Goal: Task Accomplishment & Management: Manage account settings

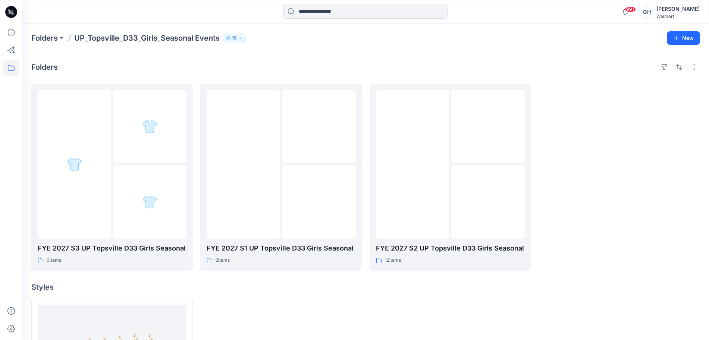
click at [3, 32] on div at bounding box center [11, 170] width 22 height 340
click at [4, 32] on icon at bounding box center [11, 32] width 16 height 16
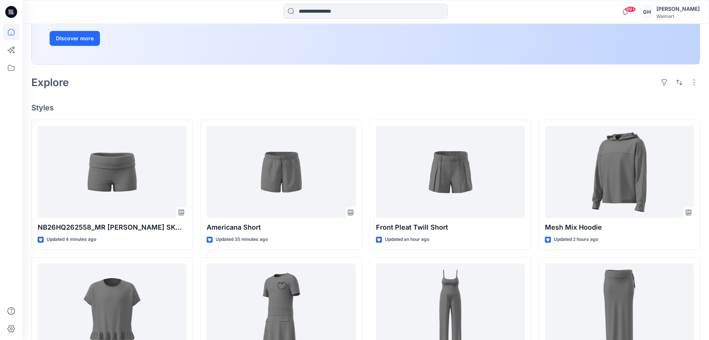
scroll to position [140, 0]
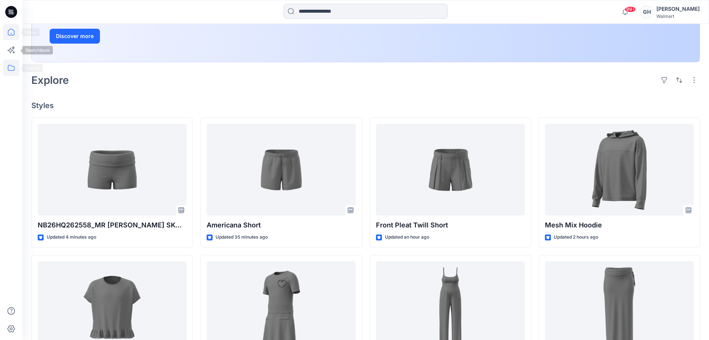
click at [11, 68] on icon at bounding box center [11, 68] width 16 height 16
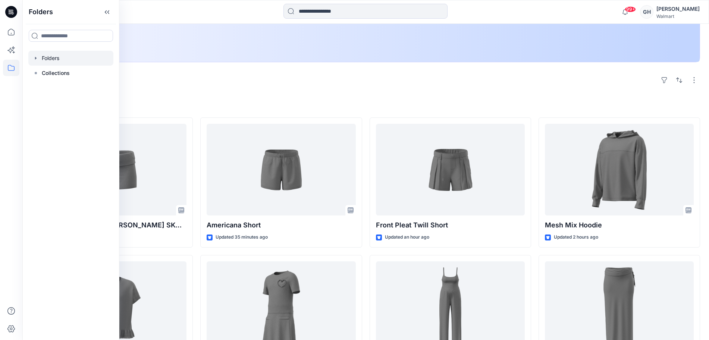
click at [78, 62] on div at bounding box center [70, 58] width 85 height 15
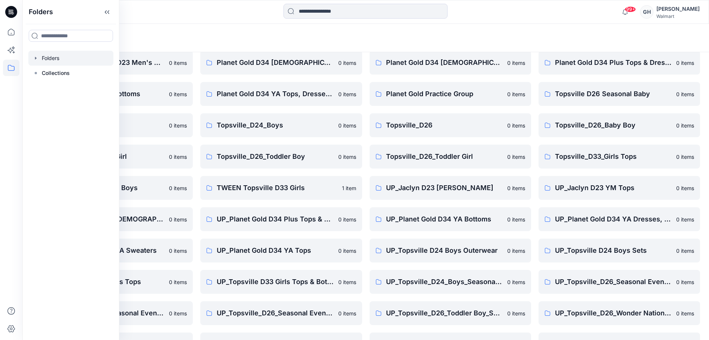
scroll to position [47, 0]
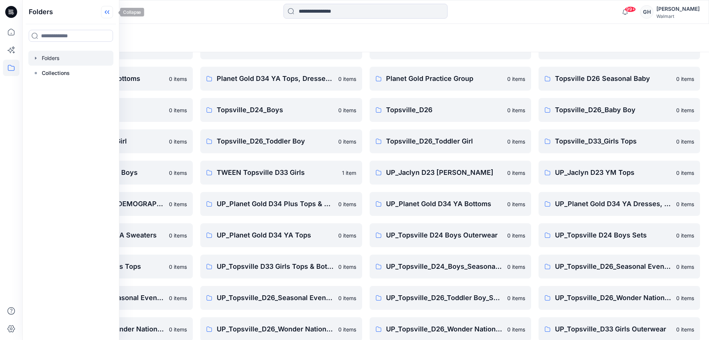
click at [109, 11] on icon at bounding box center [107, 12] width 12 height 12
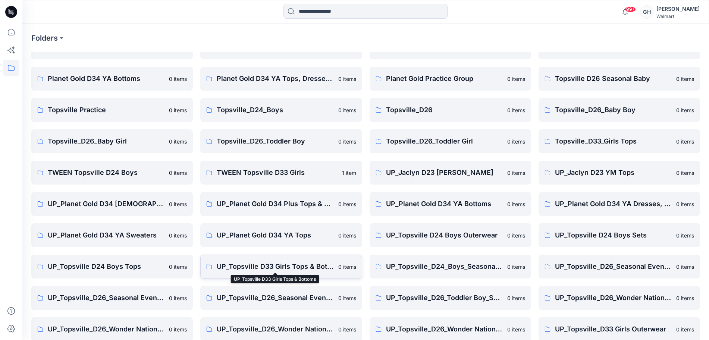
click at [263, 264] on p "UP_Topsville D33 Girls Tops & Bottoms" at bounding box center [275, 266] width 117 height 10
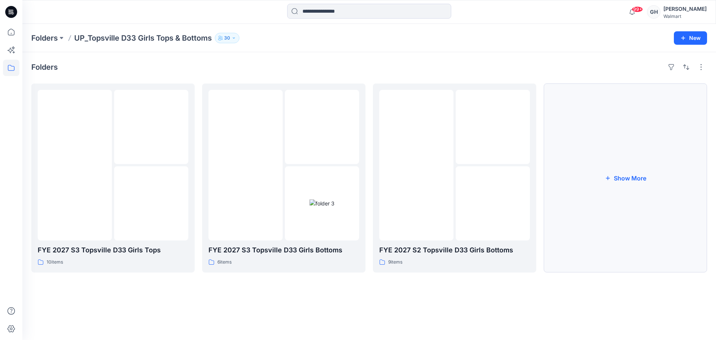
click at [606, 169] on button "Show More" at bounding box center [625, 178] width 163 height 189
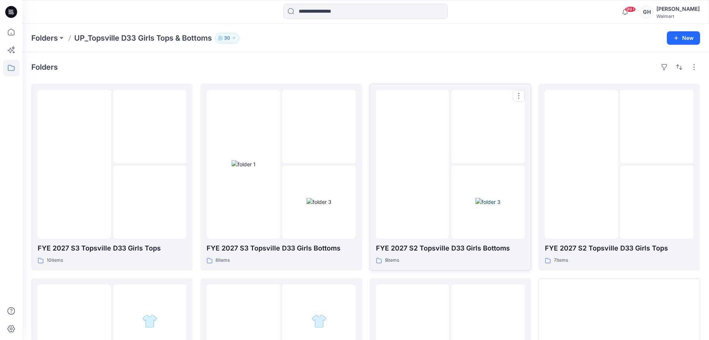
click at [500, 198] on img at bounding box center [487, 202] width 25 height 8
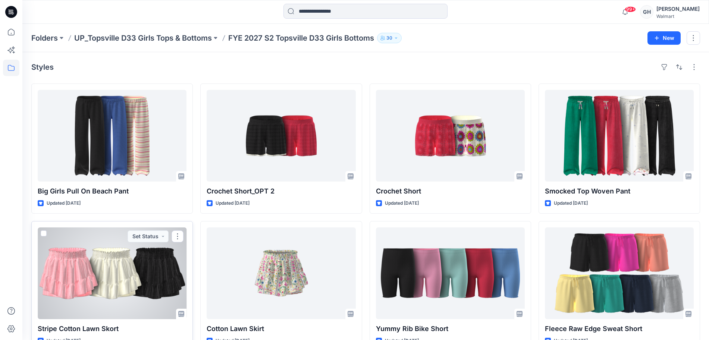
click at [89, 304] on div at bounding box center [112, 273] width 149 height 92
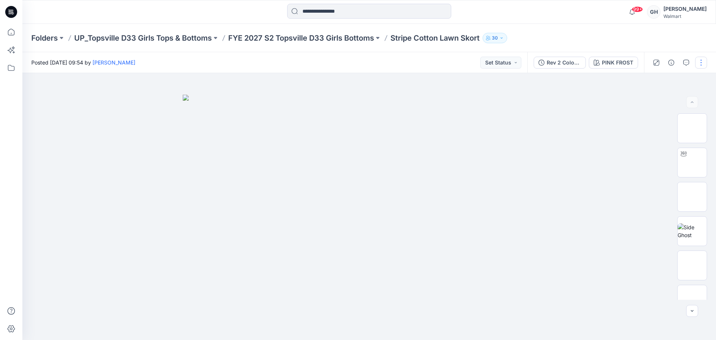
click at [697, 59] on button "button" at bounding box center [701, 63] width 12 height 12
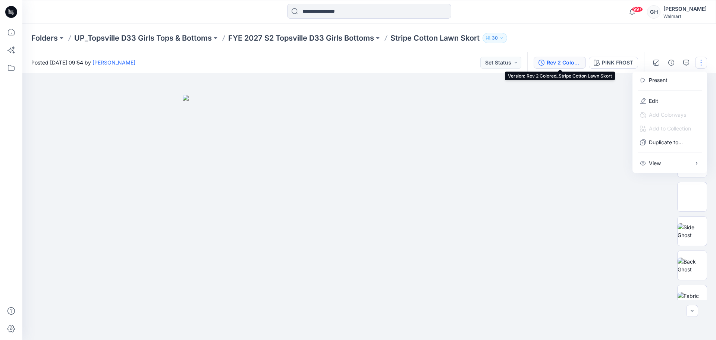
click at [565, 59] on div "Rev 2 Colored_Stripe Cotton Lawn Skort" at bounding box center [564, 63] width 34 height 8
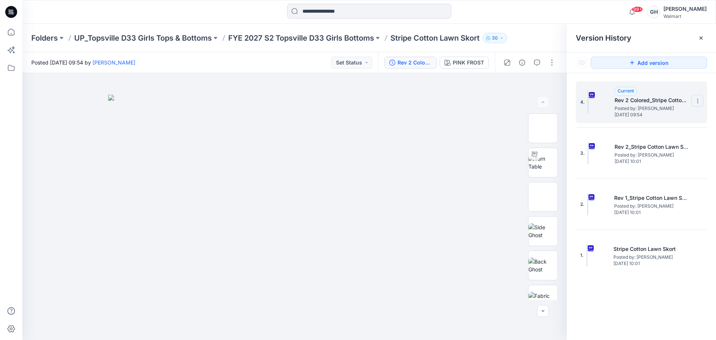
click at [699, 97] on section at bounding box center [697, 101] width 12 height 12
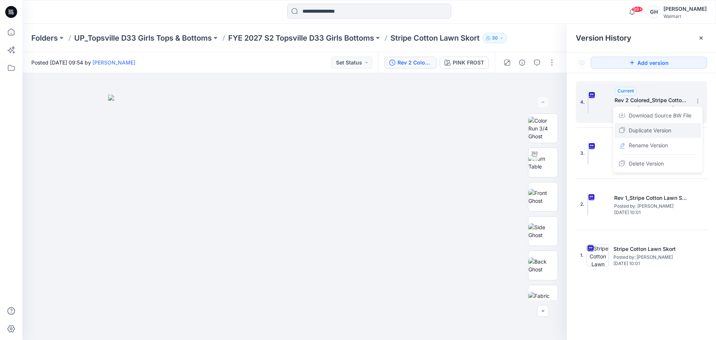
click at [681, 127] on div "Duplicate Version" at bounding box center [658, 130] width 87 height 15
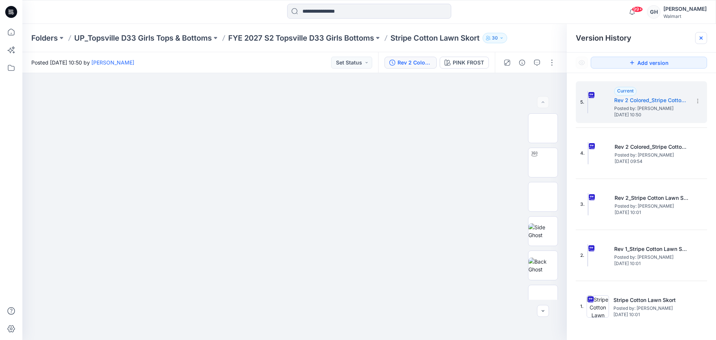
click at [701, 35] on icon at bounding box center [701, 38] width 6 height 6
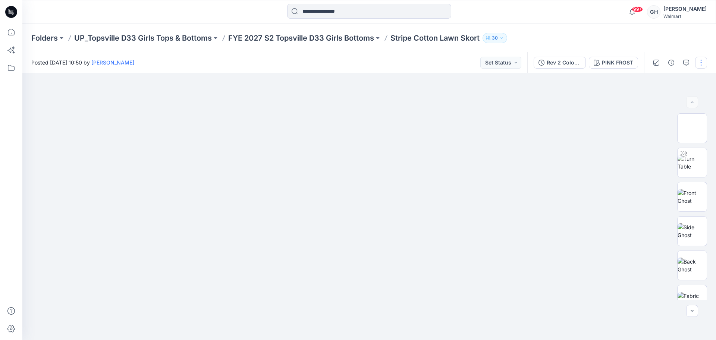
click at [697, 60] on button "button" at bounding box center [701, 63] width 12 height 12
click at [662, 100] on button "Edit" at bounding box center [669, 101] width 69 height 14
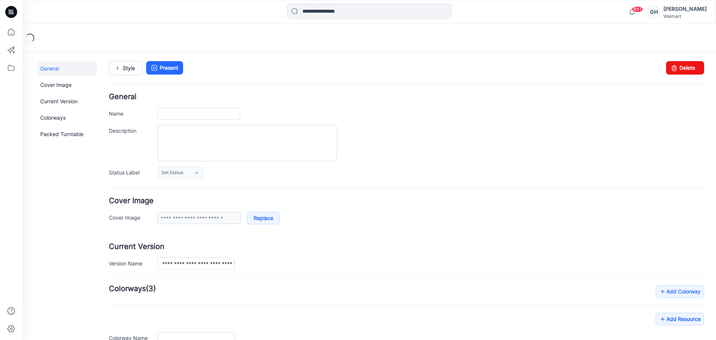
type input "**********"
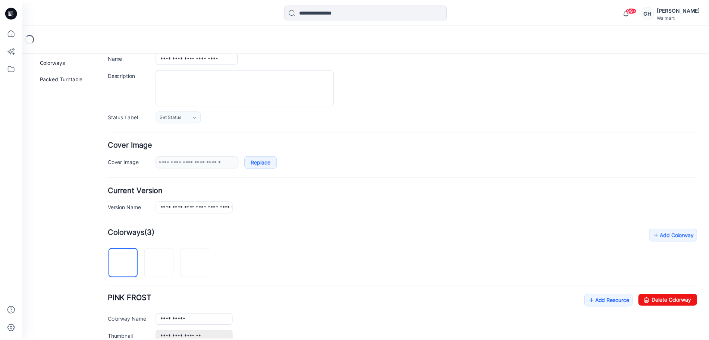
scroll to position [140, 0]
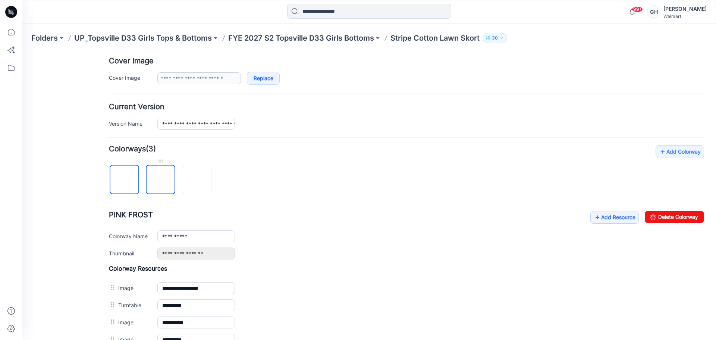
click at [161, 180] on img at bounding box center [161, 180] width 0 height 0
drag, startPoint x: 662, startPoint y: 213, endPoint x: 428, endPoint y: 102, distance: 258.9
click at [662, 213] on link "Delete Colorway" at bounding box center [674, 217] width 59 height 12
type input "**********"
click at [363, 38] on p "FYE 2027 S2 Topsville D33 Girls Bottoms" at bounding box center [301, 38] width 146 height 10
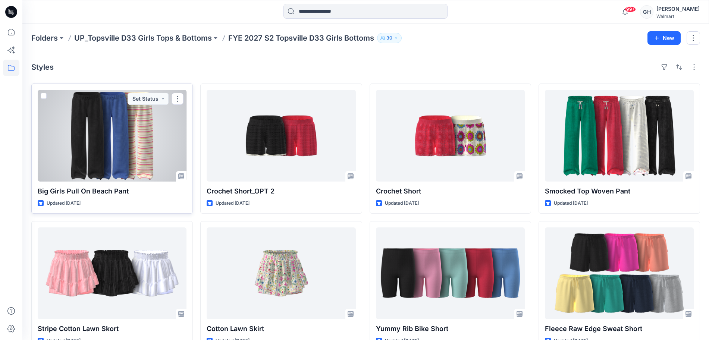
scroll to position [47, 0]
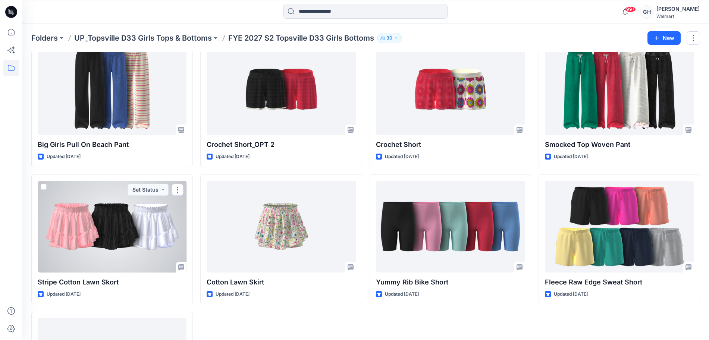
drag, startPoint x: 104, startPoint y: 219, endPoint x: 114, endPoint y: 217, distance: 10.2
click at [103, 219] on div at bounding box center [112, 227] width 149 height 92
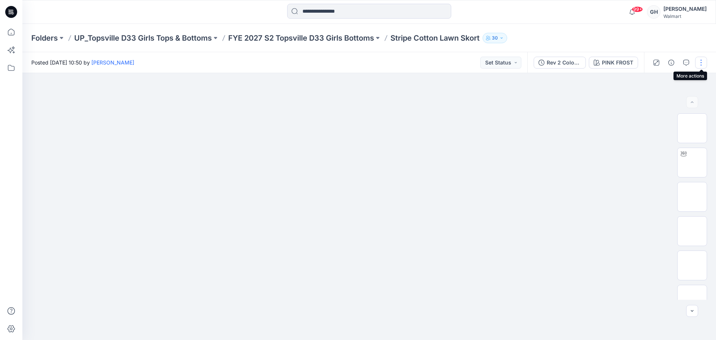
click at [700, 61] on button "button" at bounding box center [701, 63] width 12 height 12
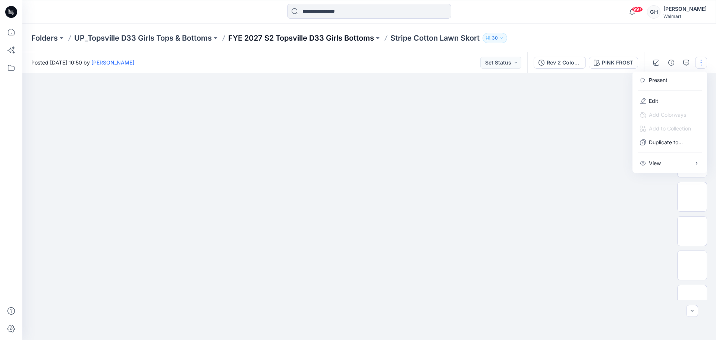
click at [317, 35] on p "FYE 2027 S2 Topsville D33 Girls Bottoms" at bounding box center [301, 38] width 146 height 10
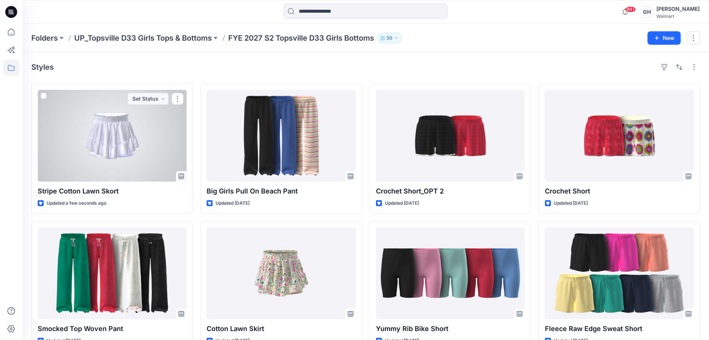
click at [145, 144] on div at bounding box center [112, 136] width 149 height 92
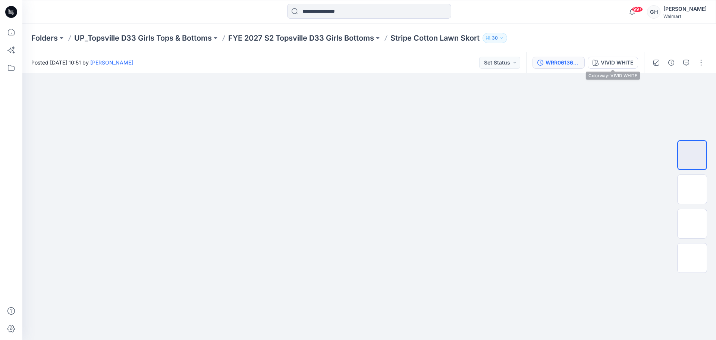
click at [550, 59] on div "WRR06136B_Rev 2_Big Girl Cotton Lawn Skirt" at bounding box center [563, 63] width 34 height 8
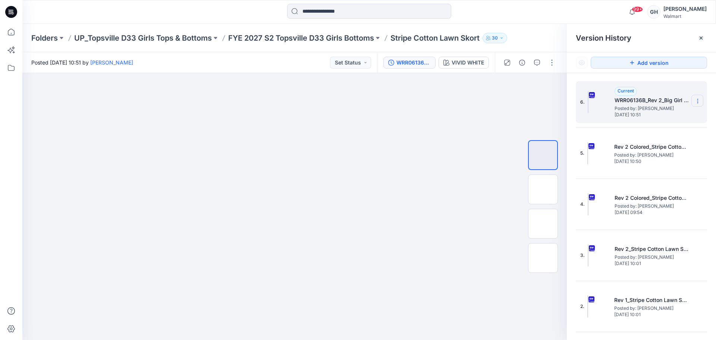
click at [695, 103] on icon at bounding box center [698, 101] width 6 height 6
click at [643, 162] on span "Delete Version" at bounding box center [646, 163] width 35 height 9
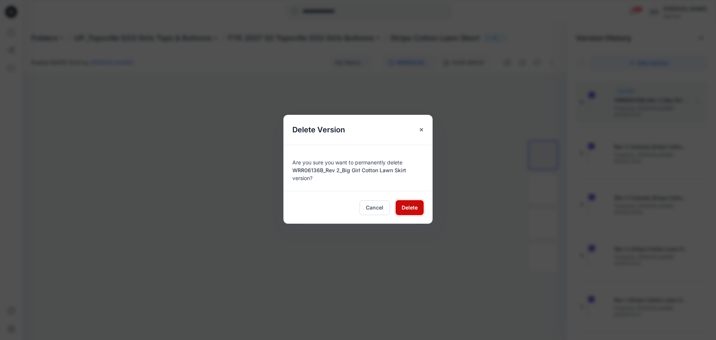
click at [411, 205] on span "Delete" at bounding box center [410, 208] width 16 height 8
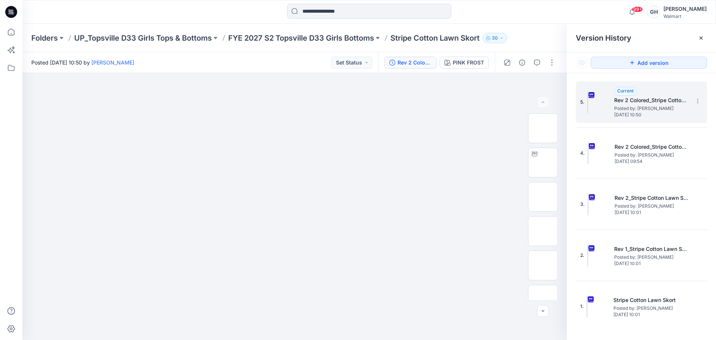
click at [640, 105] on span "Posted by: [PERSON_NAME]" at bounding box center [651, 108] width 75 height 7
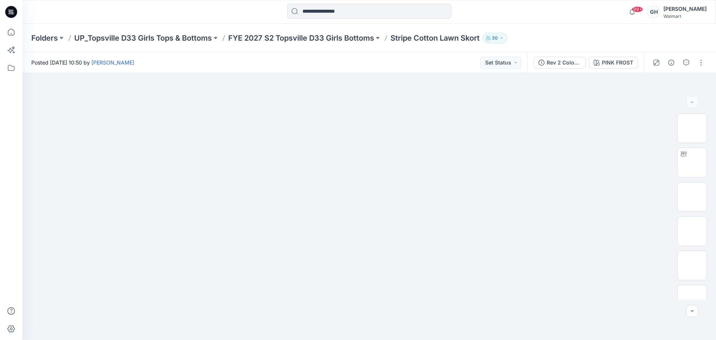
click at [565, 56] on div "Rev 2 Colored_Stripe Cotton Lawn Skort PINK FROST" at bounding box center [585, 62] width 117 height 21
click at [565, 61] on div "Rev 2 Colored_Stripe Cotton Lawn Skort" at bounding box center [564, 63] width 34 height 8
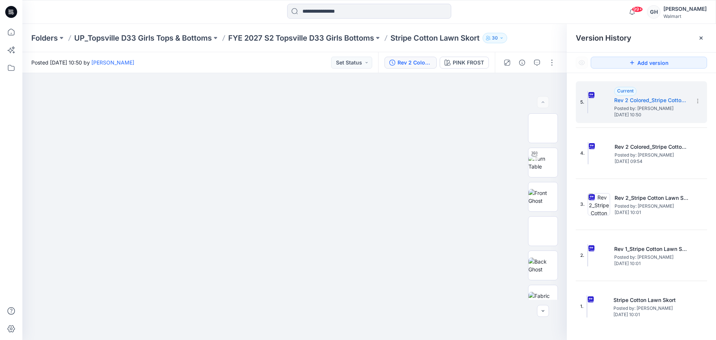
click at [701, 35] on icon at bounding box center [701, 38] width 6 height 6
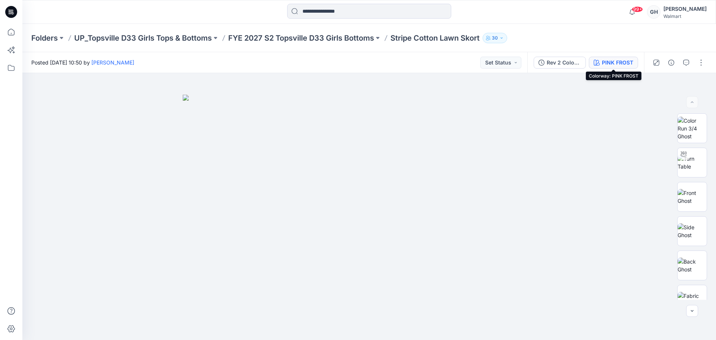
click at [600, 60] on button "PINK FROST" at bounding box center [613, 63] width 49 height 12
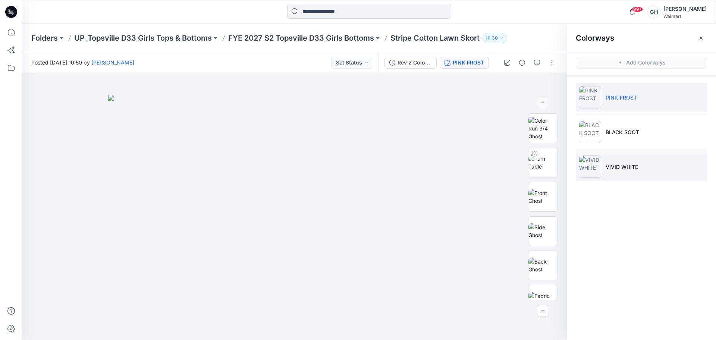
click at [592, 157] on img at bounding box center [590, 166] width 22 height 22
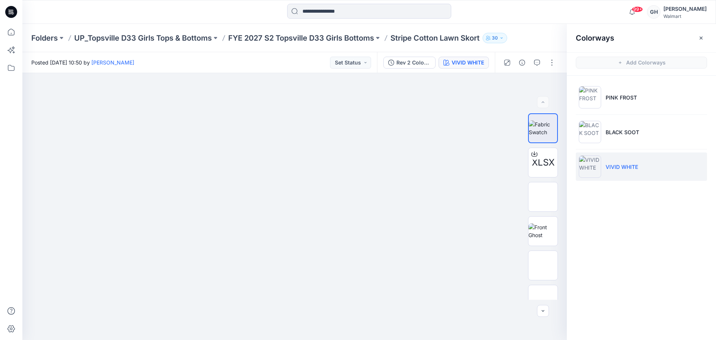
click at [597, 169] on img at bounding box center [590, 166] width 22 height 22
click at [542, 193] on img at bounding box center [542, 196] width 29 height 23
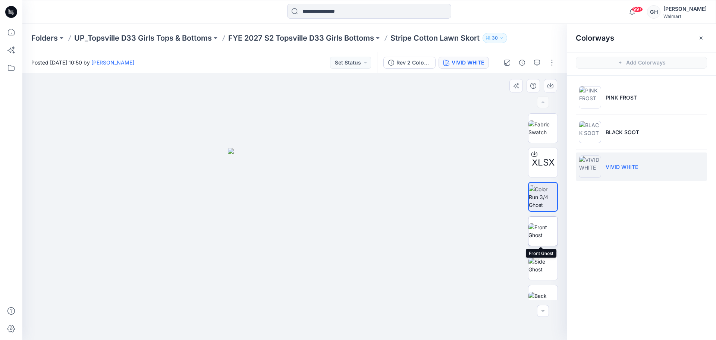
click at [540, 234] on img at bounding box center [542, 231] width 29 height 16
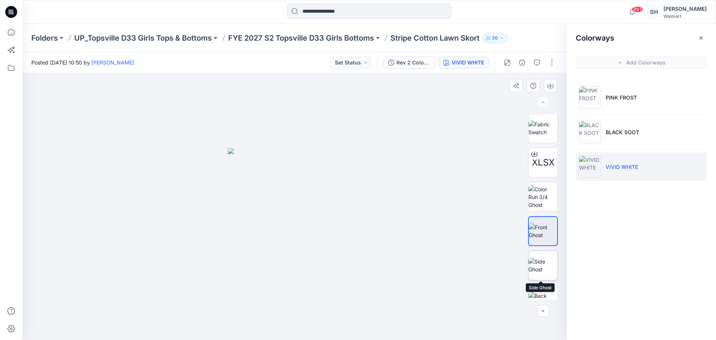
click at [536, 271] on img at bounding box center [542, 266] width 29 height 16
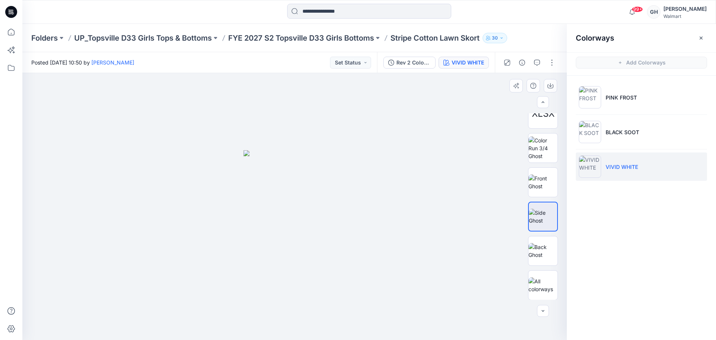
scroll to position [49, 0]
click at [543, 255] on img at bounding box center [542, 251] width 29 height 16
click at [330, 35] on p "FYE 2027 S2 Topsville D33 Girls Bottoms" at bounding box center [301, 38] width 146 height 10
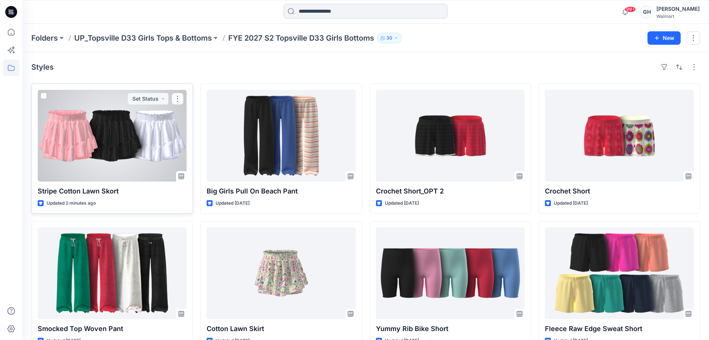
click at [142, 153] on div at bounding box center [112, 136] width 149 height 92
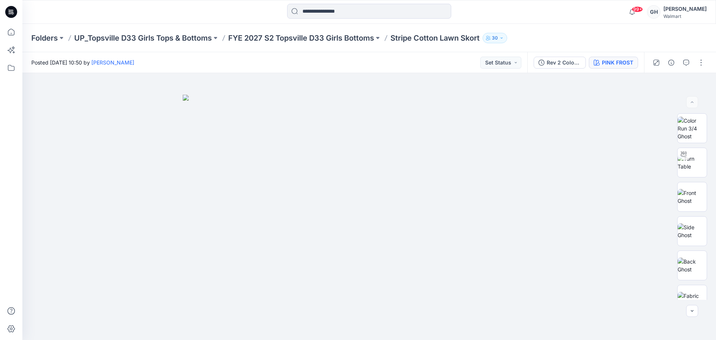
click at [626, 58] on button "PINK FROST" at bounding box center [613, 63] width 49 height 12
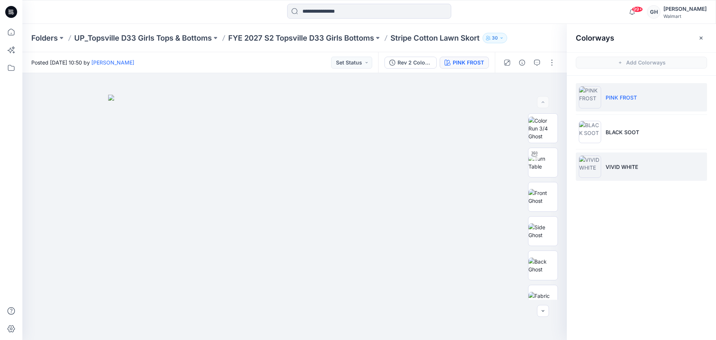
click at [610, 167] on p "VIVID WHITE" at bounding box center [622, 167] width 32 height 8
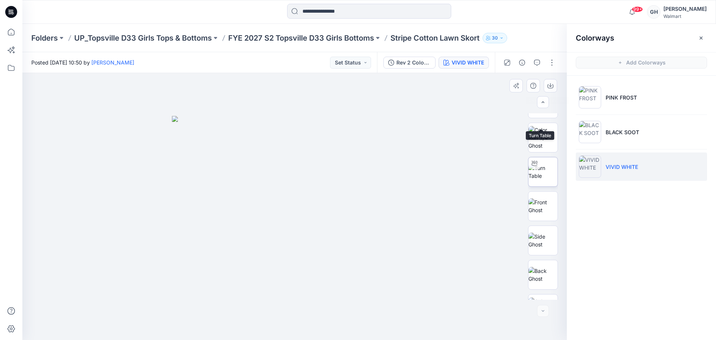
scroll to position [118, 0]
click at [554, 62] on button "button" at bounding box center [552, 63] width 12 height 12
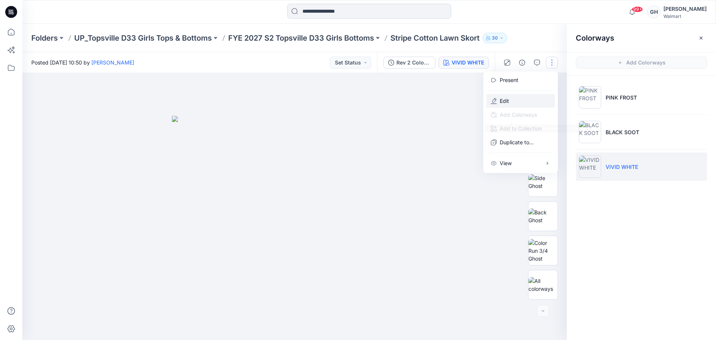
click at [512, 102] on button "Edit" at bounding box center [520, 101] width 69 height 14
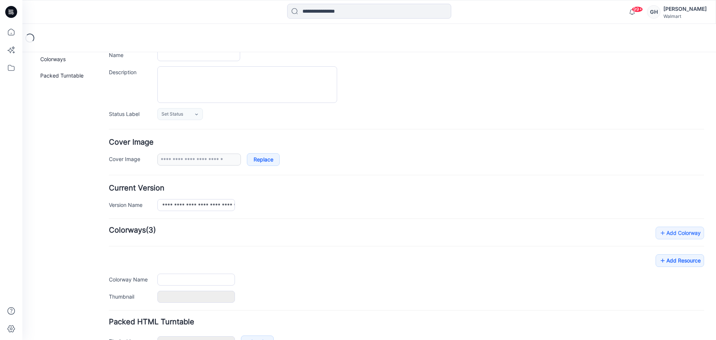
scroll to position [107, 0]
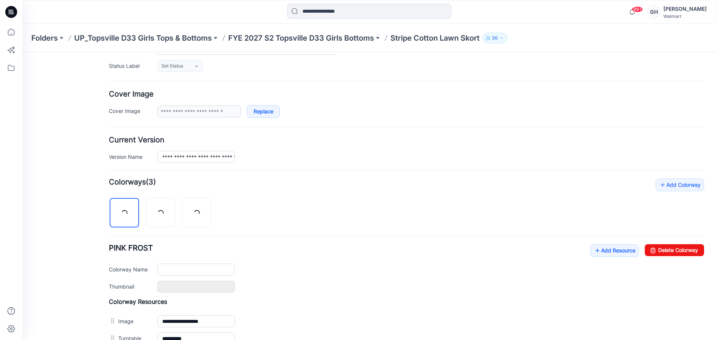
type input "**********"
click at [197, 213] on img at bounding box center [197, 213] width 0 height 0
type input "**********"
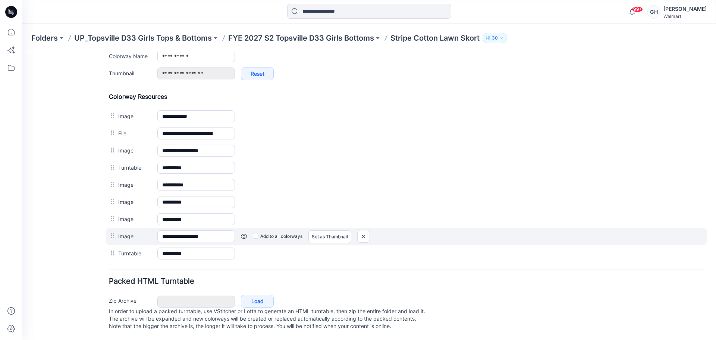
scroll to position [327, 0]
click at [361, 231] on img at bounding box center [364, 236] width 12 height 12
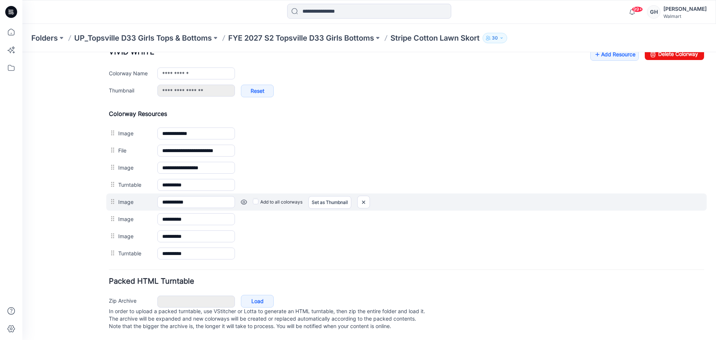
scroll to position [285, 0]
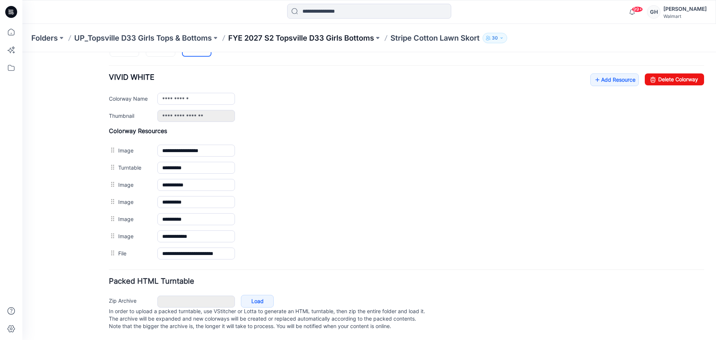
click at [290, 38] on p "FYE 2027 S2 Topsville D33 Girls Bottoms" at bounding box center [301, 38] width 146 height 10
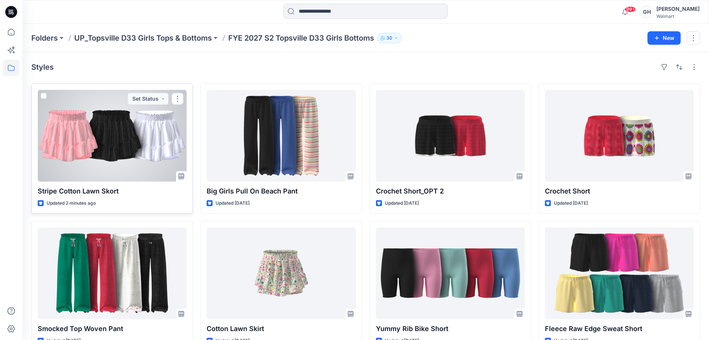
click at [132, 150] on div at bounding box center [112, 136] width 149 height 92
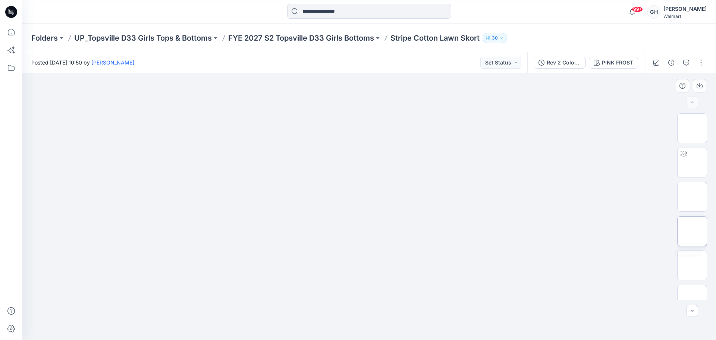
scroll to position [84, 0]
click at [606, 67] on button "PINK FROST" at bounding box center [613, 63] width 49 height 12
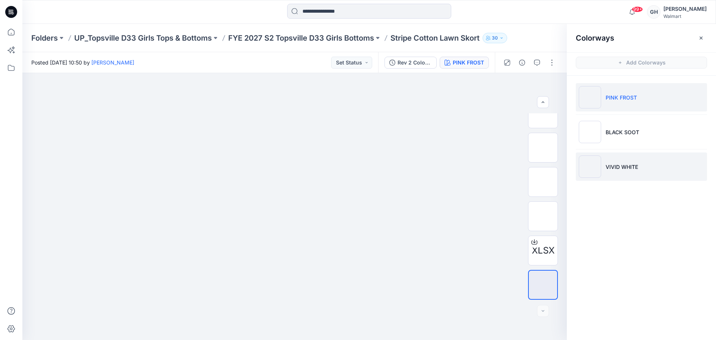
click at [617, 155] on li "VIVID WHITE" at bounding box center [641, 167] width 131 height 28
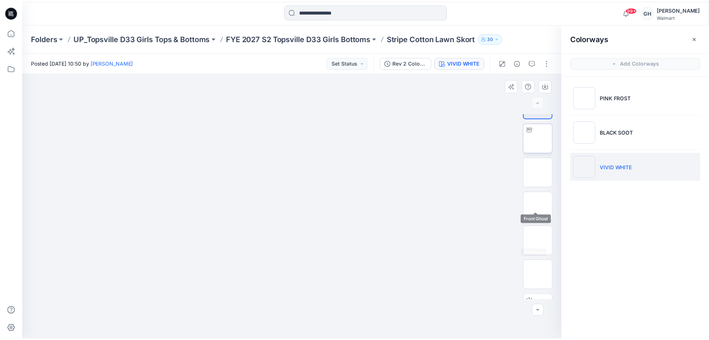
scroll to position [0, 0]
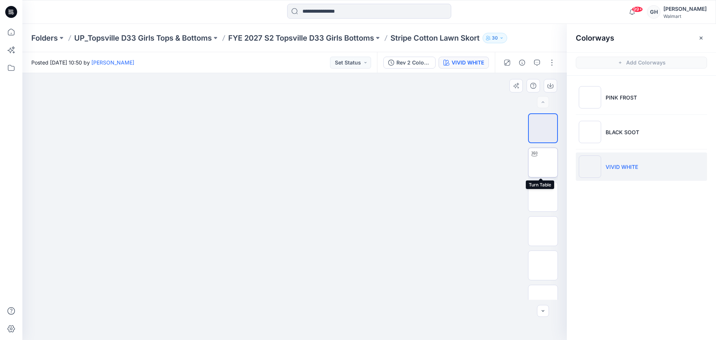
click at [543, 163] on img at bounding box center [543, 163] width 0 height 0
click at [341, 44] on div "Folders UP_Topsville D33 Girls Tops & Bottoms FYE 2027 S2 Topsville D33 Girls B…" at bounding box center [369, 38] width 694 height 28
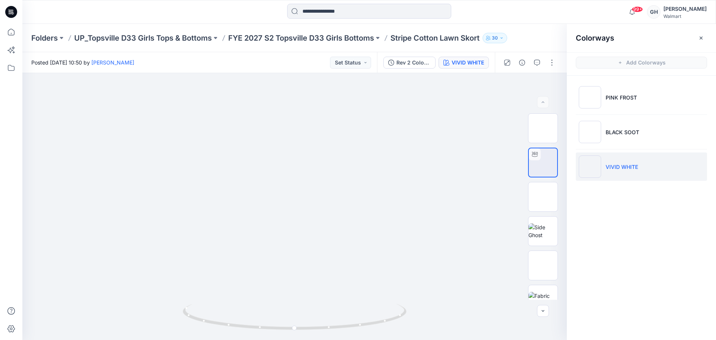
click at [318, 45] on div "Folders UP_Topsville D33 Girls Tops & Bottoms FYE 2027 S2 Topsville D33 Girls B…" at bounding box center [369, 38] width 694 height 28
click at [289, 33] on p "FYE 2027 S2 Topsville D33 Girls Bottoms" at bounding box center [301, 38] width 146 height 10
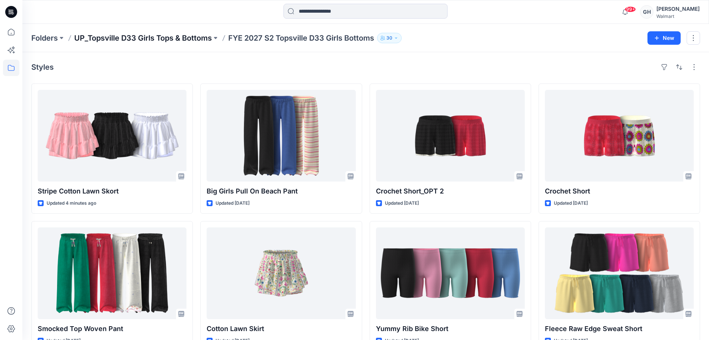
click at [185, 38] on p "UP_Topsville D33 Girls Tops & Bottoms" at bounding box center [143, 38] width 138 height 10
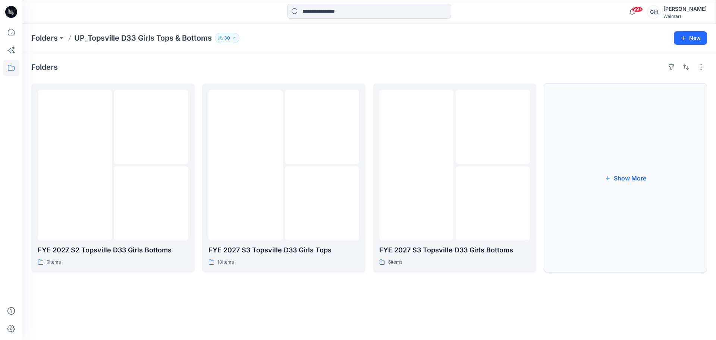
click at [623, 179] on button "Show More" at bounding box center [625, 178] width 163 height 189
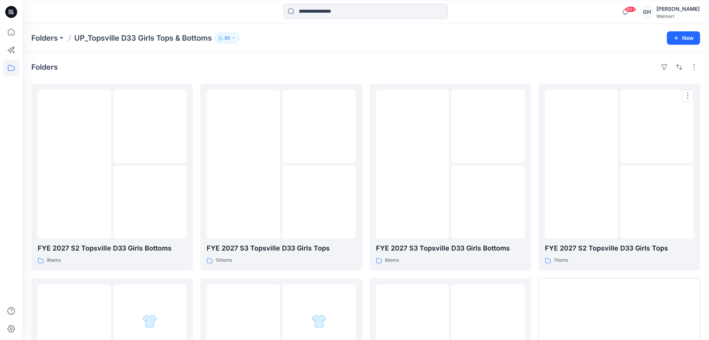
scroll to position [140, 0]
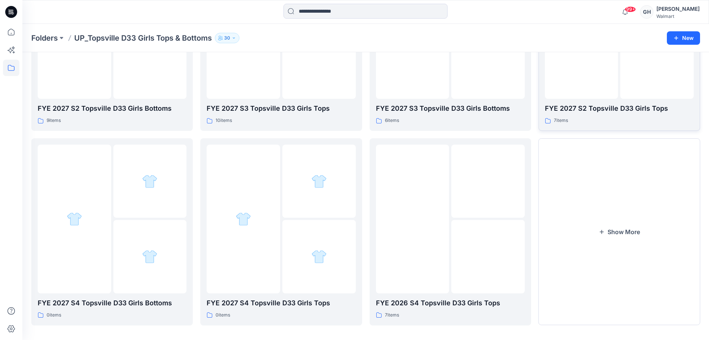
click at [615, 98] on div at bounding box center [581, 24] width 73 height 149
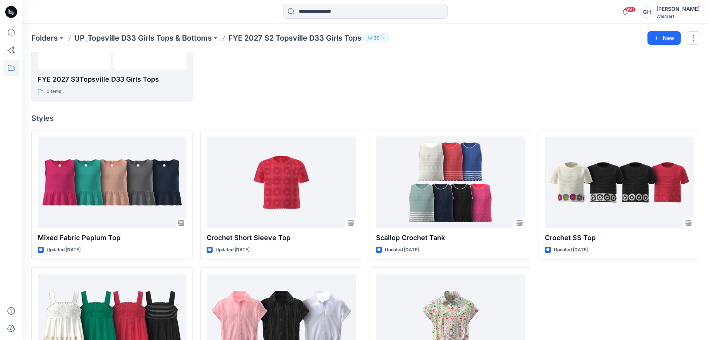
scroll to position [235, 0]
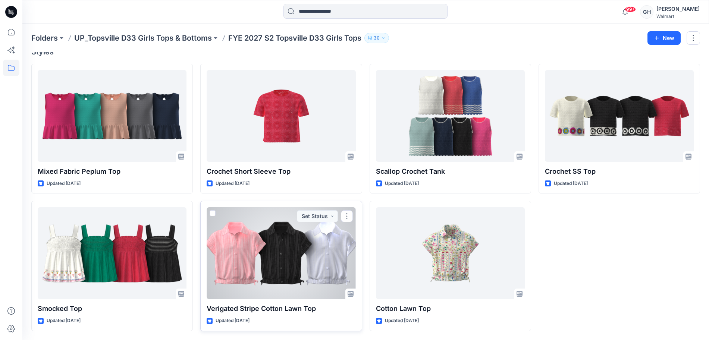
click at [279, 270] on div at bounding box center [281, 253] width 149 height 92
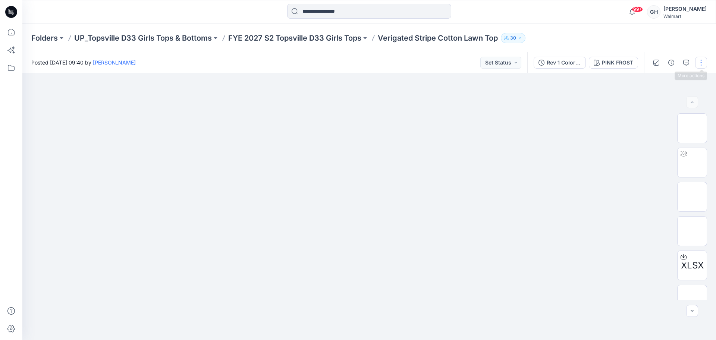
click at [695, 66] on button "button" at bounding box center [701, 63] width 12 height 12
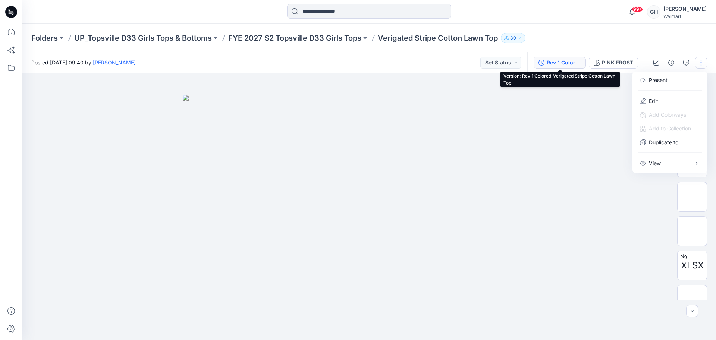
click at [543, 57] on button "Rev 1 Colored_Verigated Stripe Cotton Lawn Top" at bounding box center [560, 63] width 52 height 12
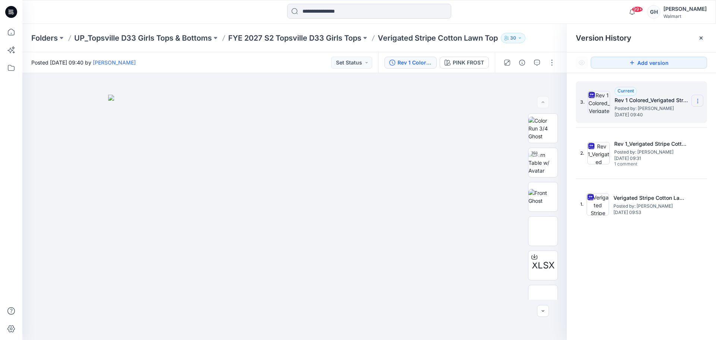
click at [696, 103] on icon at bounding box center [698, 101] width 6 height 6
click at [662, 134] on span "Duplicate Version" at bounding box center [650, 130] width 43 height 9
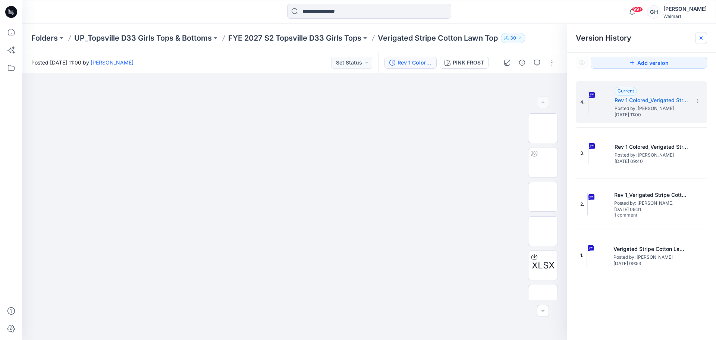
click at [702, 37] on icon at bounding box center [701, 38] width 3 height 3
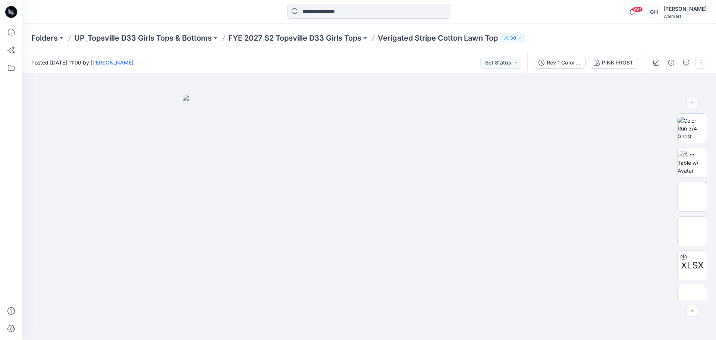
click at [697, 58] on button "button" at bounding box center [701, 63] width 12 height 12
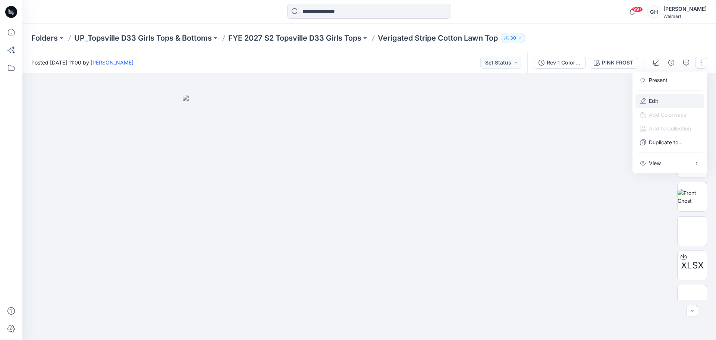
click at [661, 98] on button "Edit" at bounding box center [669, 101] width 69 height 14
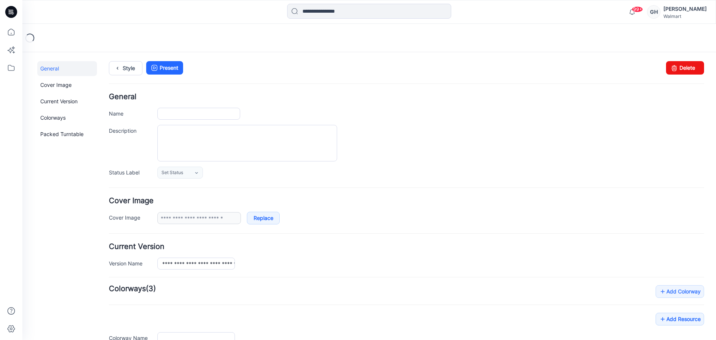
type input "**********"
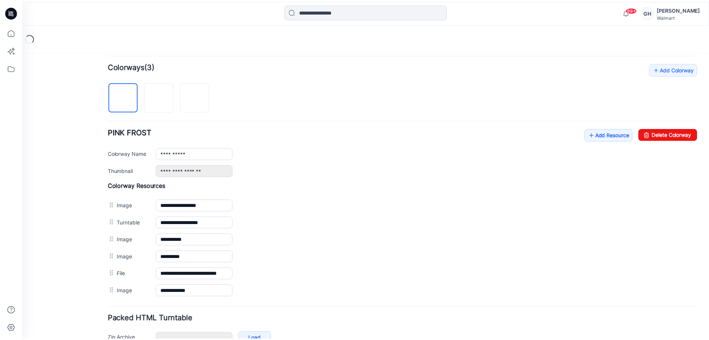
scroll to position [268, 0]
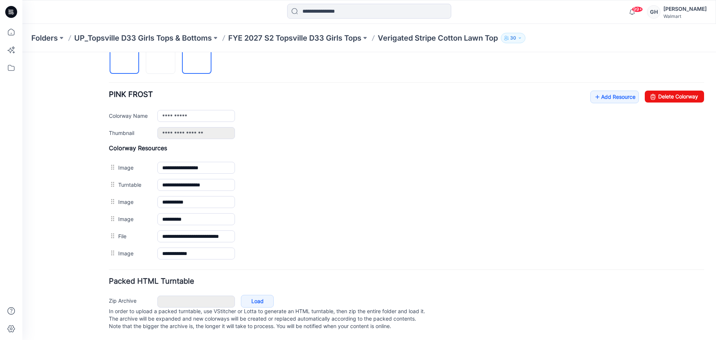
click at [197, 60] on img at bounding box center [197, 60] width 0 height 0
drag, startPoint x: 654, startPoint y: 89, endPoint x: 416, endPoint y: 101, distance: 238.2
click at [654, 91] on link "Delete Colorway" at bounding box center [674, 97] width 59 height 12
type input "**********"
click at [325, 39] on p "FYE 2027 S2 Topsville D33 Girls Tops" at bounding box center [294, 38] width 133 height 10
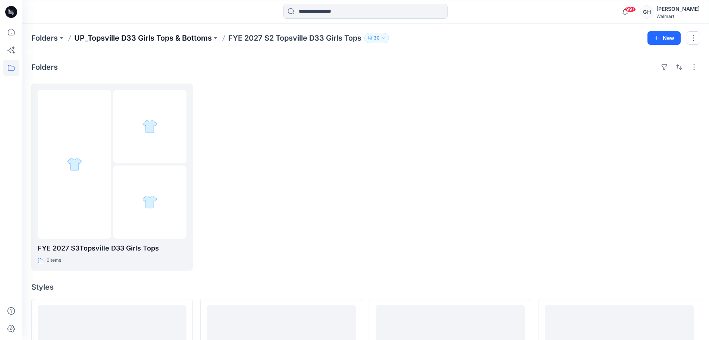
click at [188, 41] on p "UP_Topsville D33 Girls Tops & Bottoms" at bounding box center [143, 38] width 138 height 10
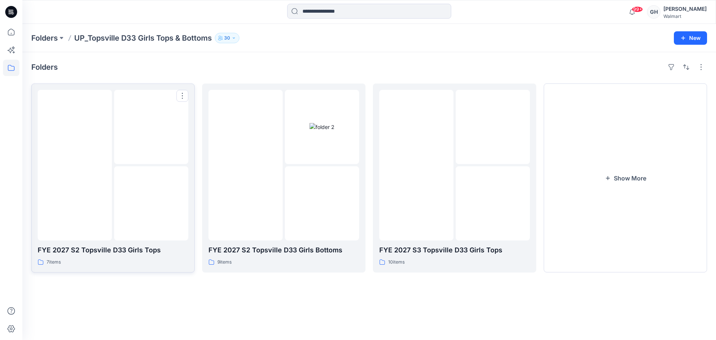
click at [151, 204] on img at bounding box center [151, 204] width 0 height 0
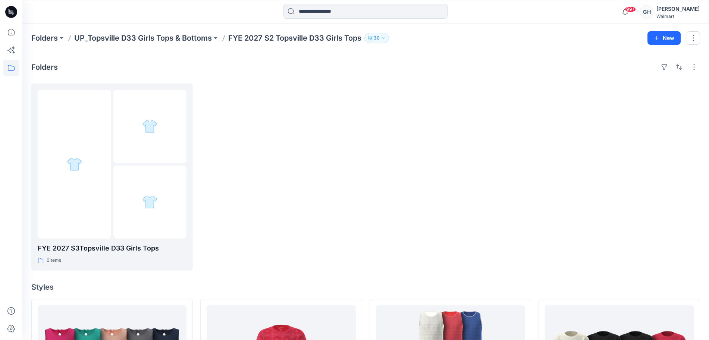
scroll to position [235, 0]
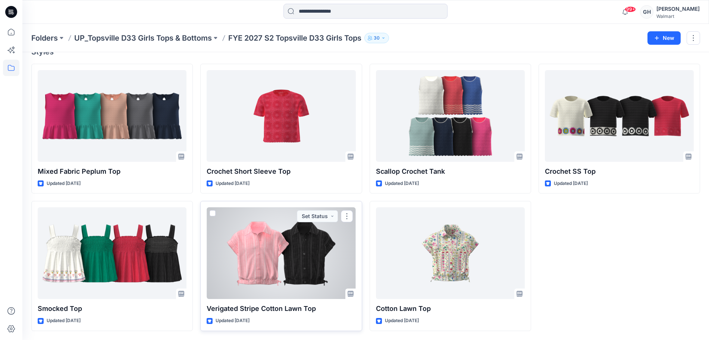
click at [305, 280] on div at bounding box center [281, 253] width 149 height 92
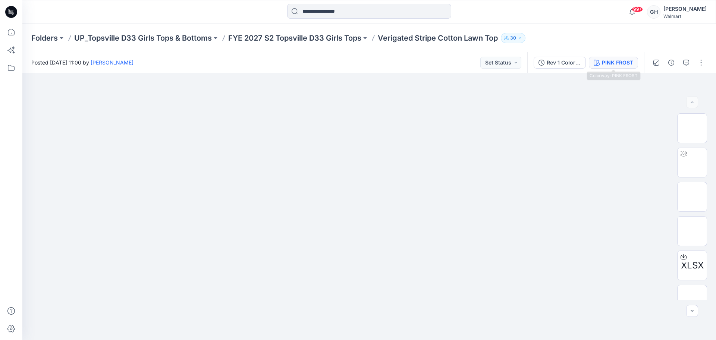
click at [618, 60] on div "PINK FROST" at bounding box center [617, 63] width 31 height 8
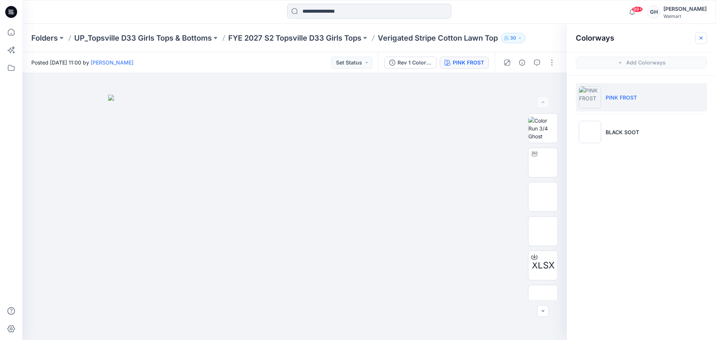
click at [697, 39] on button "button" at bounding box center [701, 38] width 12 height 12
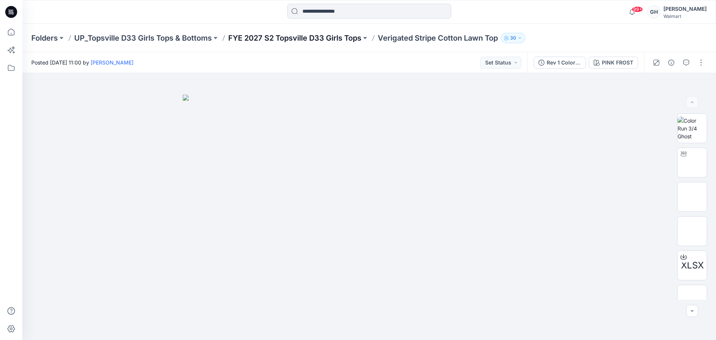
click at [321, 37] on p "FYE 2027 S2 Topsville D33 Girls Tops" at bounding box center [294, 38] width 133 height 10
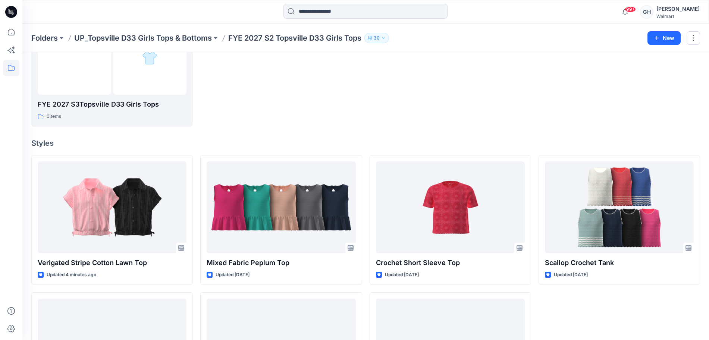
scroll to position [233, 0]
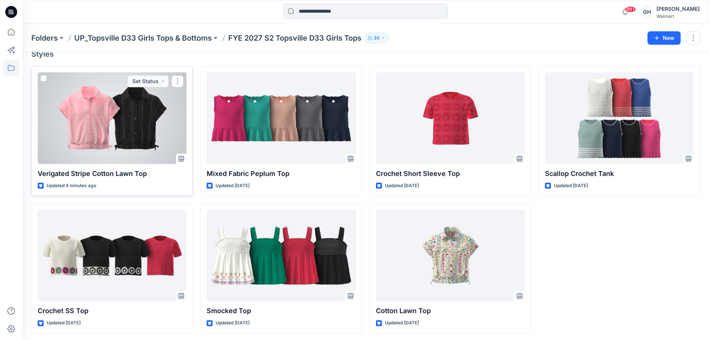
click at [102, 110] on div at bounding box center [112, 118] width 149 height 92
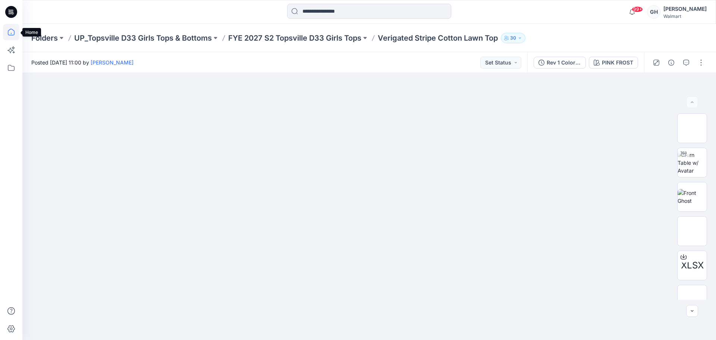
click at [16, 30] on icon at bounding box center [11, 32] width 16 height 16
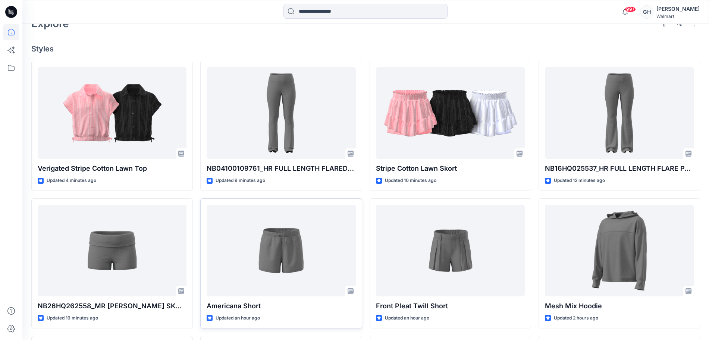
scroll to position [280, 0]
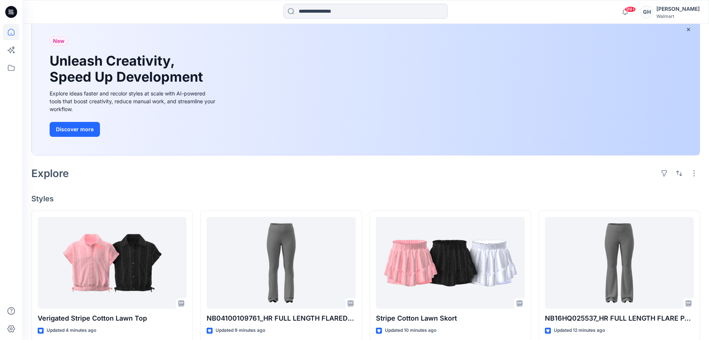
scroll to position [233, 0]
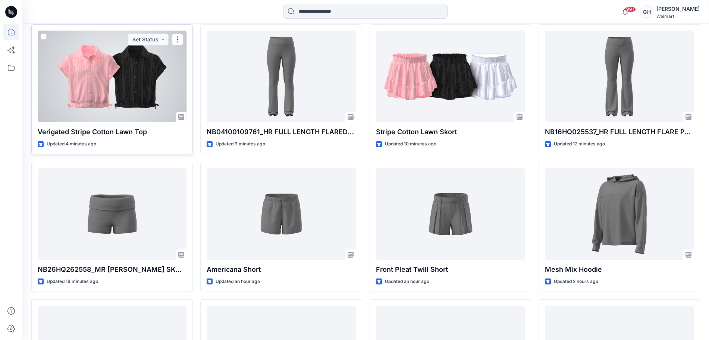
click at [147, 104] on div at bounding box center [112, 77] width 149 height 92
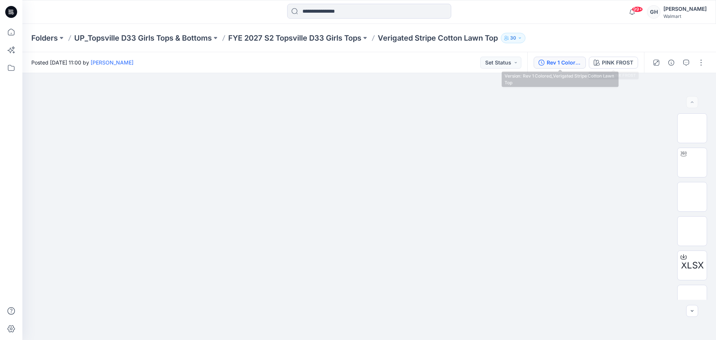
click at [555, 59] on div "Rev 1 Colored_Verigated Stripe Cotton Lawn Top" at bounding box center [564, 63] width 34 height 8
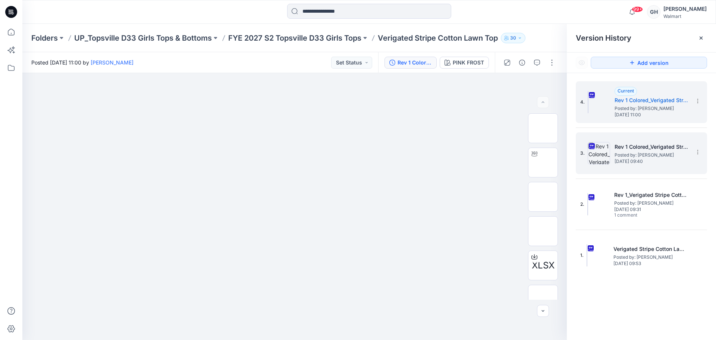
click at [642, 139] on div "3. Rev 1 Colored_Verigated Stripe Cotton Lawn Top Posted by: [PERSON_NAME] [DAT…" at bounding box center [636, 153] width 112 height 36
click at [696, 101] on icon at bounding box center [698, 101] width 6 height 6
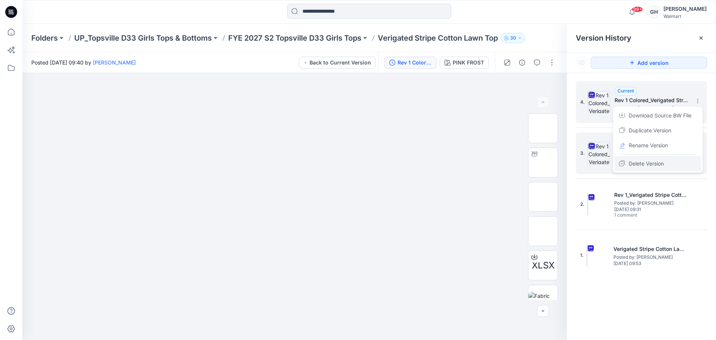
click at [646, 160] on span "Delete Version" at bounding box center [646, 163] width 35 height 9
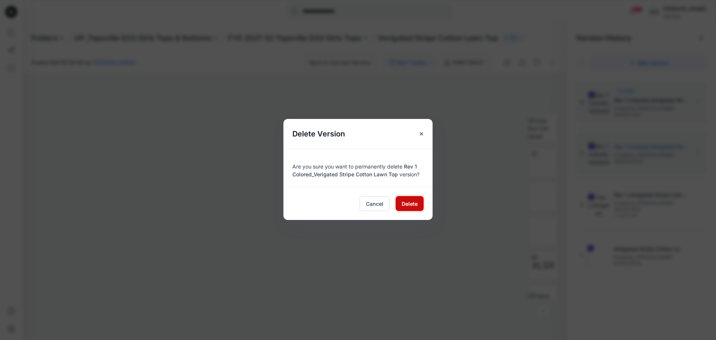
click at [396, 202] on button "Delete" at bounding box center [410, 203] width 28 height 15
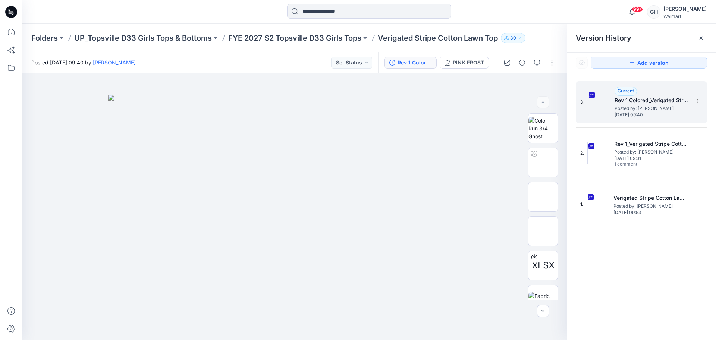
click at [656, 107] on span "Posted by: [PERSON_NAME]" at bounding box center [652, 108] width 75 height 7
click at [405, 62] on div "Rev 1 Colored_Verigated Stripe Cotton Lawn Top" at bounding box center [414, 63] width 34 height 8
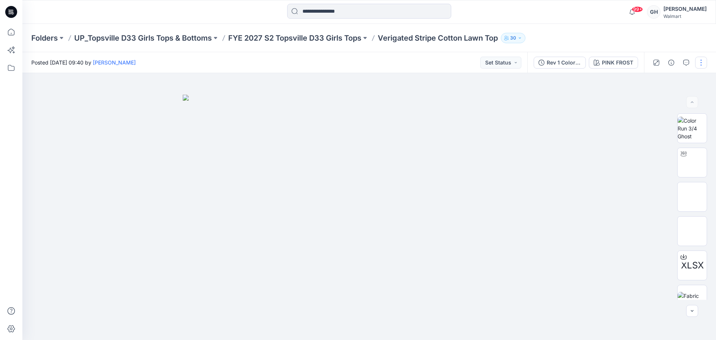
click at [702, 60] on button "button" at bounding box center [701, 63] width 12 height 12
click at [651, 97] on p "Edit" at bounding box center [653, 101] width 9 height 8
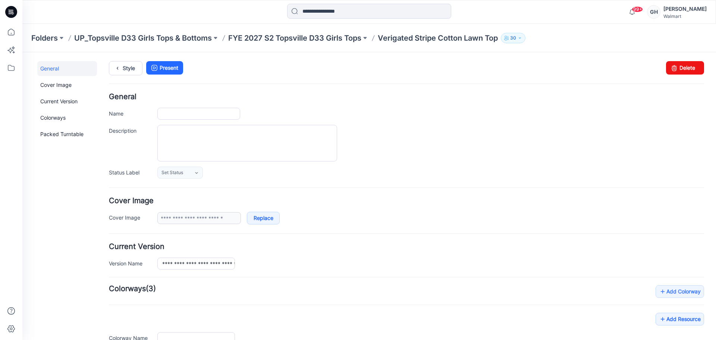
type input "**********"
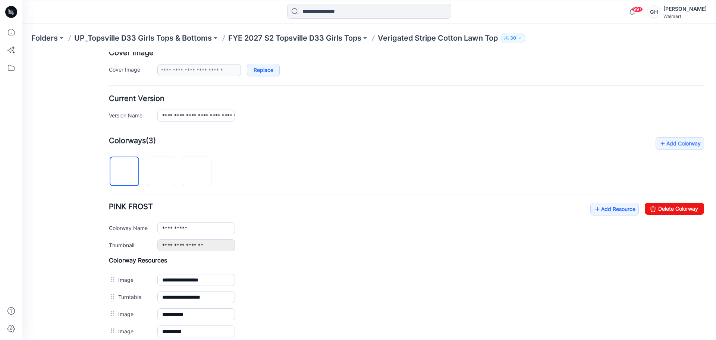
scroll to position [186, 0]
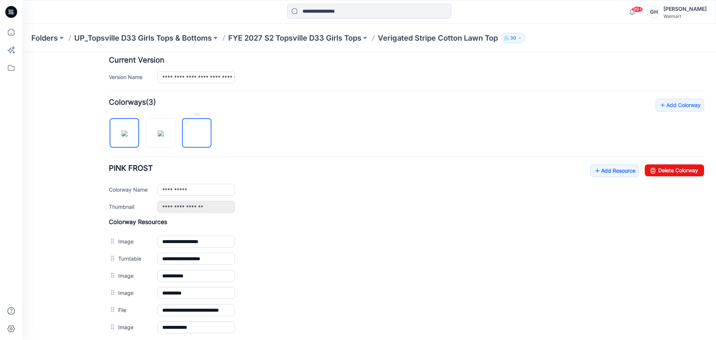
click at [197, 133] on img at bounding box center [197, 133] width 0 height 0
type input "**********"
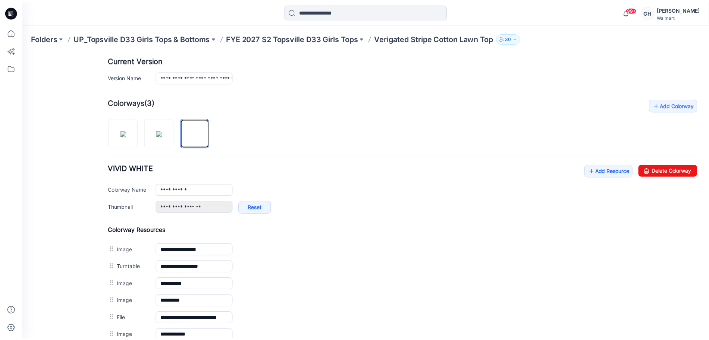
scroll to position [345, 0]
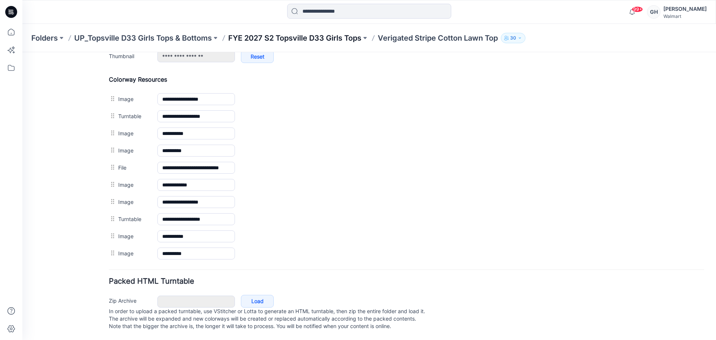
click at [337, 34] on p "FYE 2027 S2 Topsville D33 Girls Tops" at bounding box center [294, 38] width 133 height 10
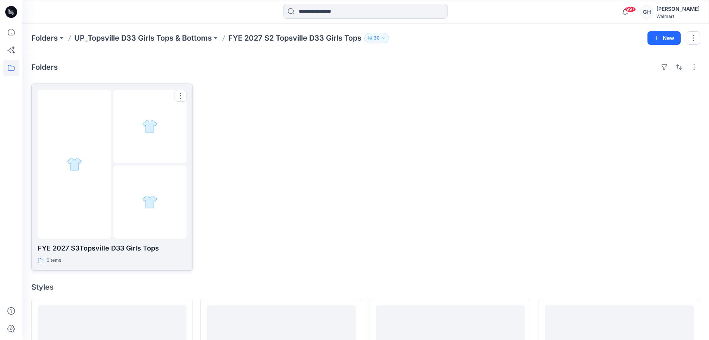
scroll to position [186, 0]
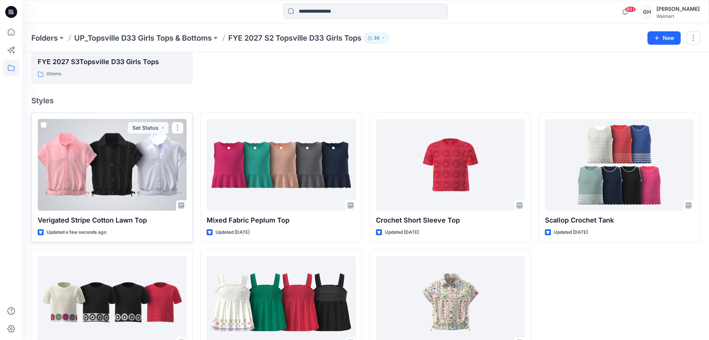
click at [127, 172] on div at bounding box center [112, 165] width 149 height 92
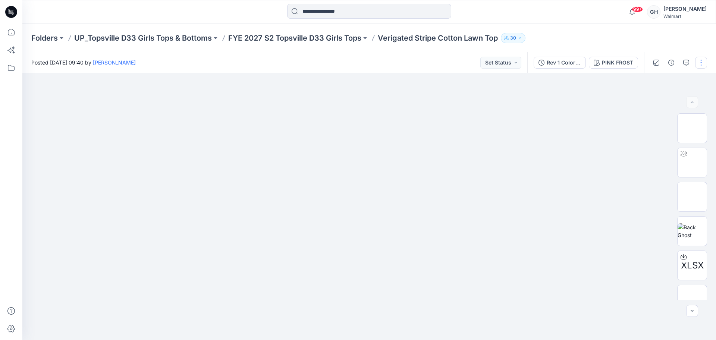
click at [702, 59] on button "button" at bounding box center [701, 63] width 12 height 12
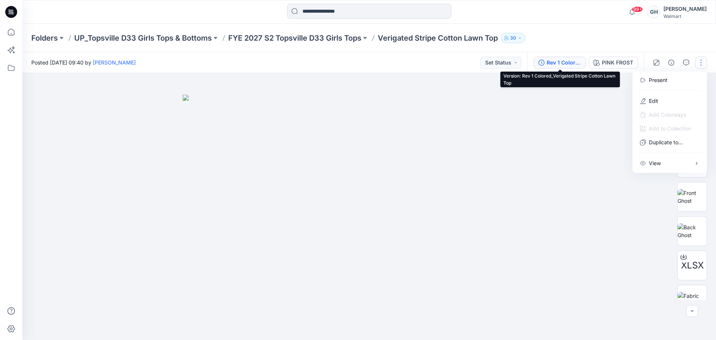
click at [571, 62] on div "Rev 1 Colored_Verigated Stripe Cotton Lawn Top" at bounding box center [564, 63] width 34 height 8
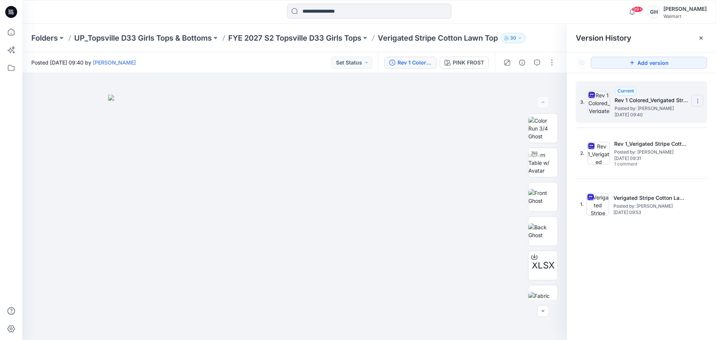
click at [698, 101] on icon at bounding box center [697, 101] width 0 height 0
click at [661, 133] on span "Duplicate Version" at bounding box center [650, 130] width 43 height 9
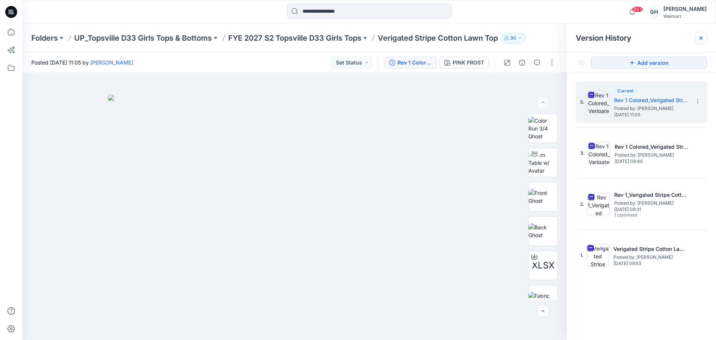
click at [698, 34] on div at bounding box center [701, 38] width 12 height 12
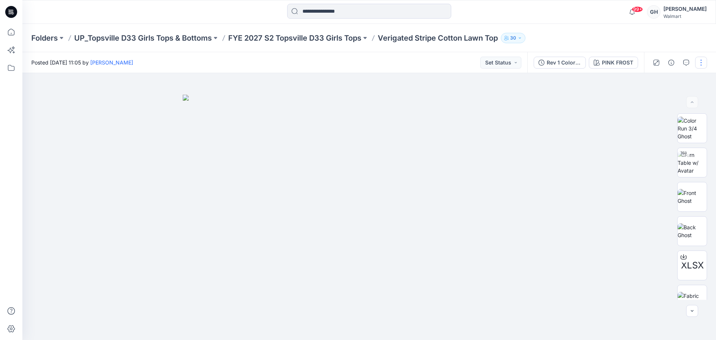
click at [697, 59] on button "button" at bounding box center [701, 63] width 12 height 12
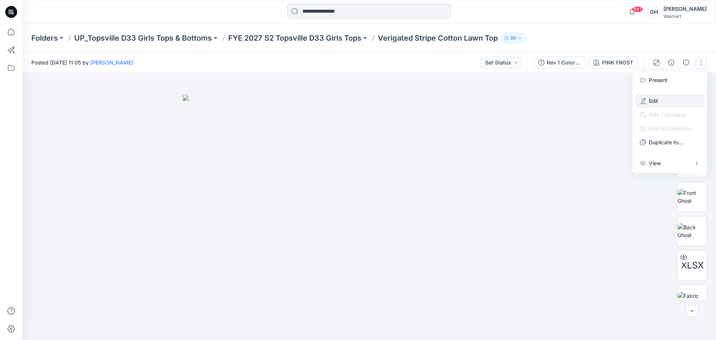
click at [665, 95] on button "Edit" at bounding box center [669, 101] width 69 height 14
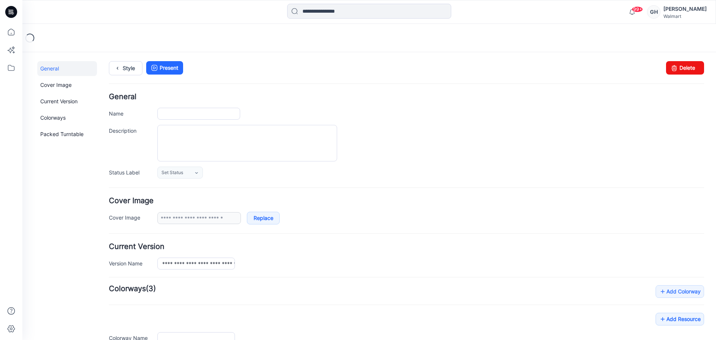
type input "**********"
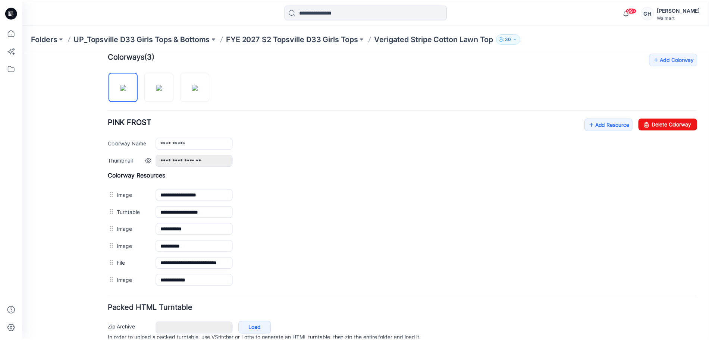
scroll to position [268, 0]
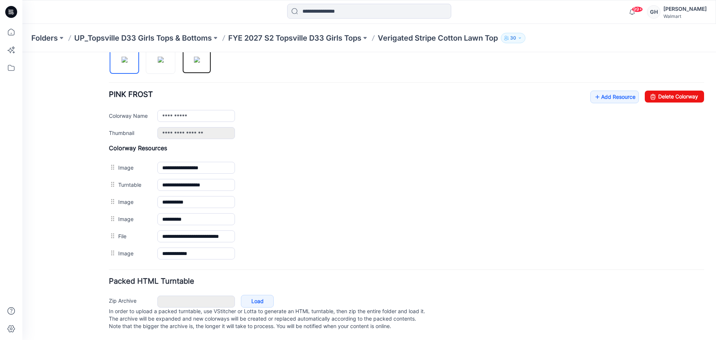
drag, startPoint x: 202, startPoint y: 59, endPoint x: 229, endPoint y: 102, distance: 50.1
click at [200, 59] on img at bounding box center [197, 60] width 6 height 6
type input "**********"
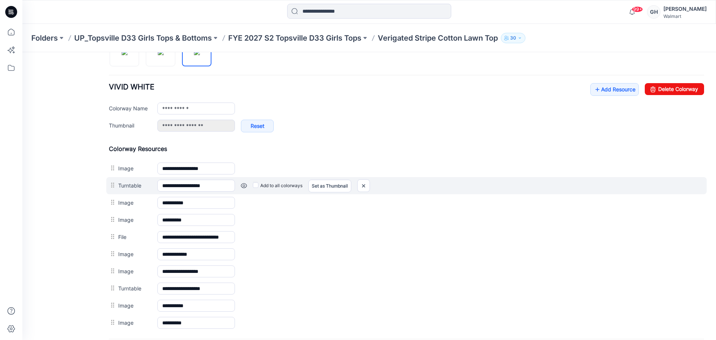
click at [243, 186] on link at bounding box center [244, 186] width 6 height 6
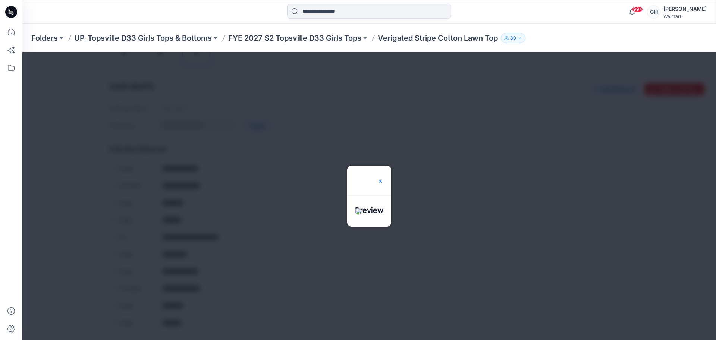
click at [383, 178] on img at bounding box center [380, 181] width 6 height 6
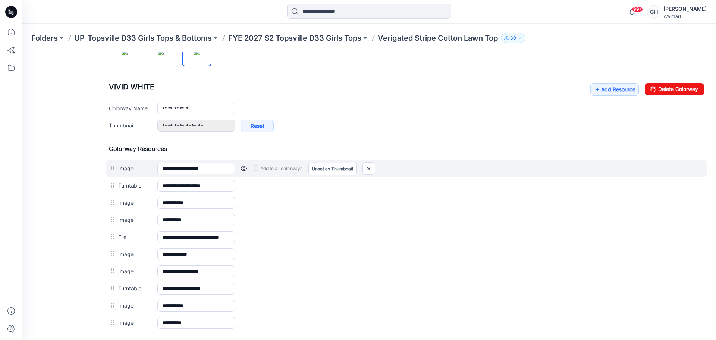
click at [243, 169] on link at bounding box center [244, 169] width 6 height 6
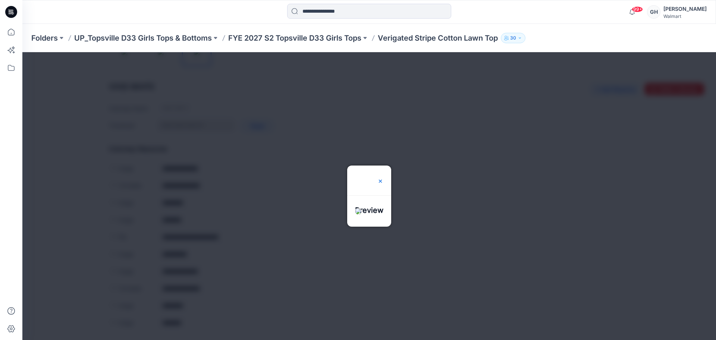
click at [383, 178] on img at bounding box center [380, 181] width 6 height 6
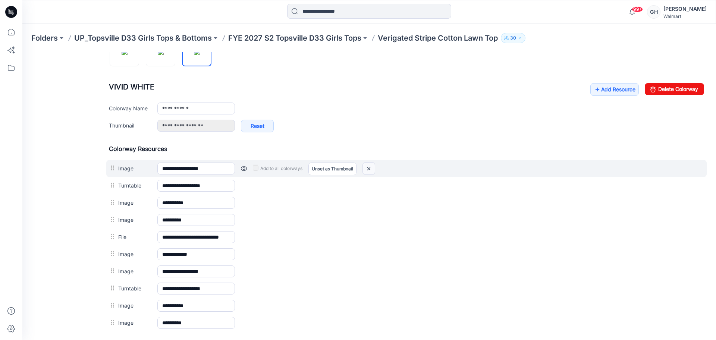
drag, startPoint x: 370, startPoint y: 164, endPoint x: 410, endPoint y: 103, distance: 73.5
click at [370, 165] on img at bounding box center [369, 169] width 12 height 12
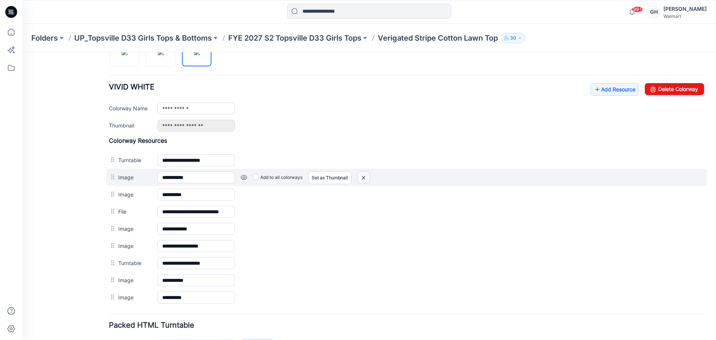
click at [366, 178] on img at bounding box center [364, 178] width 12 height 12
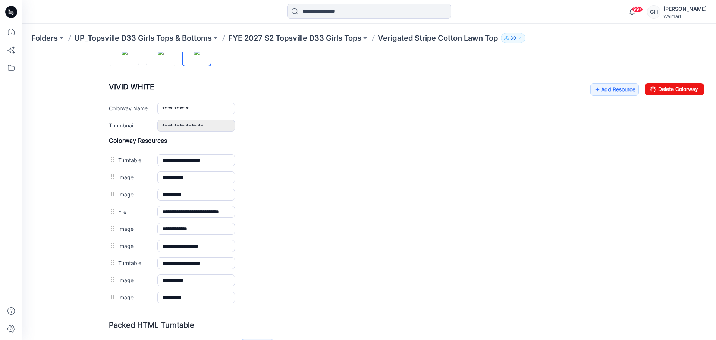
click at [400, 45] on div "Folders UP_Topsville D33 Girls Tops & Bottoms FYE 2027 S2 Topsville D33 Girls T…" at bounding box center [369, 38] width 694 height 28
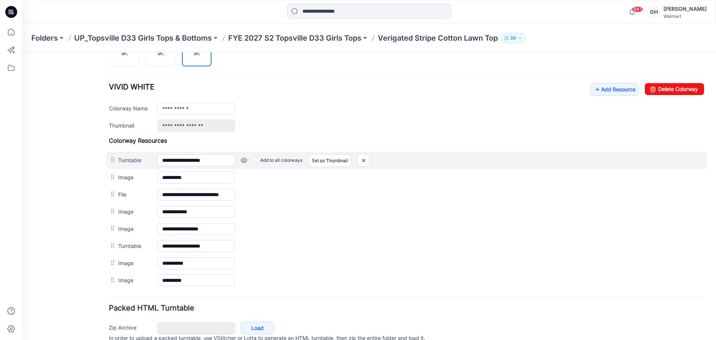
click at [373, 158] on div "Add to all colorways Set as Thumbnail Unset as Thumbnail" at bounding box center [469, 160] width 469 height 12
click at [368, 160] on img at bounding box center [364, 160] width 12 height 12
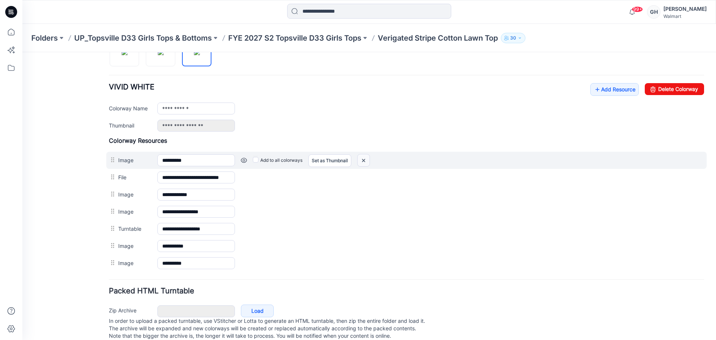
click at [365, 158] on img at bounding box center [364, 160] width 12 height 12
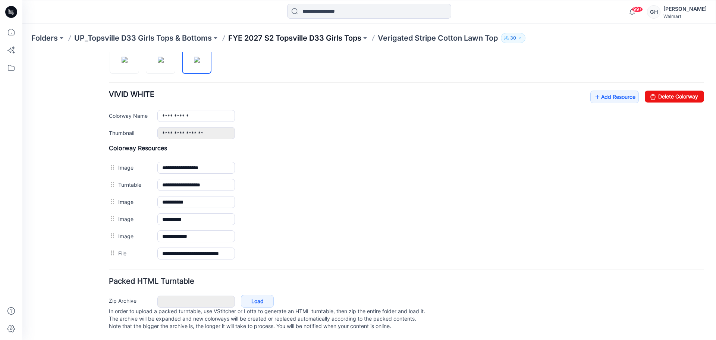
click at [352, 35] on p "FYE 2027 S2 Topsville D33 Girls Tops" at bounding box center [294, 38] width 133 height 10
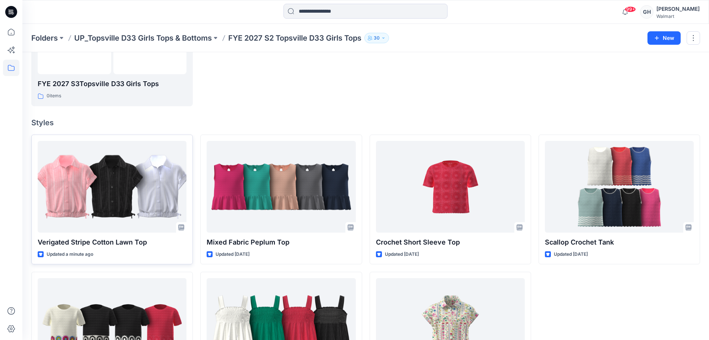
scroll to position [186, 0]
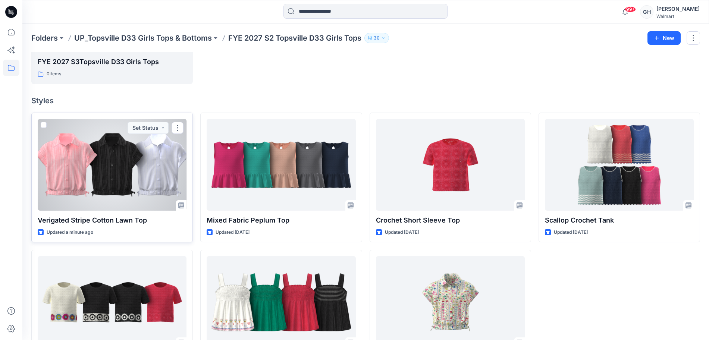
click at [128, 177] on div at bounding box center [112, 165] width 149 height 92
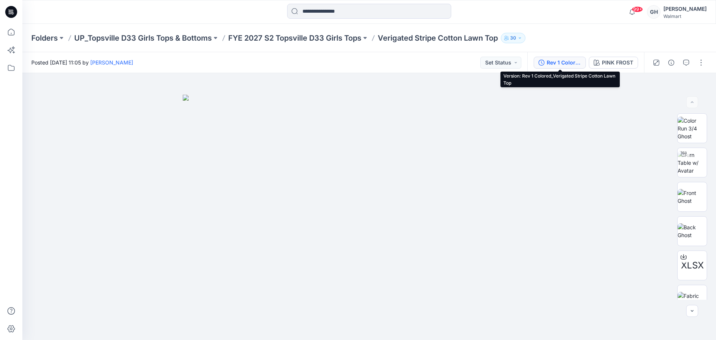
click at [569, 57] on button "Rev 1 Colored_Verigated Stripe Cotton Lawn Top" at bounding box center [560, 63] width 52 height 12
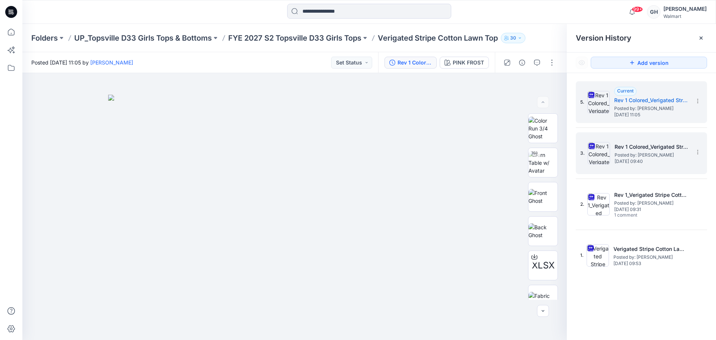
click at [624, 151] on span "Posted by: [PERSON_NAME]" at bounding box center [652, 154] width 75 height 7
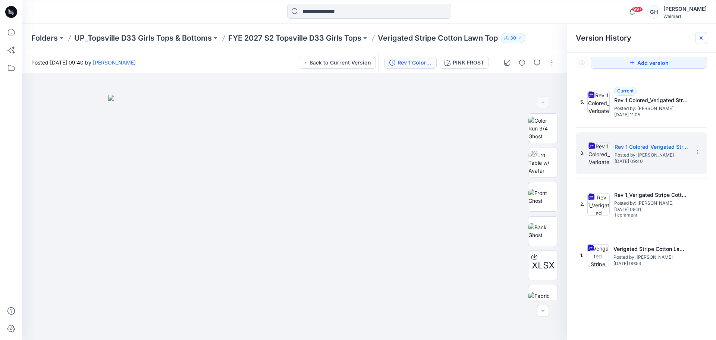
click at [698, 40] on icon at bounding box center [701, 38] width 6 height 6
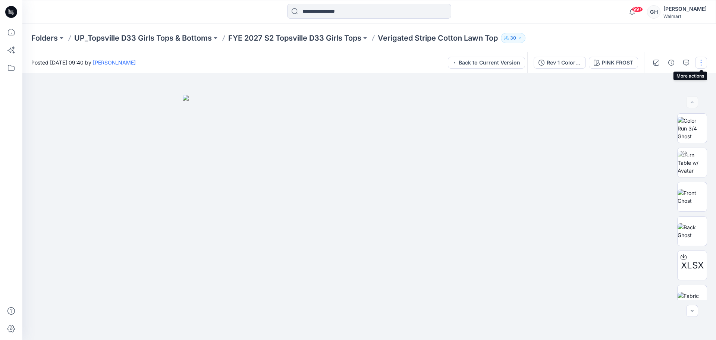
click at [698, 64] on button "button" at bounding box center [701, 63] width 12 height 12
click at [703, 60] on button "button" at bounding box center [701, 63] width 12 height 12
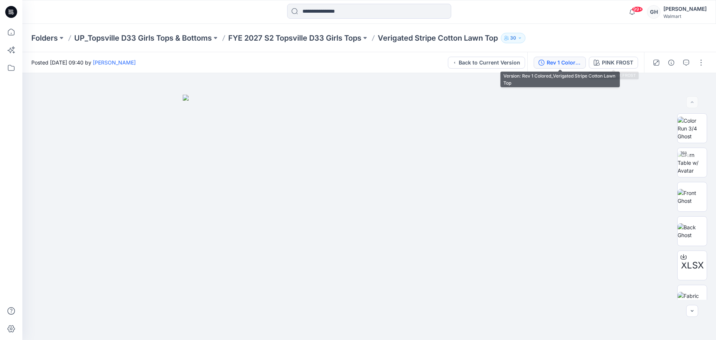
click at [569, 60] on div "Rev 1 Colored_Verigated Stripe Cotton Lawn Top" at bounding box center [564, 63] width 34 height 8
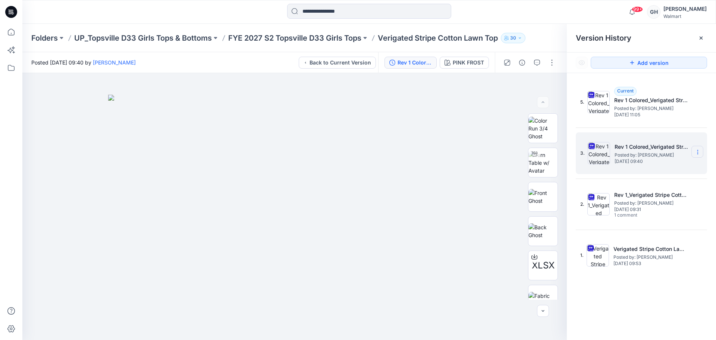
click at [698, 150] on icon at bounding box center [697, 150] width 0 height 0
click at [647, 183] on span "Restore Version" at bounding box center [648, 181] width 38 height 9
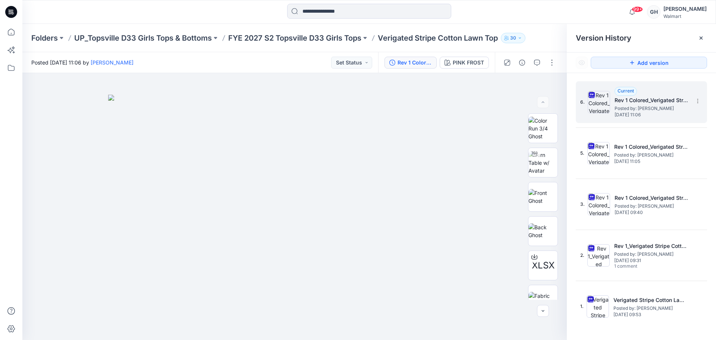
click at [666, 101] on h5 "Rev 1 Colored_Verigated Stripe Cotton Lawn Top" at bounding box center [652, 100] width 75 height 9
click at [697, 96] on section at bounding box center [697, 101] width 12 height 12
click at [700, 36] on icon at bounding box center [701, 38] width 6 height 6
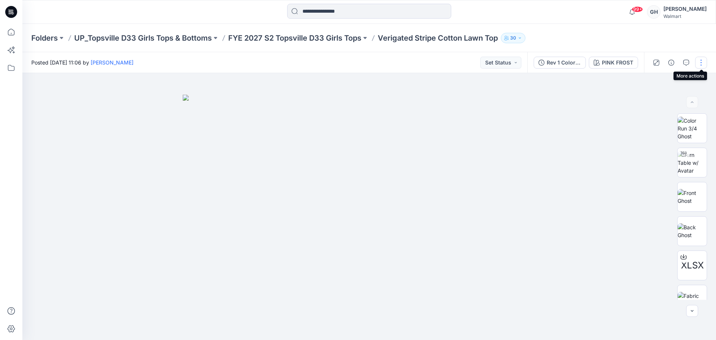
click at [701, 57] on button "button" at bounding box center [701, 63] width 12 height 12
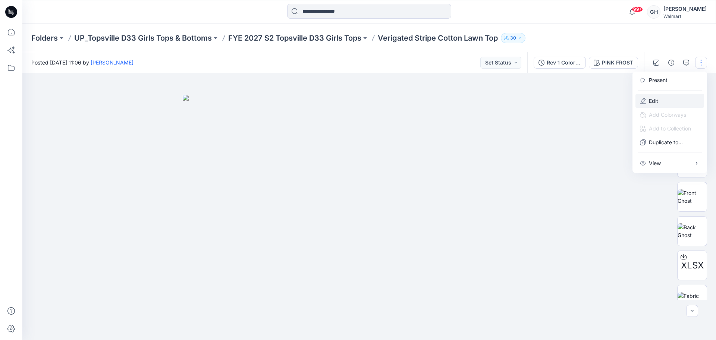
click at [656, 95] on button "Edit" at bounding box center [669, 101] width 69 height 14
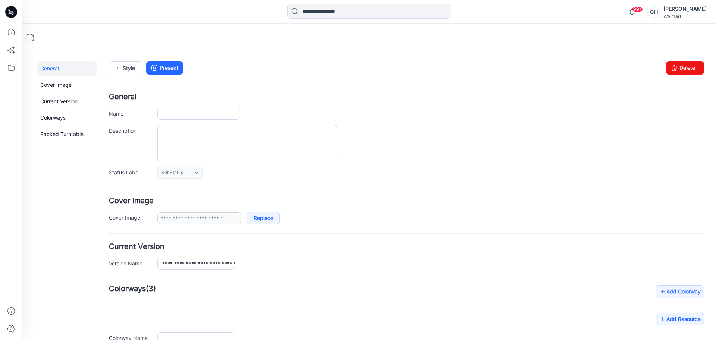
type input "**********"
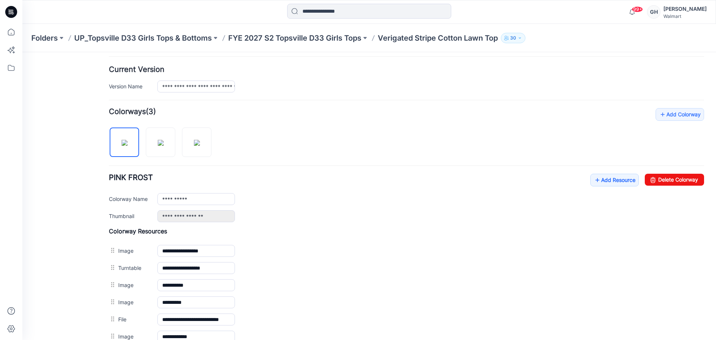
scroll to position [186, 0]
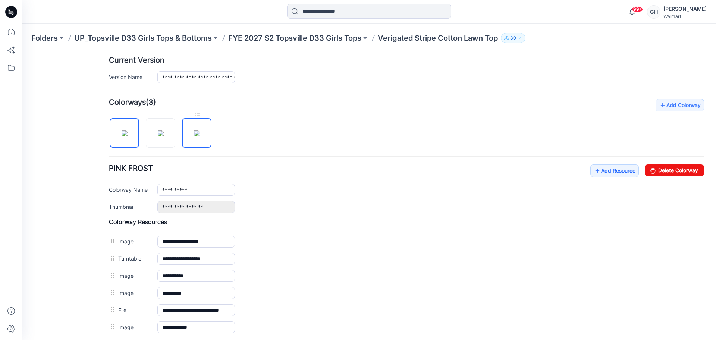
click at [194, 131] on img at bounding box center [197, 134] width 6 height 6
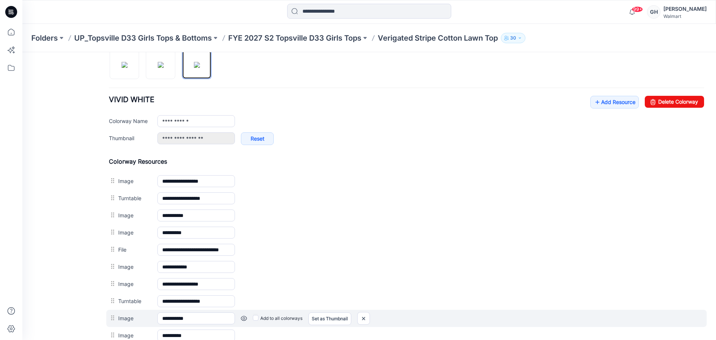
scroll to position [345, 0]
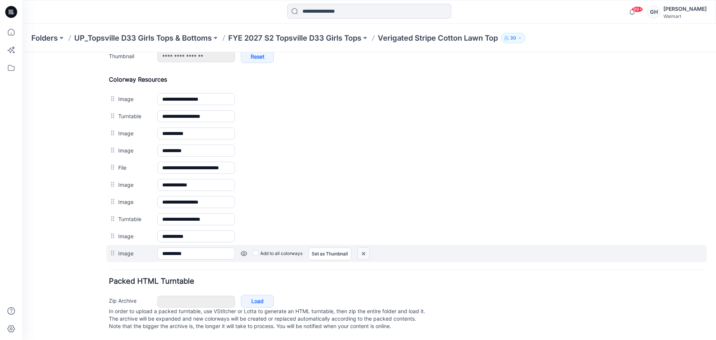
click at [365, 248] on img at bounding box center [364, 254] width 12 height 12
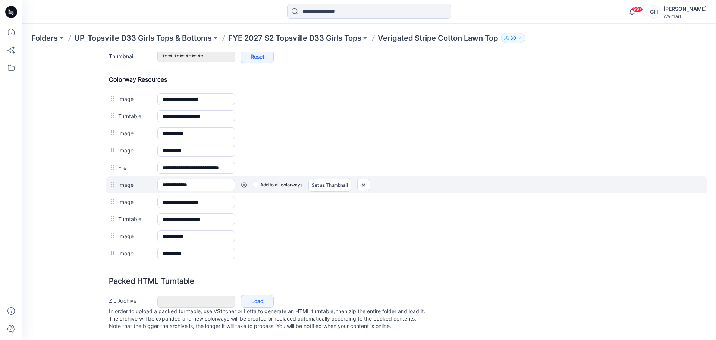
scroll to position [327, 0]
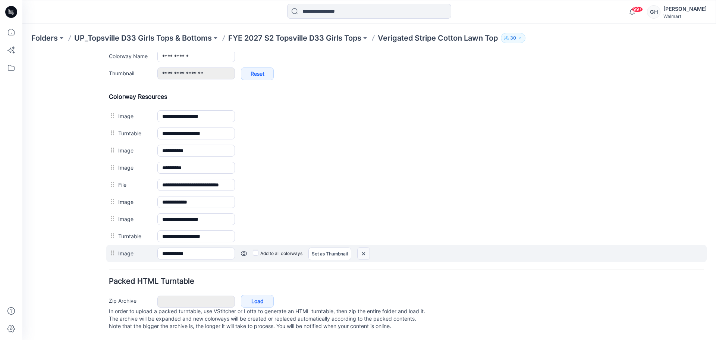
drag, startPoint x: 368, startPoint y: 245, endPoint x: 418, endPoint y: 104, distance: 149.5
click at [367, 248] on img at bounding box center [364, 254] width 12 height 12
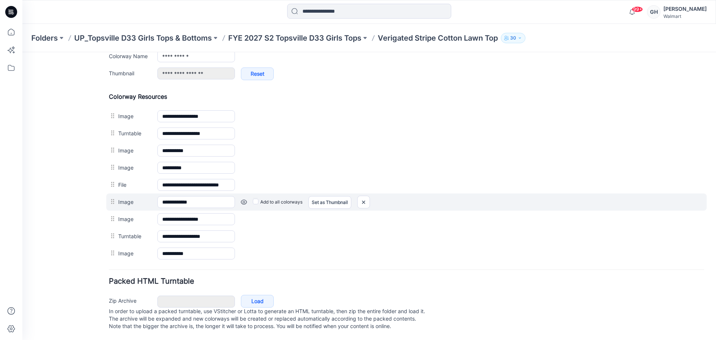
scroll to position [310, 0]
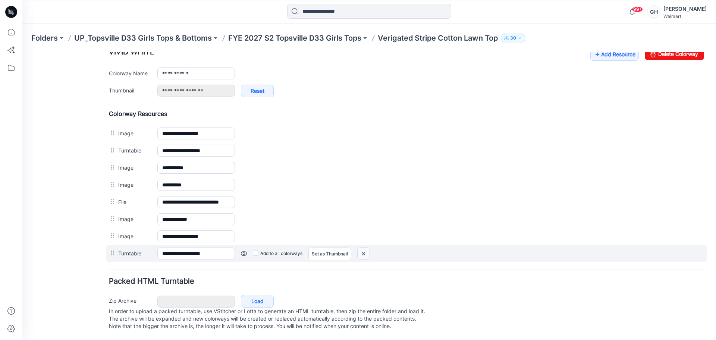
drag, startPoint x: 418, startPoint y: 102, endPoint x: 361, endPoint y: 245, distance: 153.8
click at [361, 248] on img at bounding box center [364, 254] width 12 height 12
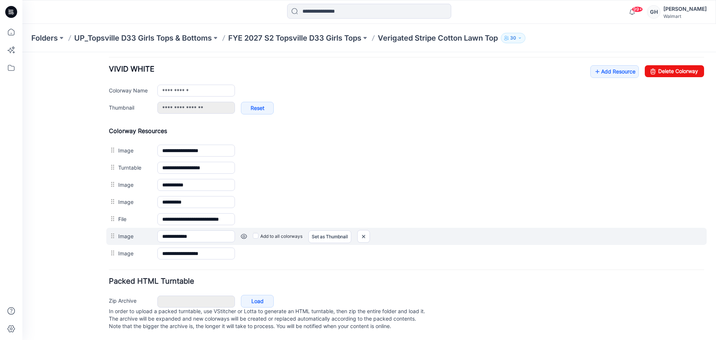
scroll to position [293, 0]
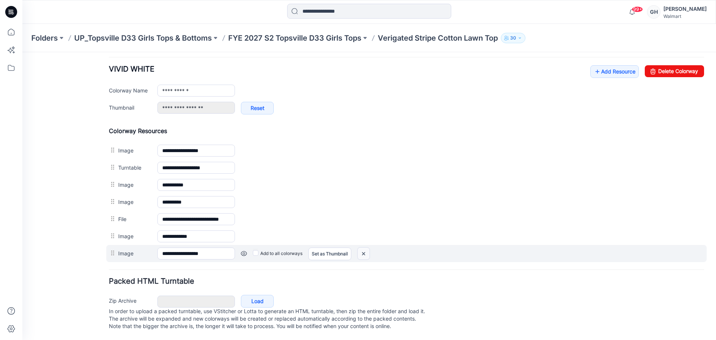
drag, startPoint x: 368, startPoint y: 242, endPoint x: 417, endPoint y: 99, distance: 151.2
click at [368, 248] on img at bounding box center [364, 254] width 12 height 12
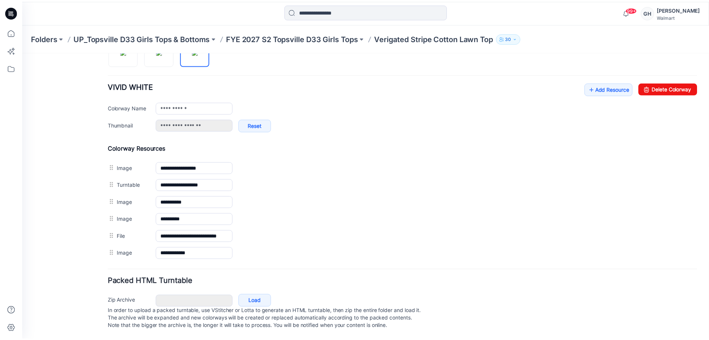
scroll to position [268, 0]
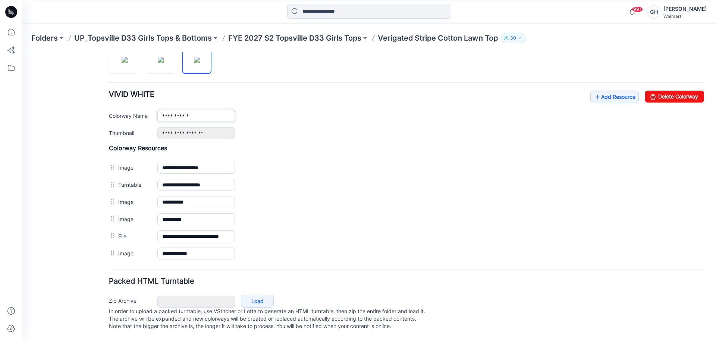
click at [196, 110] on input "**********" at bounding box center [196, 116] width 78 height 12
type input "**********"
click at [299, 45] on div "Folders UP_Topsville D33 Girls Tops & Bottoms FYE 2027 S2 Topsville D33 Girls T…" at bounding box center [369, 38] width 694 height 28
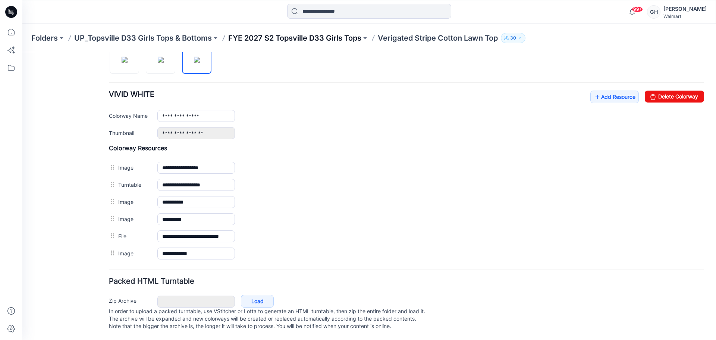
click at [301, 41] on p "FYE 2027 S2 Topsville D33 Girls Tops" at bounding box center [294, 38] width 133 height 10
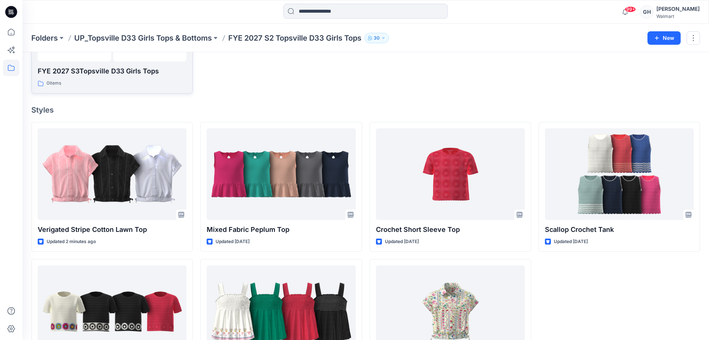
scroll to position [186, 0]
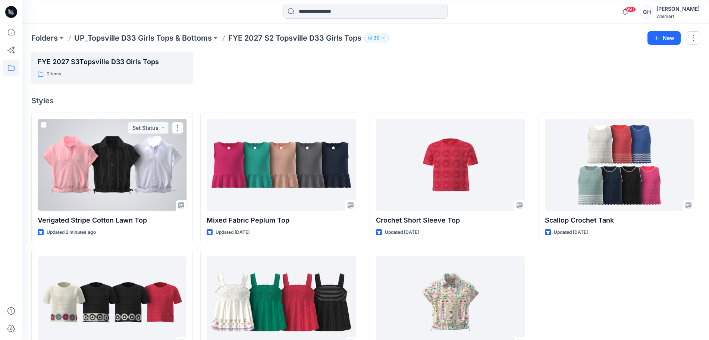
click at [131, 187] on div at bounding box center [112, 165] width 149 height 92
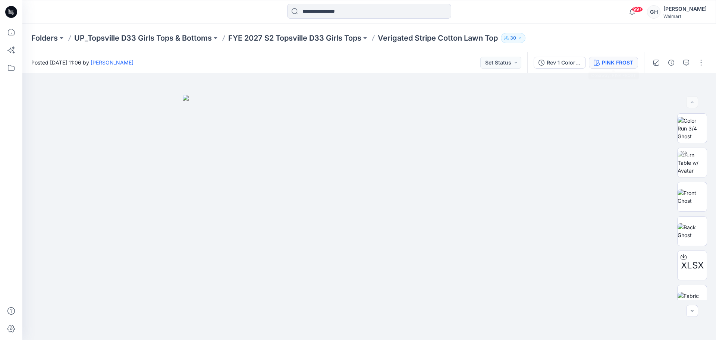
click at [615, 57] on button "PINK FROST" at bounding box center [613, 63] width 49 height 12
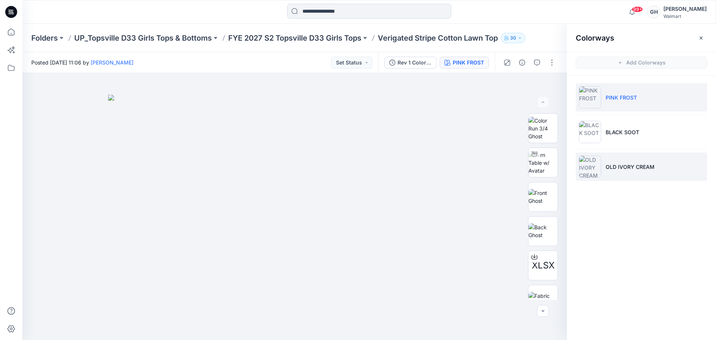
click at [635, 163] on p "OLD IVORY CREAM" at bounding box center [630, 167] width 49 height 8
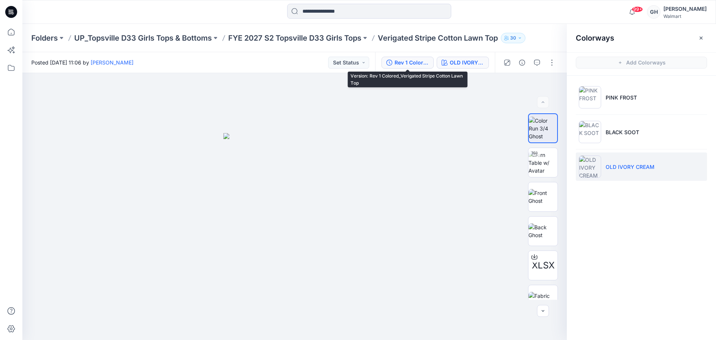
click at [393, 61] on button "Rev 1 Colored_Verigated Stripe Cotton Lawn Top" at bounding box center [407, 63] width 52 height 12
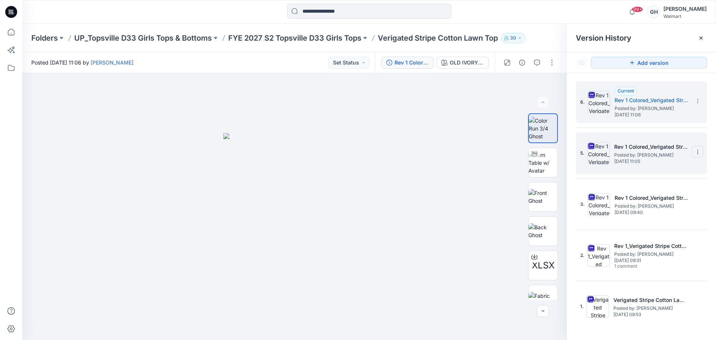
click at [695, 151] on icon at bounding box center [698, 152] width 6 height 6
click at [670, 180] on div "Restore Version" at bounding box center [658, 181] width 87 height 15
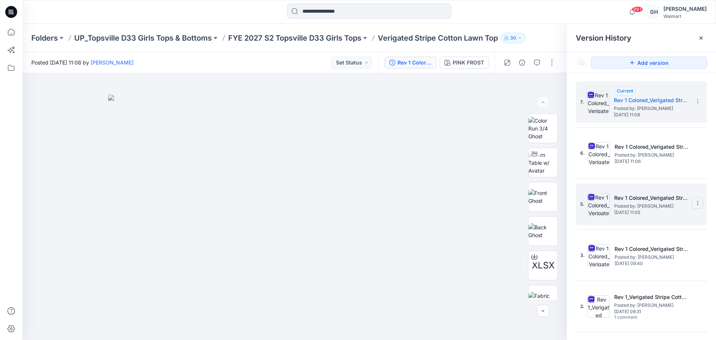
click at [695, 202] on icon at bounding box center [698, 203] width 6 height 6
click at [645, 278] on span "Delete Version" at bounding box center [646, 280] width 35 height 9
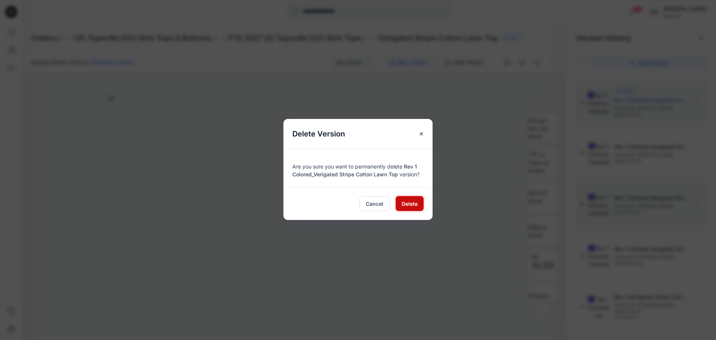
click at [419, 201] on button "Delete" at bounding box center [410, 203] width 28 height 15
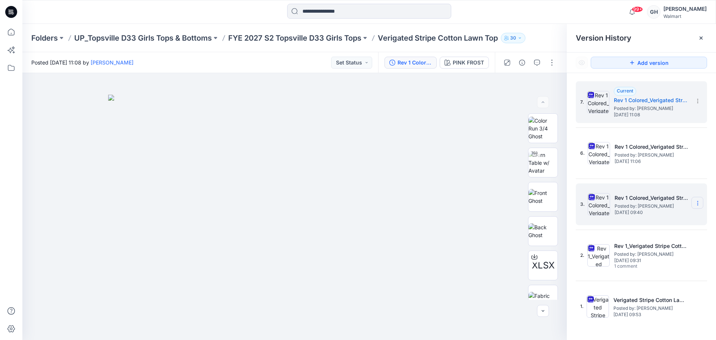
click at [700, 203] on icon at bounding box center [698, 203] width 6 height 6
click at [637, 274] on div "Delete Version" at bounding box center [658, 280] width 87 height 15
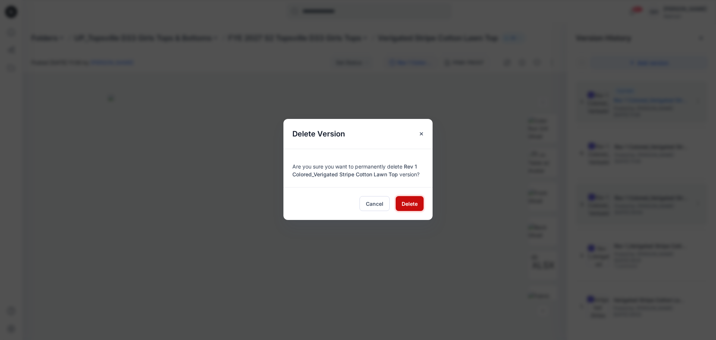
click at [412, 198] on button "Delete" at bounding box center [410, 203] width 28 height 15
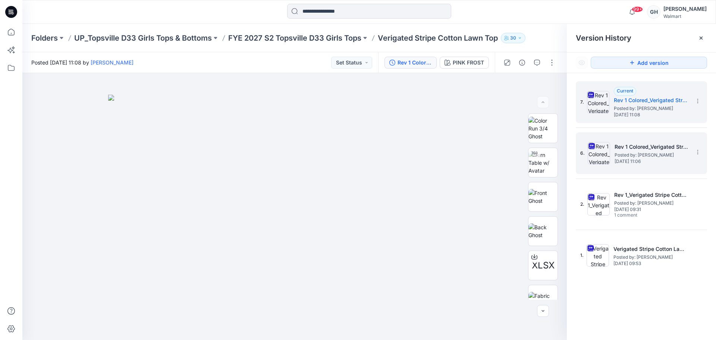
click at [643, 148] on h5 "Rev 1 Colored_Verigated Stripe Cotton Lawn Top" at bounding box center [652, 146] width 75 height 9
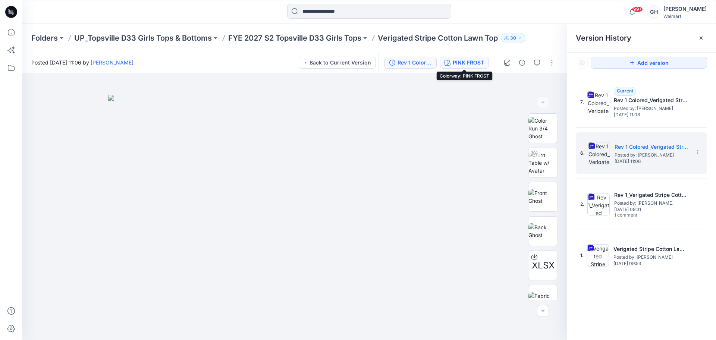
click at [457, 64] on div "PINK FROST" at bounding box center [468, 63] width 31 height 8
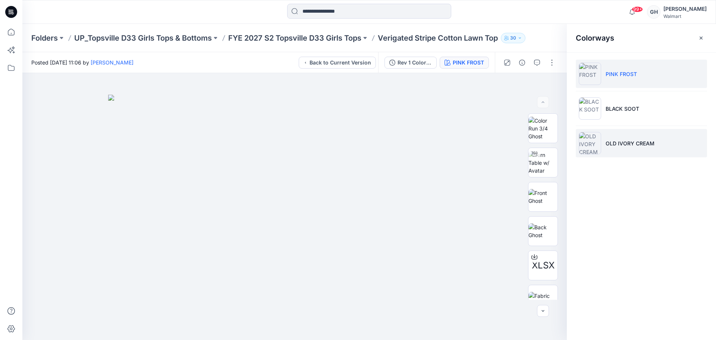
click at [637, 142] on p "OLD IVORY CREAM" at bounding box center [630, 143] width 49 height 8
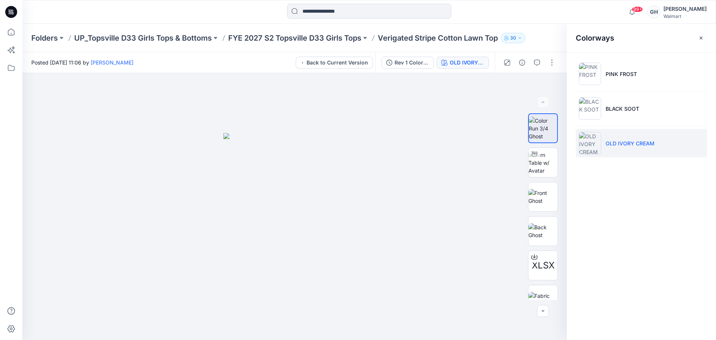
click at [706, 35] on button "button" at bounding box center [701, 38] width 12 height 12
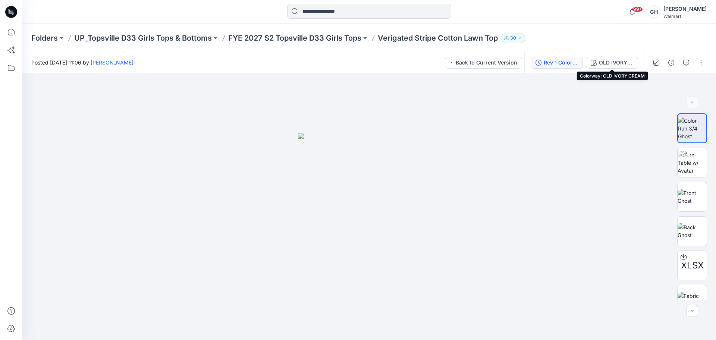
click at [571, 59] on div "Rev 1 Colored_Verigated Stripe Cotton Lawn Top" at bounding box center [561, 63] width 34 height 8
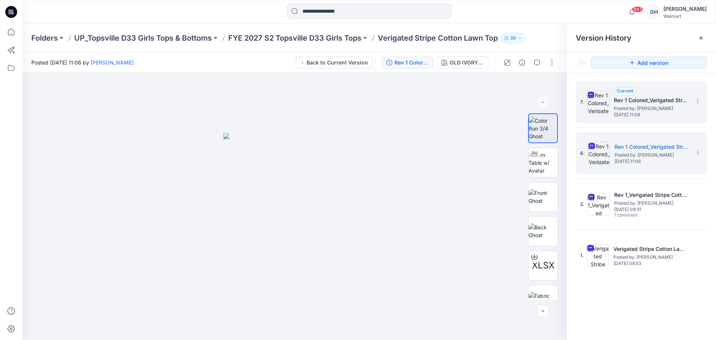
click at [626, 118] on div "7. Current Rev 1 Colored_Verigated Stripe Cotton Lawn Top Posted by: Gwen Hine …" at bounding box center [636, 102] width 112 height 36
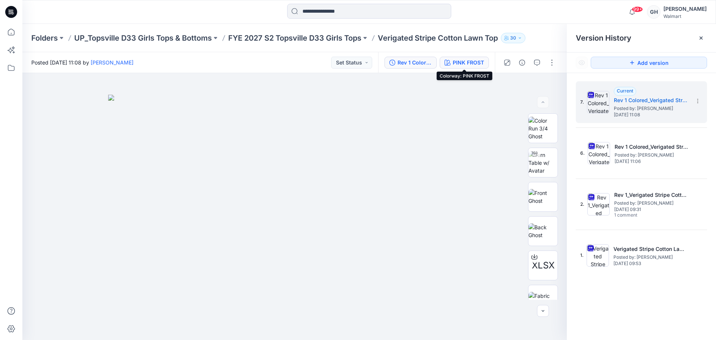
click at [486, 60] on button "PINK FROST" at bounding box center [464, 63] width 49 height 12
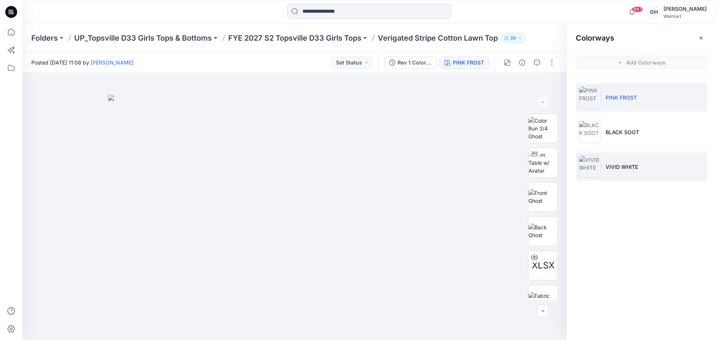
click at [641, 163] on li "VIVID WHITE" at bounding box center [641, 167] width 131 height 28
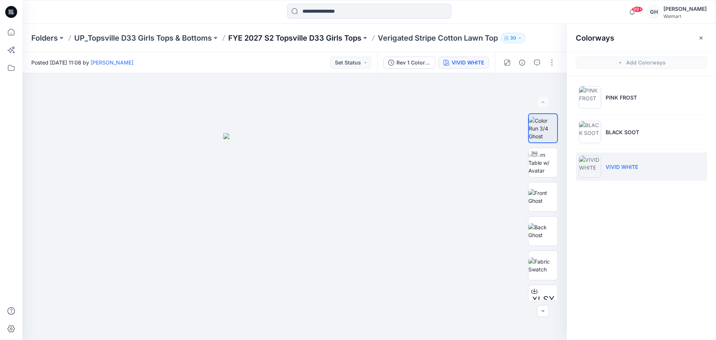
click at [355, 40] on p "FYE 2027 S2 Topsville D33 Girls Tops" at bounding box center [294, 38] width 133 height 10
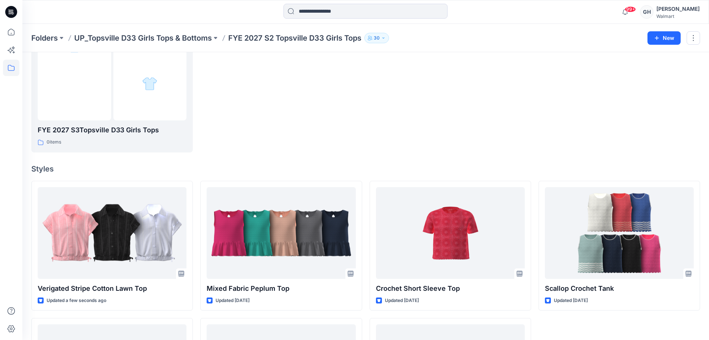
scroll to position [186, 0]
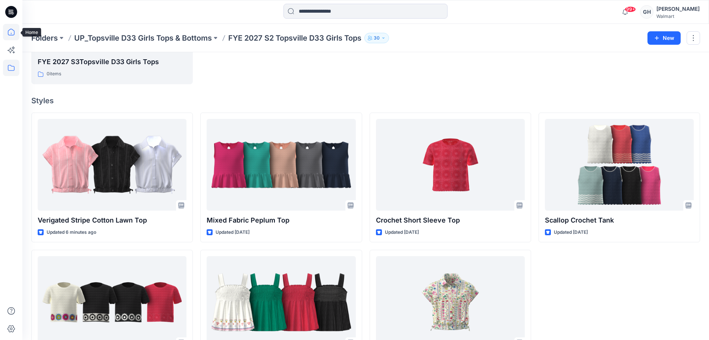
drag, startPoint x: 4, startPoint y: 31, endPoint x: 17, endPoint y: 30, distance: 13.1
click at [4, 31] on icon at bounding box center [11, 32] width 16 height 16
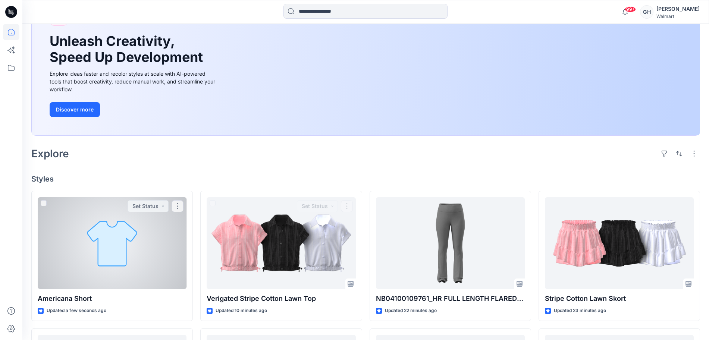
click at [144, 270] on div at bounding box center [112, 243] width 149 height 92
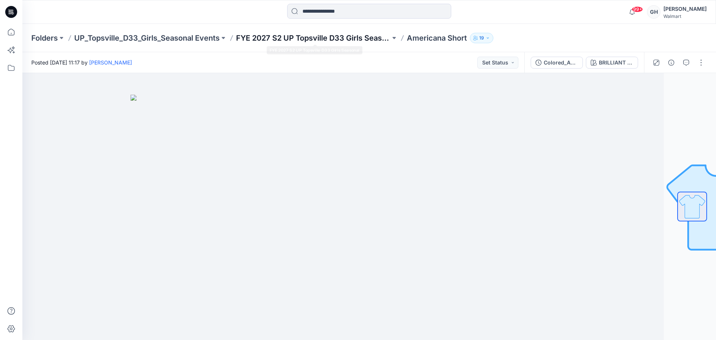
click at [303, 40] on p "FYE 2027 S2 UP Topsville D33 Girls Seasonal" at bounding box center [313, 38] width 154 height 10
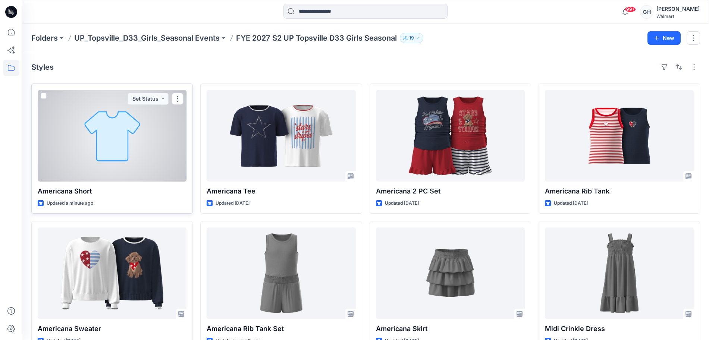
click at [75, 133] on div at bounding box center [112, 136] width 149 height 92
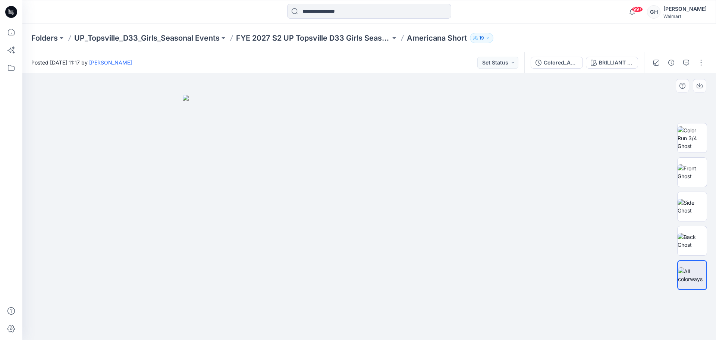
drag, startPoint x: 646, startPoint y: 125, endPoint x: 636, endPoint y: 106, distance: 21.2
click at [562, 67] on button "Colored_Americana Short" at bounding box center [557, 63] width 52 height 12
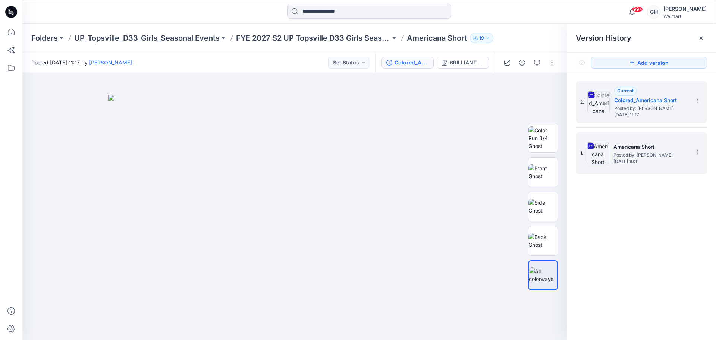
click at [657, 149] on h5 "Americana Short" at bounding box center [650, 146] width 75 height 9
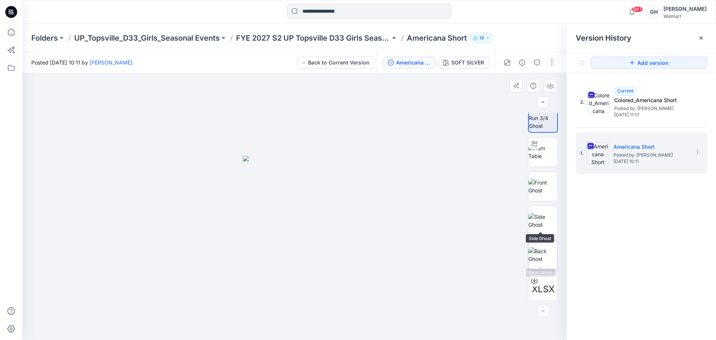
scroll to position [15, 0]
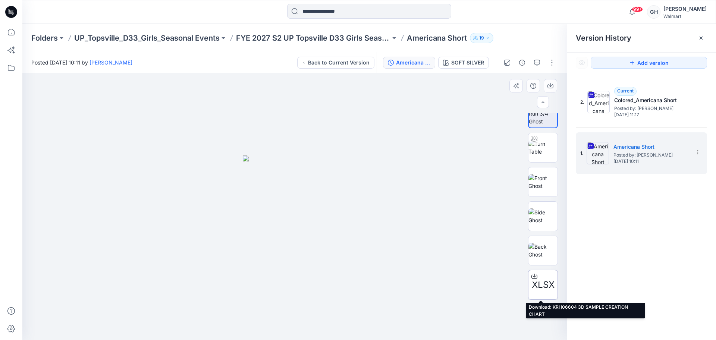
click at [533, 276] on icon at bounding box center [534, 276] width 3 height 4
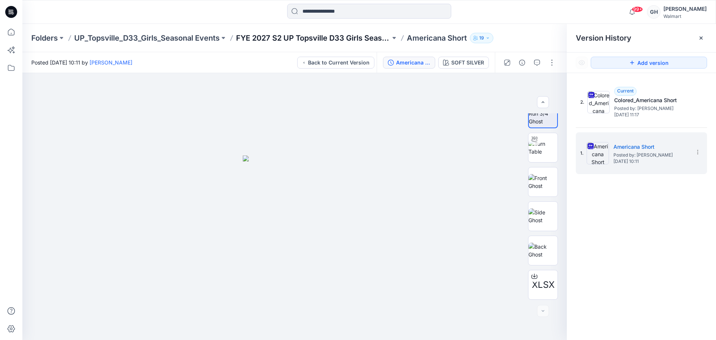
click at [344, 42] on p "FYE 2027 S2 UP Topsville D33 Girls Seasonal" at bounding box center [313, 38] width 154 height 10
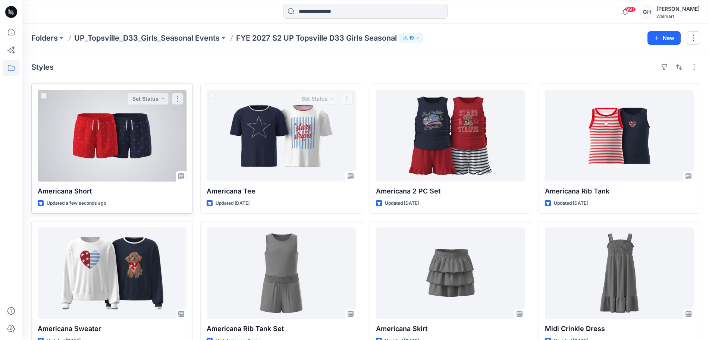
click at [131, 150] on div at bounding box center [112, 136] width 149 height 92
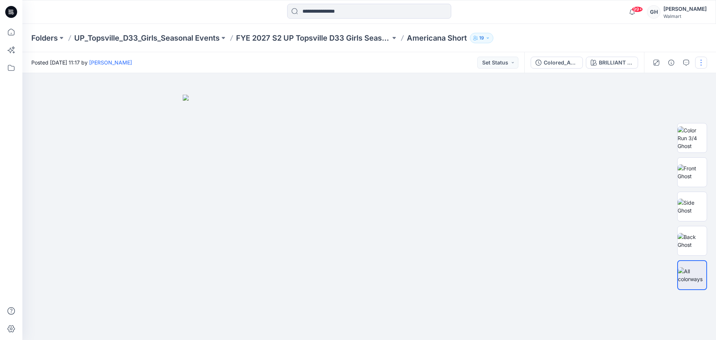
click at [700, 64] on button "button" at bounding box center [701, 63] width 12 height 12
drag, startPoint x: 651, startPoint y: 99, endPoint x: 683, endPoint y: 109, distance: 33.4
click at [651, 99] on p "Edit" at bounding box center [653, 101] width 9 height 8
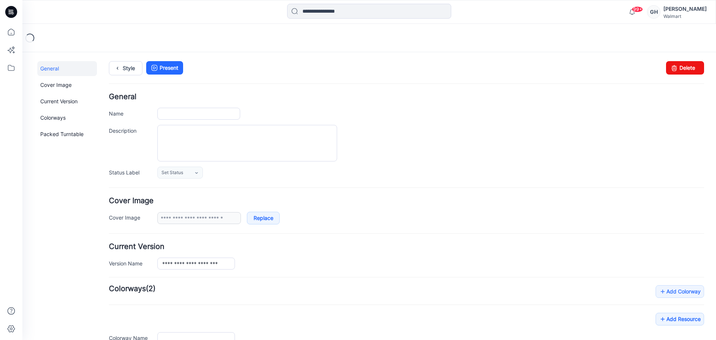
type input "**********"
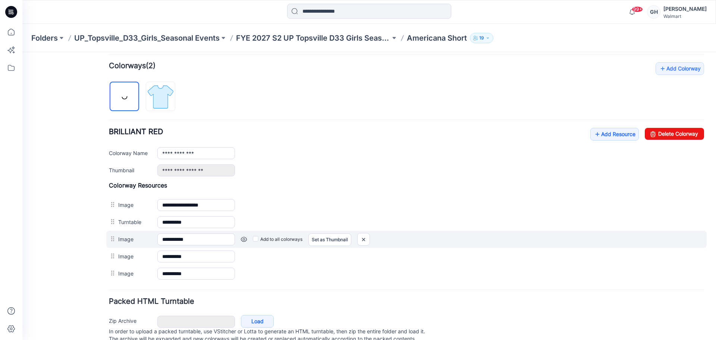
scroll to position [251, 0]
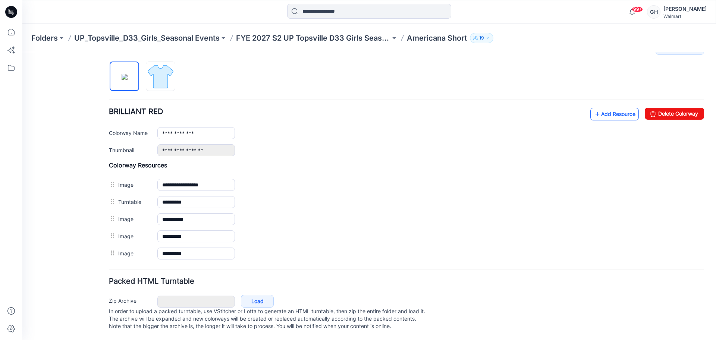
click at [598, 108] on link "Add Resource" at bounding box center [614, 114] width 48 height 13
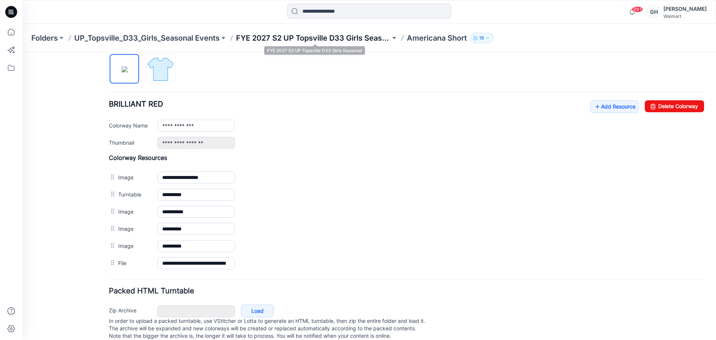
click at [285, 36] on p "FYE 2027 S2 UP Topsville D33 Girls Seasonal" at bounding box center [313, 38] width 154 height 10
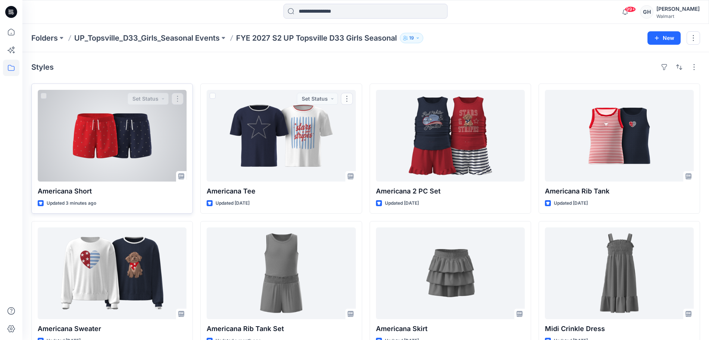
click at [131, 161] on div at bounding box center [112, 136] width 149 height 92
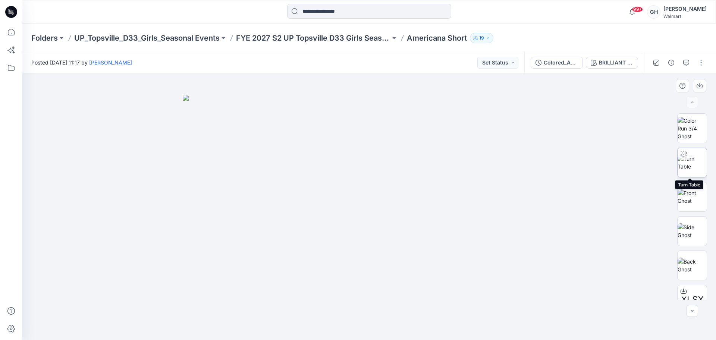
click at [681, 154] on icon at bounding box center [684, 154] width 6 height 6
drag, startPoint x: 391, startPoint y: 196, endPoint x: 390, endPoint y: 127, distance: 69.0
drag, startPoint x: 386, startPoint y: 265, endPoint x: 380, endPoint y: 130, distance: 135.1
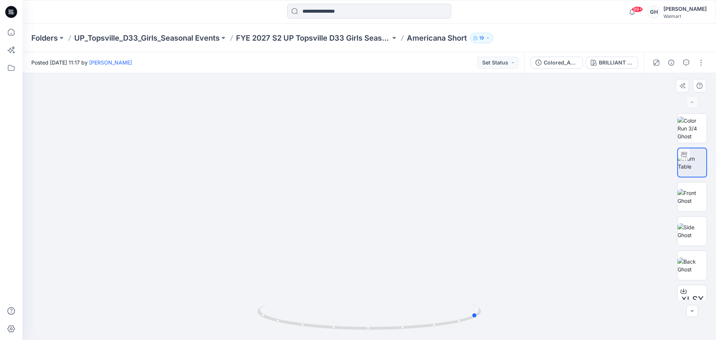
drag, startPoint x: 372, startPoint y: 331, endPoint x: 255, endPoint y: 336, distance: 116.8
click at [255, 336] on div at bounding box center [369, 206] width 694 height 267
click at [702, 62] on button "button" at bounding box center [701, 63] width 12 height 12
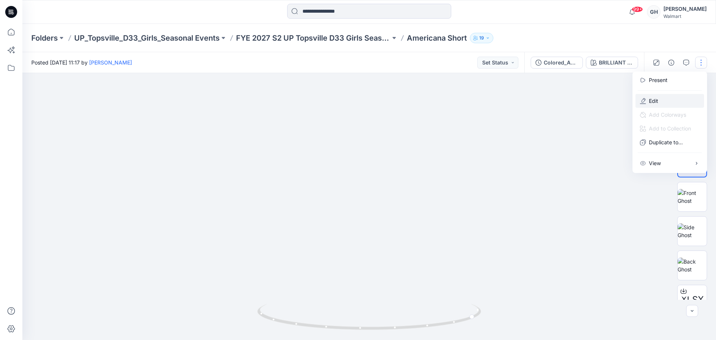
click at [660, 98] on button "Edit" at bounding box center [669, 101] width 69 height 14
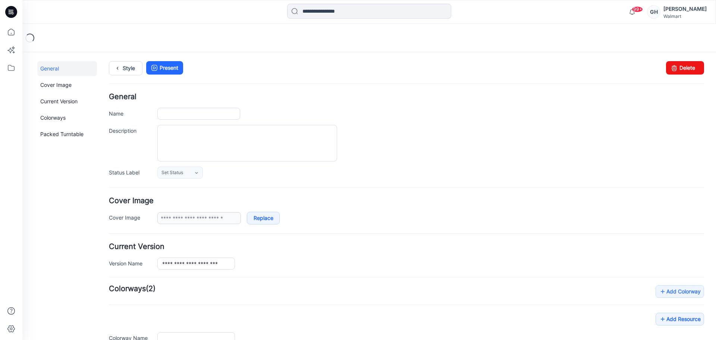
type input "**********"
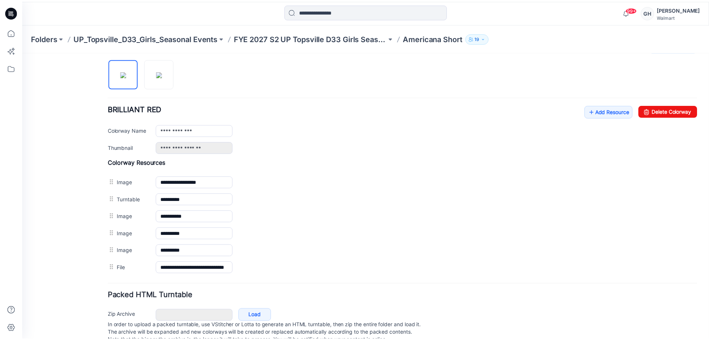
scroll to position [268, 0]
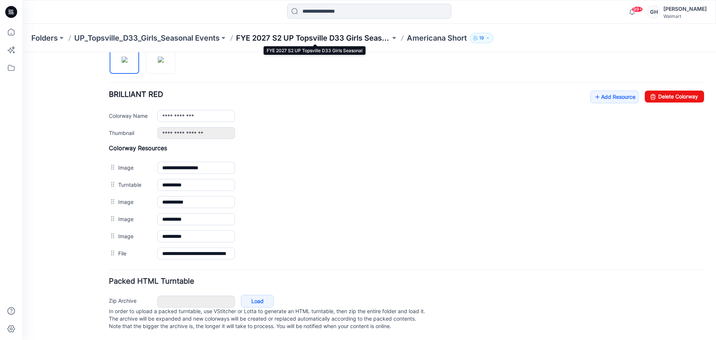
click at [264, 39] on p "FYE 2027 S2 UP Topsville D33 Girls Seasonal" at bounding box center [313, 38] width 154 height 10
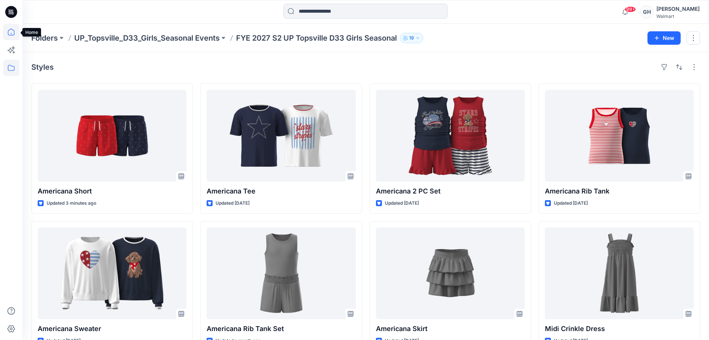
click at [9, 32] on icon at bounding box center [11, 32] width 16 height 16
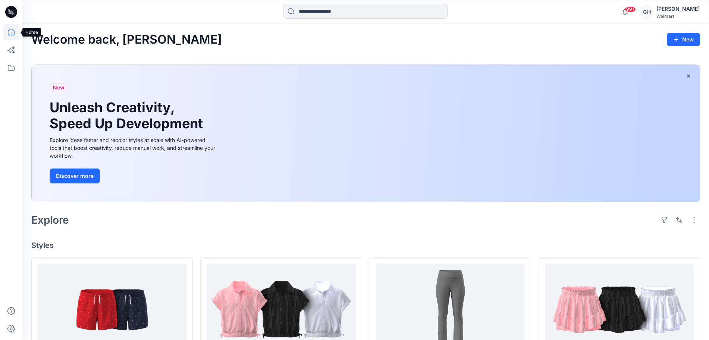
click at [14, 34] on icon at bounding box center [11, 32] width 7 height 7
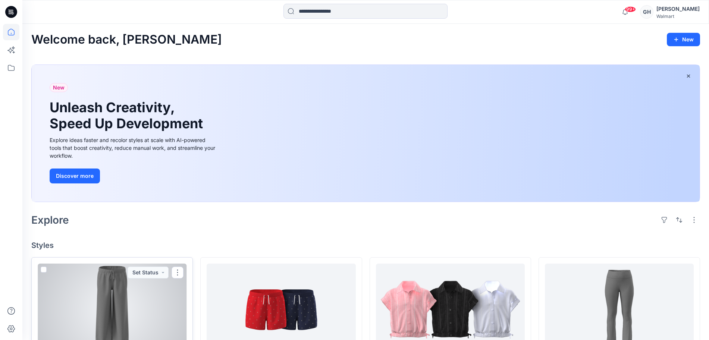
click at [138, 311] on div at bounding box center [112, 310] width 149 height 92
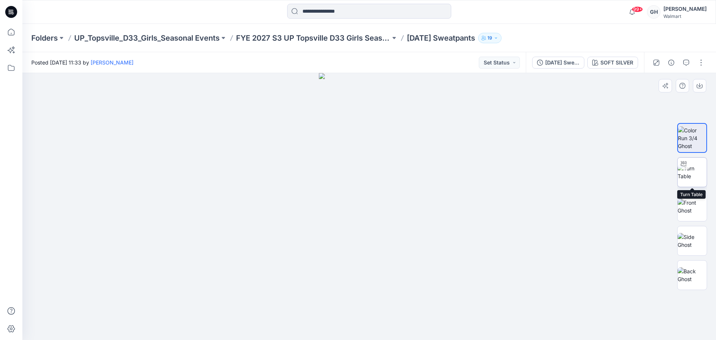
click at [689, 171] on img at bounding box center [692, 172] width 29 height 16
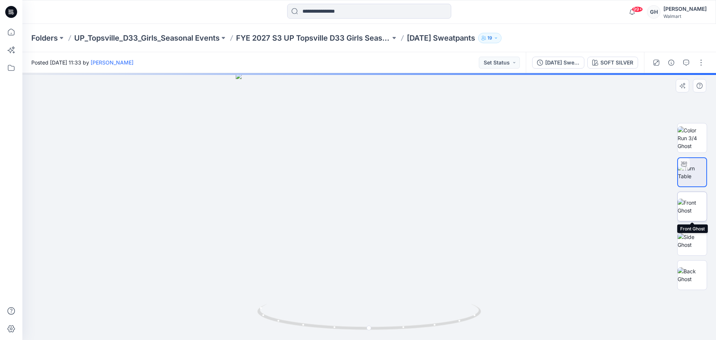
click at [692, 204] on img at bounding box center [692, 207] width 29 height 16
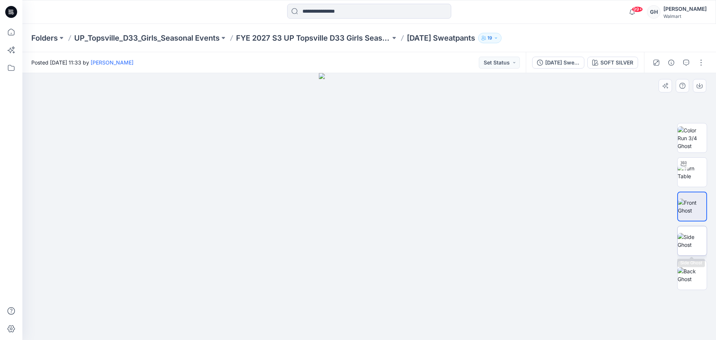
click at [695, 249] on img at bounding box center [692, 241] width 29 height 16
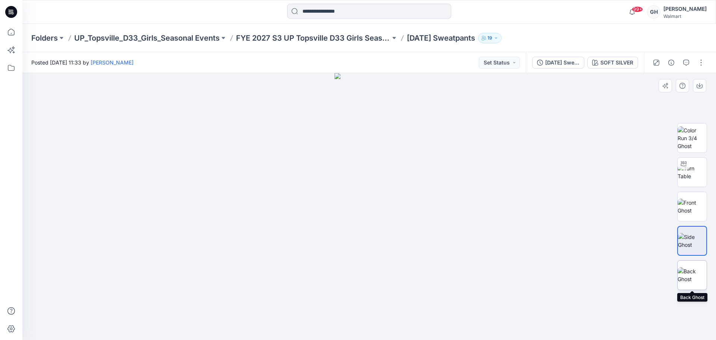
click at [690, 271] on img at bounding box center [692, 275] width 29 height 16
click at [342, 35] on p "FYE 2027 S3 UP Topsville D33 Girls Seasonal" at bounding box center [313, 38] width 154 height 10
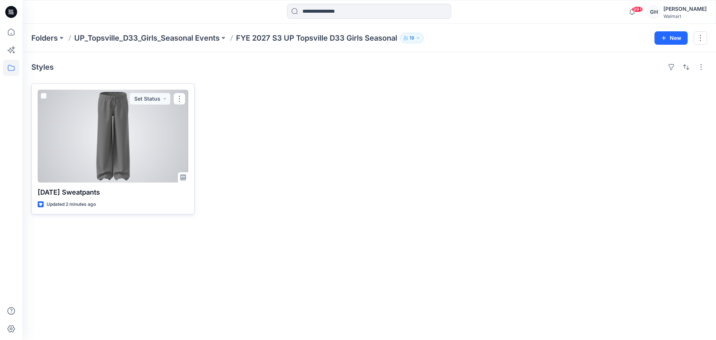
click at [158, 144] on div at bounding box center [113, 136] width 151 height 93
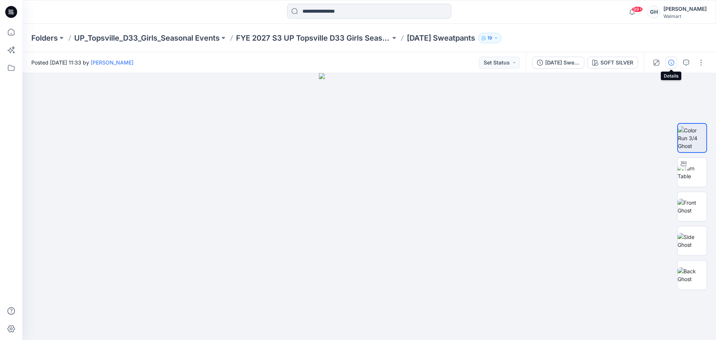
click at [671, 62] on icon "button" at bounding box center [671, 63] width 6 height 6
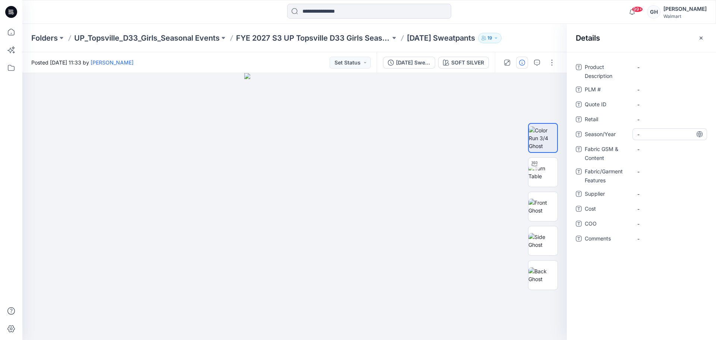
click at [647, 131] on span "-" at bounding box center [669, 135] width 65 height 8
type textarea "**********"
click at [657, 194] on span "-" at bounding box center [669, 194] width 65 height 8
click at [654, 195] on textarea at bounding box center [669, 194] width 75 height 12
type textarea "*********"
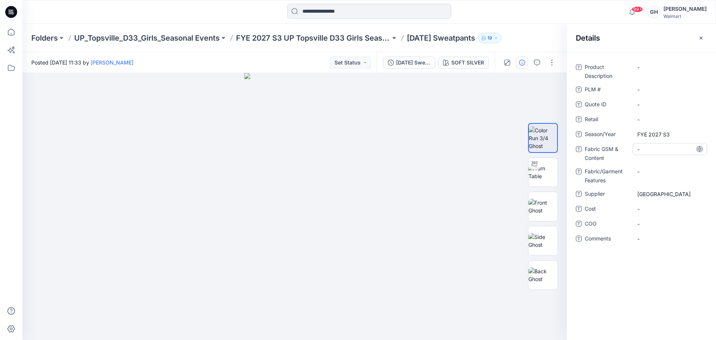
click at [669, 153] on Content "-" at bounding box center [669, 149] width 65 height 8
click at [658, 147] on Content "-" at bounding box center [669, 149] width 65 height 8
type textarea "**********"
click at [654, 173] on Features "-" at bounding box center [669, 172] width 65 height 8
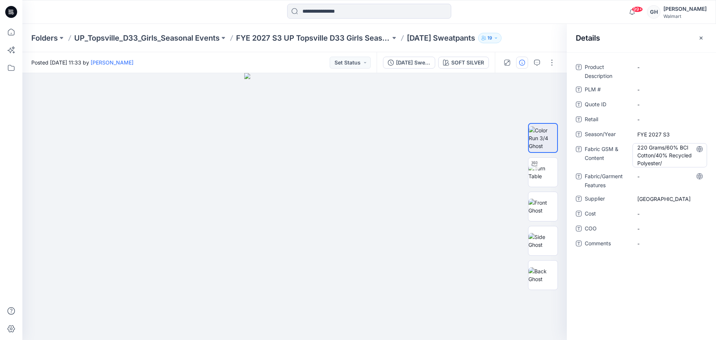
click at [668, 162] on Content "220 Grams/60% BCI Cotton/40% Recycled Polyester/" at bounding box center [669, 155] width 65 height 23
type textarea "**********"
click at [649, 174] on Features "-" at bounding box center [669, 176] width 65 height 8
click at [697, 160] on Content "220 Grams/60% BCI Cotton/40% Recycled Polyester/ BCI CVC Sanded Fleece |" at bounding box center [669, 155] width 65 height 23
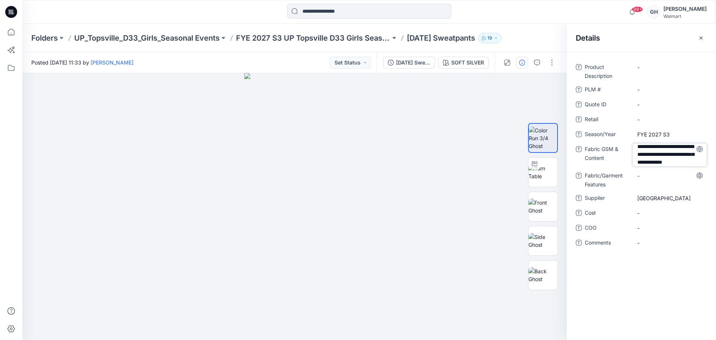
scroll to position [10, 0]
click at [683, 161] on textarea "**********" at bounding box center [669, 154] width 75 height 23
type textarea "**********"
click at [657, 177] on Features "-" at bounding box center [669, 176] width 65 height 8
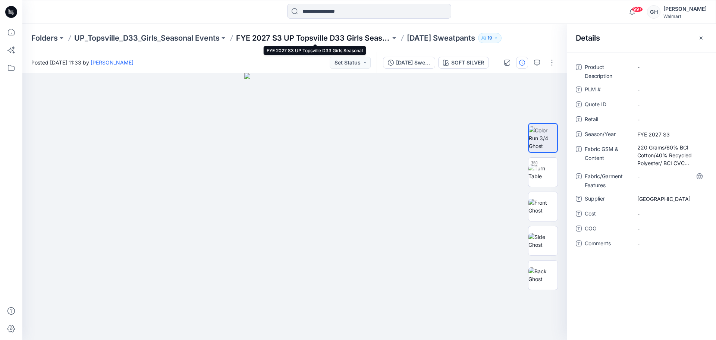
click at [359, 39] on p "FYE 2027 S3 UP Topsville D33 Girls Seasonal" at bounding box center [313, 38] width 154 height 10
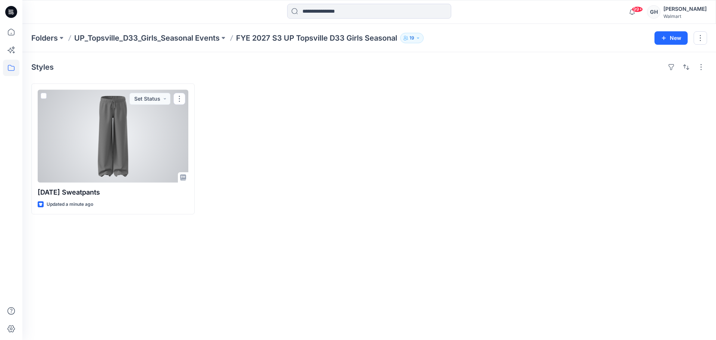
click at [106, 134] on div at bounding box center [113, 136] width 151 height 93
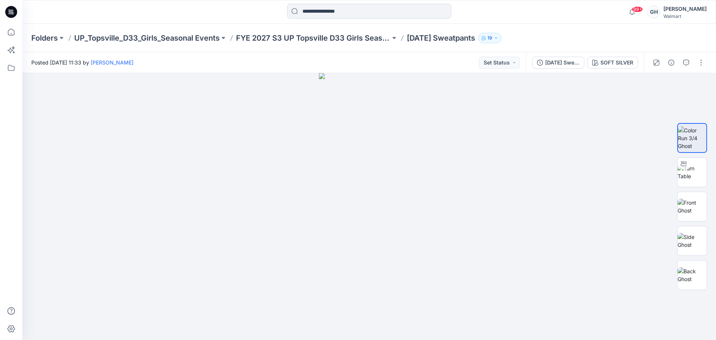
click at [697, 56] on div at bounding box center [678, 62] width 69 height 21
click at [708, 67] on div at bounding box center [678, 62] width 69 height 21
click at [704, 64] on button "button" at bounding box center [701, 63] width 12 height 12
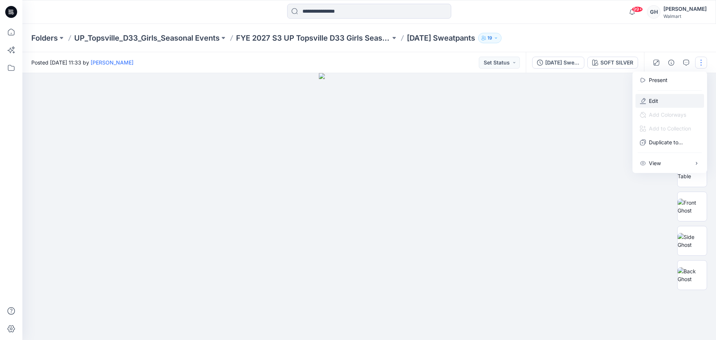
click at [657, 97] on p "Edit" at bounding box center [653, 101] width 9 height 8
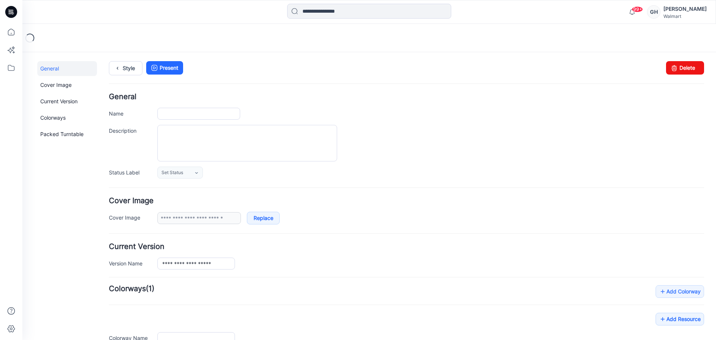
type input "**********"
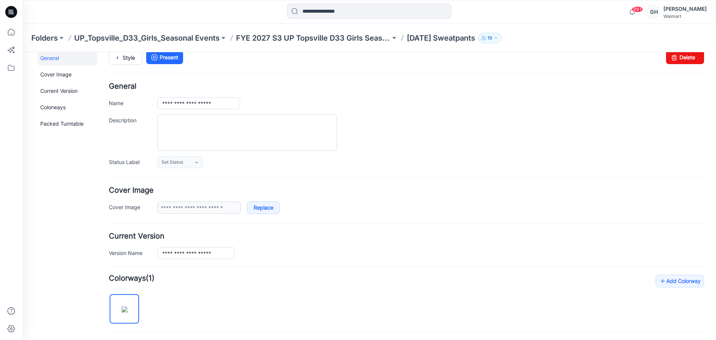
scroll to position [186, 0]
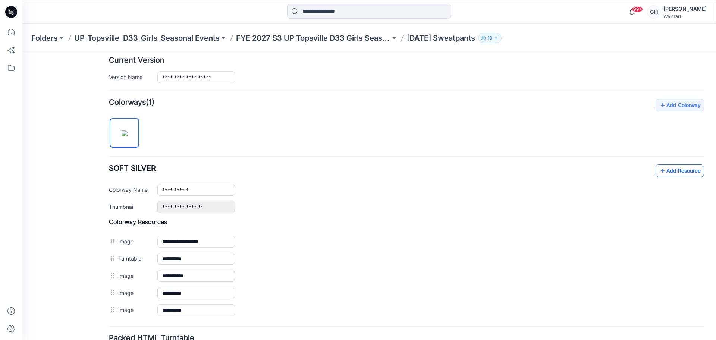
click at [660, 170] on link "Add Resource" at bounding box center [680, 170] width 48 height 13
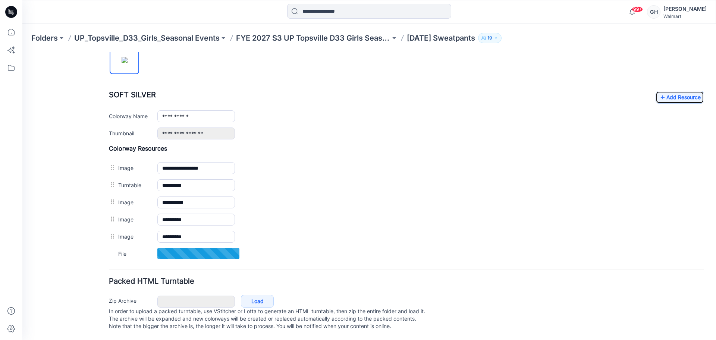
scroll to position [267, 0]
click at [361, 34] on p "FYE 2027 S3 UP Topsville D33 Girls Seasonal" at bounding box center [313, 38] width 154 height 10
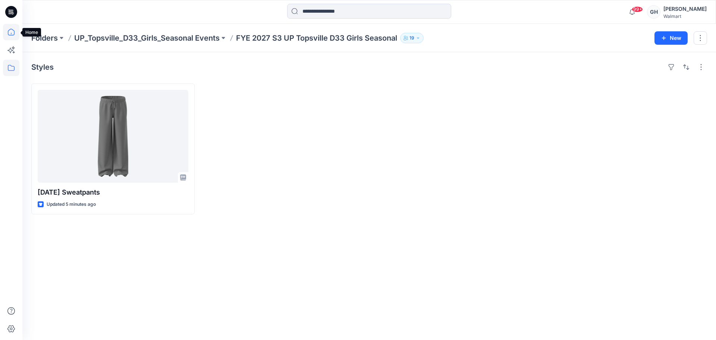
drag, startPoint x: 10, startPoint y: 30, endPoint x: 17, endPoint y: 34, distance: 8.1
click at [10, 30] on icon at bounding box center [11, 32] width 16 height 16
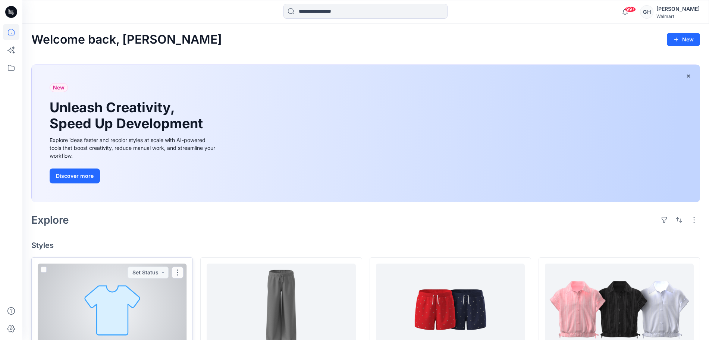
click at [141, 306] on div at bounding box center [112, 310] width 149 height 92
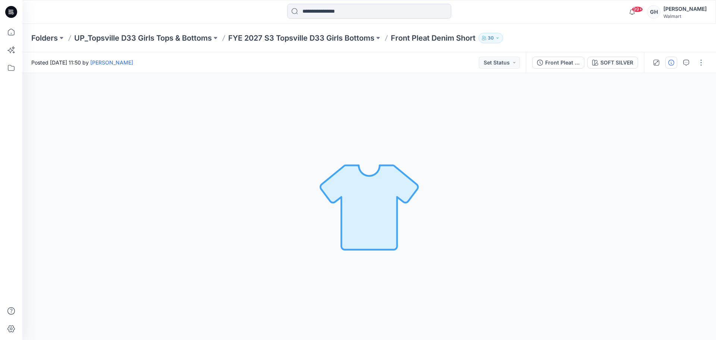
click at [670, 58] on button "button" at bounding box center [671, 63] width 12 height 12
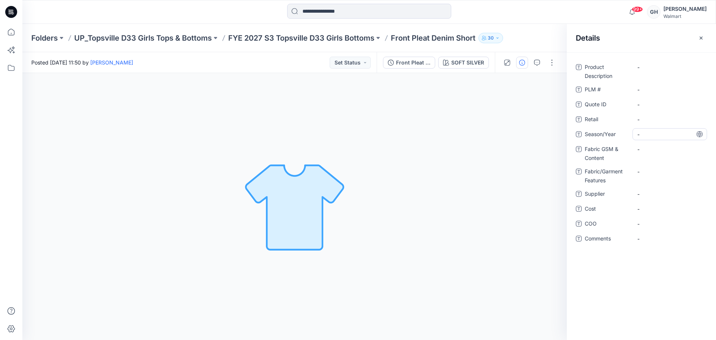
click at [647, 133] on span "-" at bounding box center [669, 135] width 65 height 8
type textarea "**********"
click at [650, 195] on span "-" at bounding box center [669, 194] width 65 height 8
click at [641, 192] on textarea "*********" at bounding box center [669, 194] width 75 height 12
type textarea "*********"
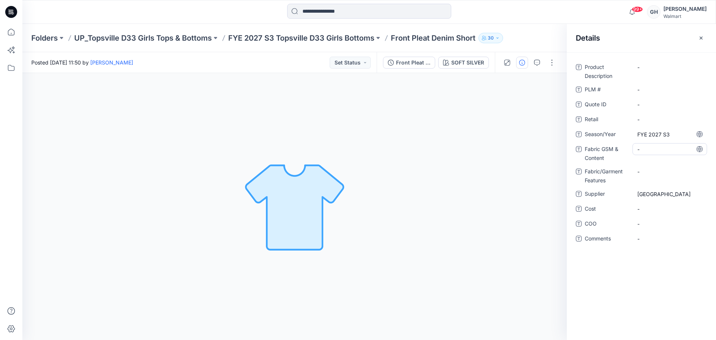
click at [648, 150] on Content "-" at bounding box center [669, 149] width 65 height 8
click at [645, 149] on Content "-" at bounding box center [669, 149] width 65 height 8
type textarea "**********"
click at [648, 170] on Features "-" at bounding box center [669, 172] width 65 height 8
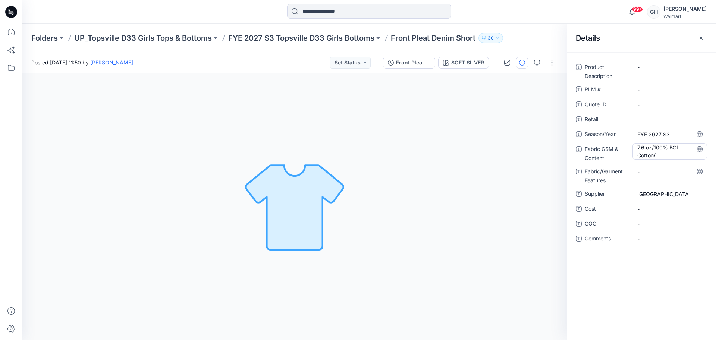
click at [666, 153] on Content "7.6 oz/100% BCI Cotton/" at bounding box center [669, 152] width 65 height 16
type textarea "**********"
click at [655, 174] on Features "-" at bounding box center [669, 172] width 65 height 8
click at [663, 161] on Content "7.6 oz/100% BCI Cotton/ Medium Wash Denim |" at bounding box center [669, 155] width 65 height 23
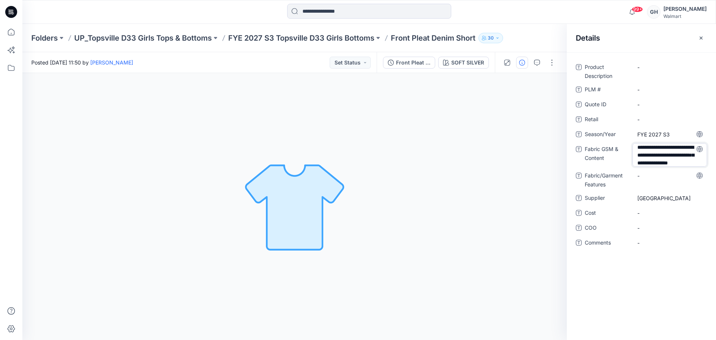
scroll to position [25, 0]
type textarea "**********"
click at [657, 179] on Features "-" at bounding box center [669, 176] width 65 height 8
click at [657, 244] on span "-" at bounding box center [669, 244] width 65 height 8
type textarea "**********"
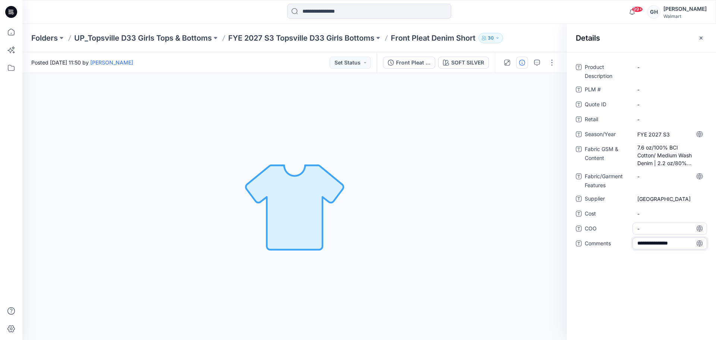
click at [647, 229] on span "-" at bounding box center [669, 229] width 65 height 8
click at [677, 245] on span "3D Sub Fabric :" at bounding box center [669, 244] width 65 height 8
type textarea "**********"
click at [653, 228] on span "-" at bounding box center [669, 229] width 65 height 8
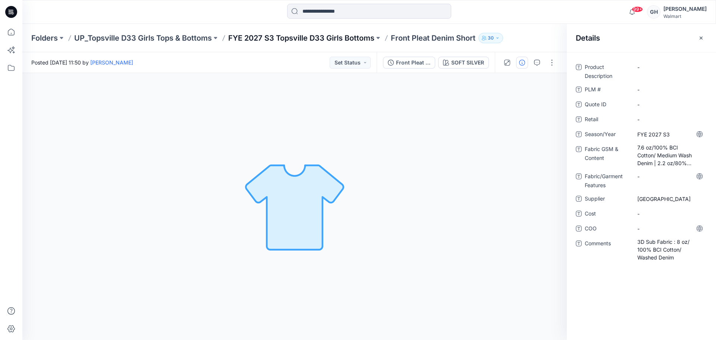
click at [346, 39] on p "FYE 2027 S3 Topsville D33 Girls Bottoms" at bounding box center [301, 38] width 146 height 10
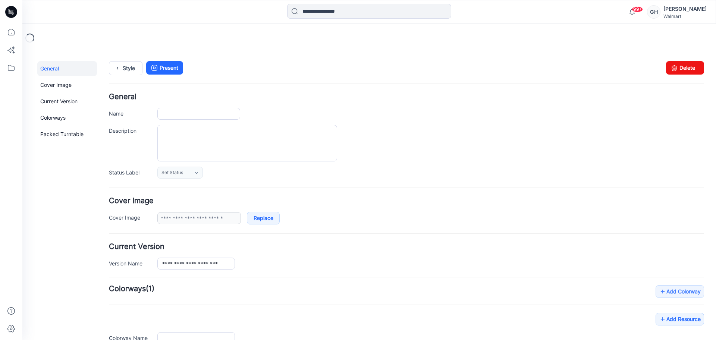
type input "**********"
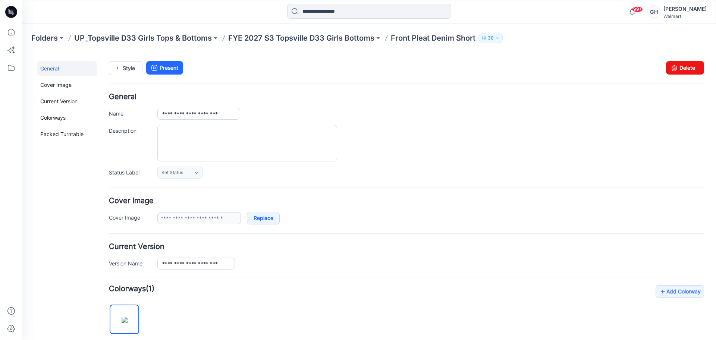
scroll to position [251, 0]
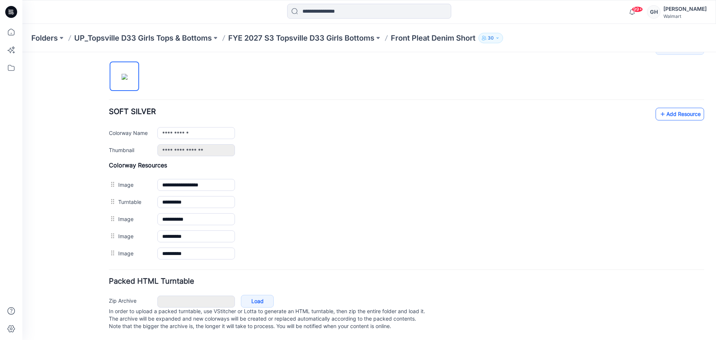
click at [659, 109] on icon at bounding box center [662, 114] width 7 height 12
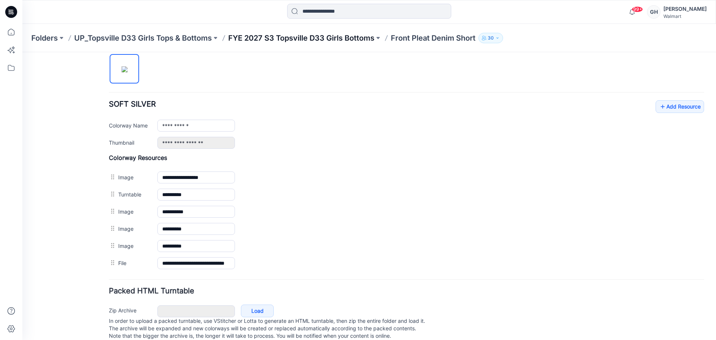
click at [361, 33] on p "FYE 2027 S3 Topsville D33 Girls Bottoms" at bounding box center [301, 38] width 146 height 10
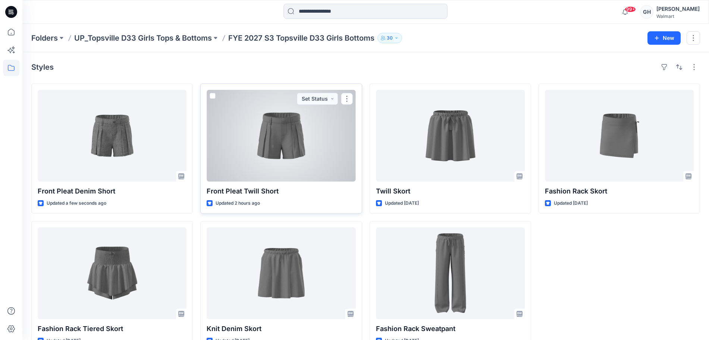
click at [295, 139] on div at bounding box center [281, 136] width 149 height 92
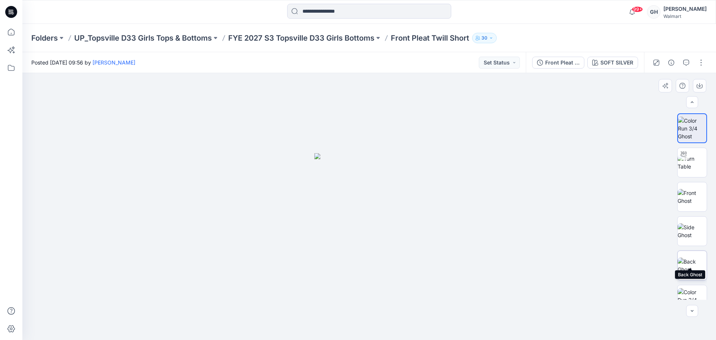
scroll to position [255, 0]
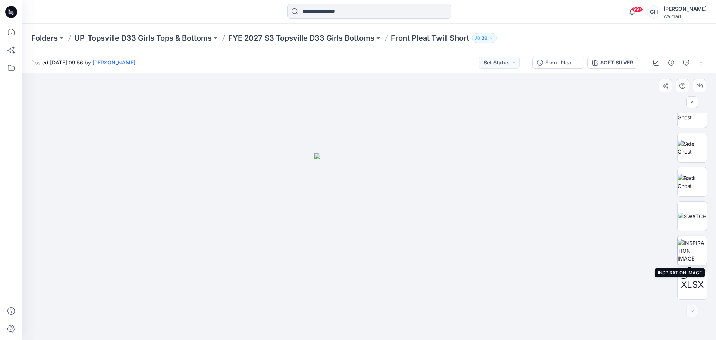
click at [694, 255] on img at bounding box center [692, 250] width 29 height 23
click at [696, 84] on button "button" at bounding box center [699, 85] width 13 height 13
click at [294, 35] on p "FYE 2027 S3 Topsville D33 Girls Bottoms" at bounding box center [301, 38] width 146 height 10
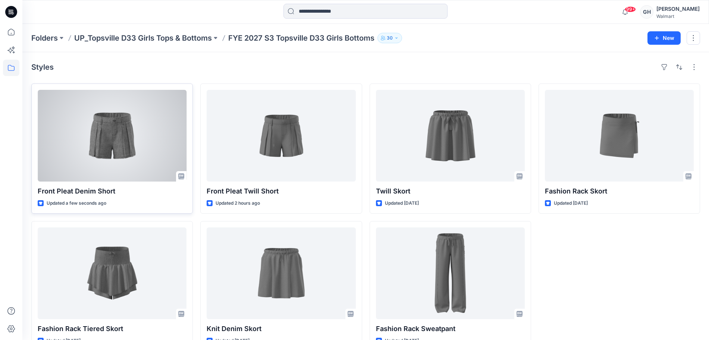
click at [142, 159] on div at bounding box center [112, 136] width 149 height 92
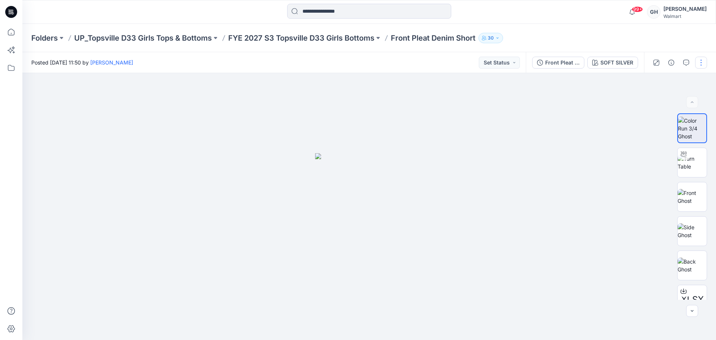
click at [697, 60] on button "button" at bounding box center [701, 63] width 12 height 12
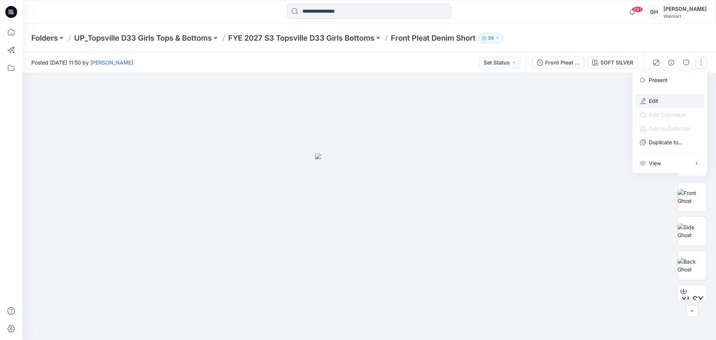
click at [674, 96] on button "Edit" at bounding box center [669, 101] width 69 height 14
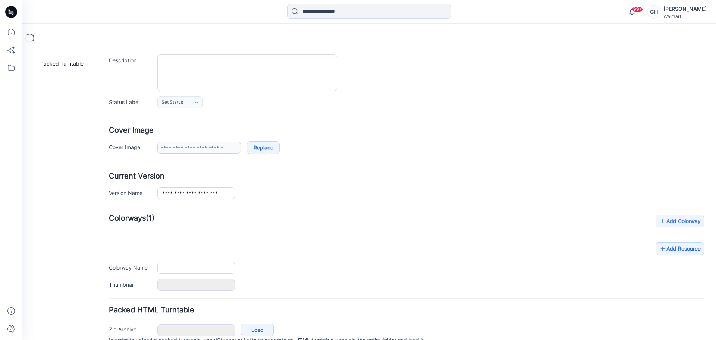
scroll to position [107, 0]
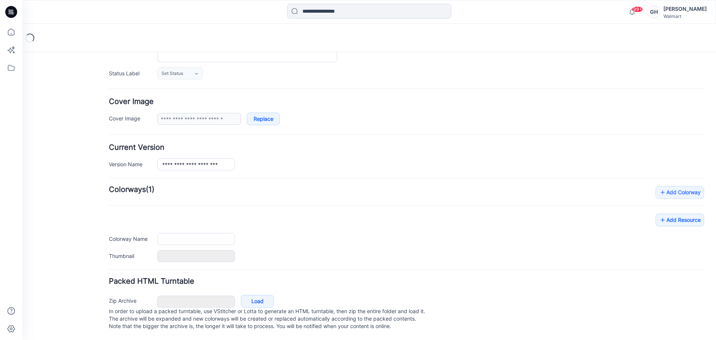
type input "**********"
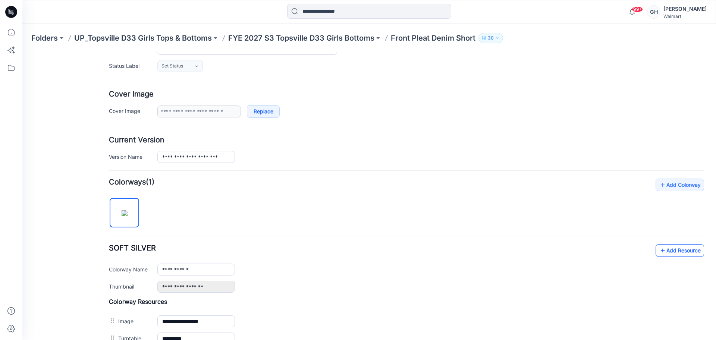
click at [659, 247] on icon at bounding box center [662, 251] width 7 height 12
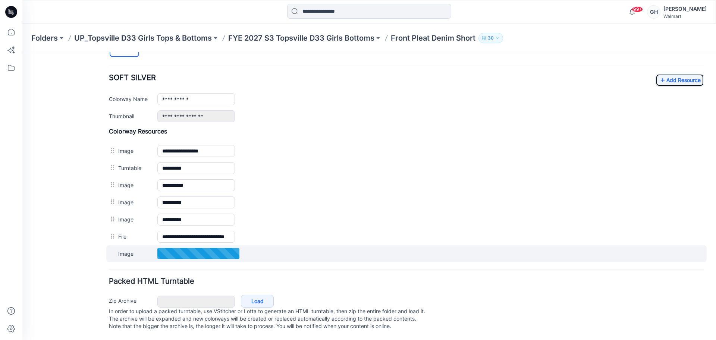
scroll to position [285, 0]
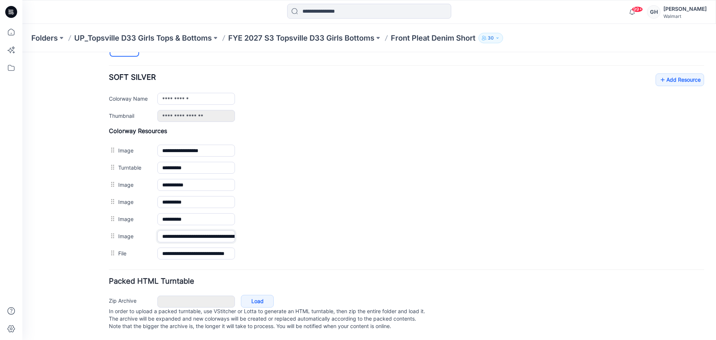
click at [179, 230] on input "**********" at bounding box center [196, 236] width 78 height 12
type input "**********"
click at [79, 214] on div "General Cover Image Current Version Colorways Packed Turntable" at bounding box center [67, 62] width 60 height 556
click at [330, 36] on p "FYE 2027 S3 Topsville D33 Girls Bottoms" at bounding box center [301, 38] width 146 height 10
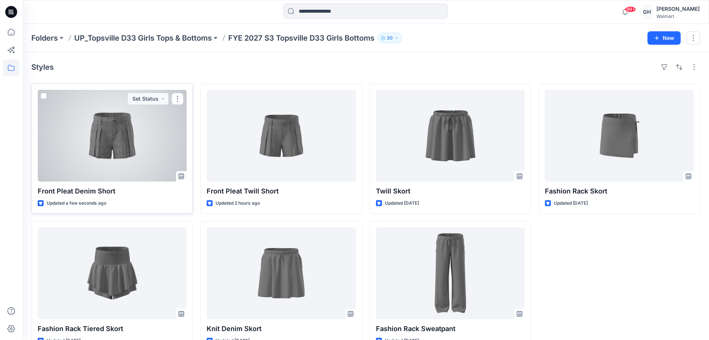
click at [129, 161] on div at bounding box center [112, 136] width 149 height 92
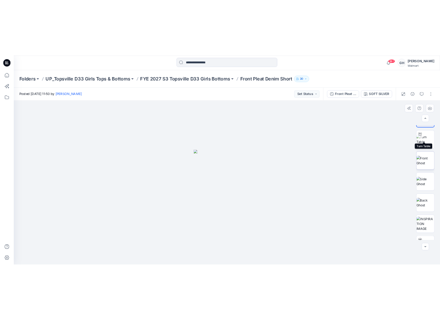
scroll to position [49, 0]
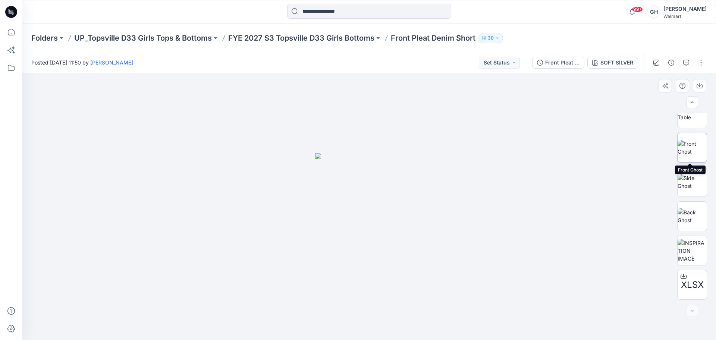
click at [686, 155] on img at bounding box center [692, 148] width 29 height 16
click at [689, 188] on img at bounding box center [692, 182] width 29 height 16
click at [690, 224] on img at bounding box center [692, 216] width 29 height 16
click at [299, 37] on p "FYE 2027 S3 Topsville D33 Girls Bottoms" at bounding box center [301, 38] width 146 height 10
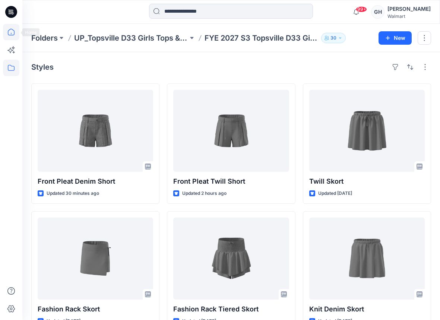
drag, startPoint x: 22, startPoint y: 31, endPoint x: 9, endPoint y: 31, distance: 12.7
click at [22, 31] on div at bounding box center [11, 160] width 22 height 320
click at [9, 31] on icon at bounding box center [11, 32] width 16 height 16
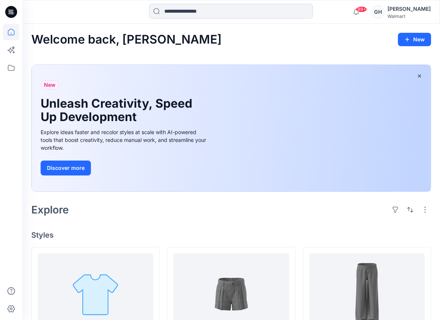
scroll to position [93, 0]
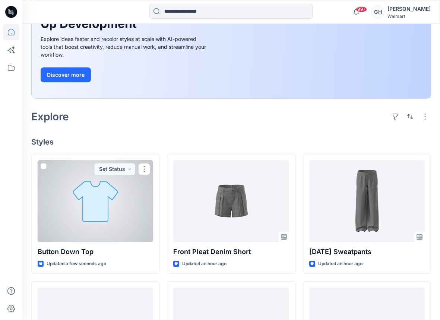
click at [107, 230] on div at bounding box center [96, 201] width 116 height 82
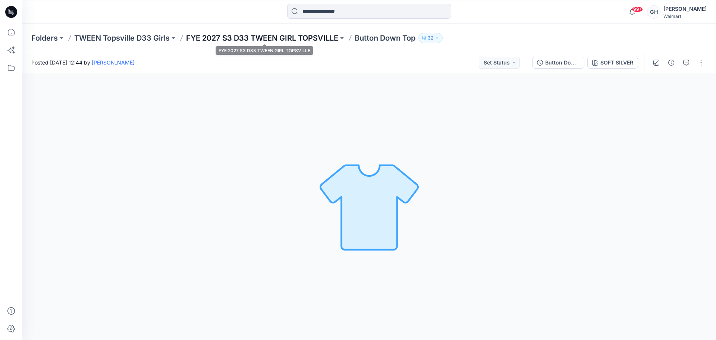
click at [292, 33] on p "FYE 2027 S3 D33 TWEEN GIRL TOPSVILLE" at bounding box center [262, 38] width 152 height 10
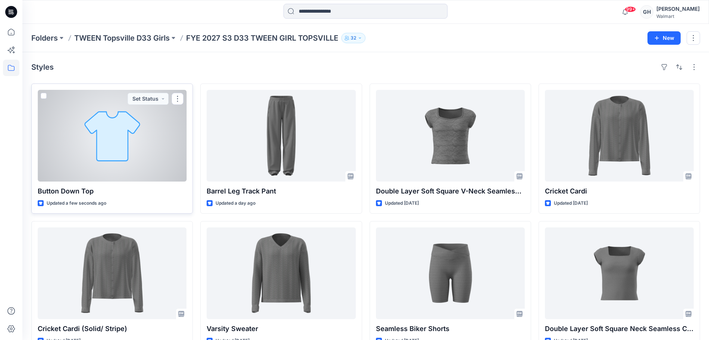
click at [85, 163] on div at bounding box center [112, 136] width 149 height 92
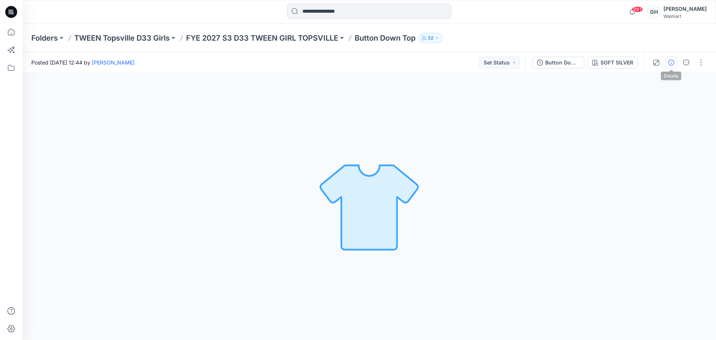
click at [666, 60] on button "button" at bounding box center [671, 63] width 12 height 12
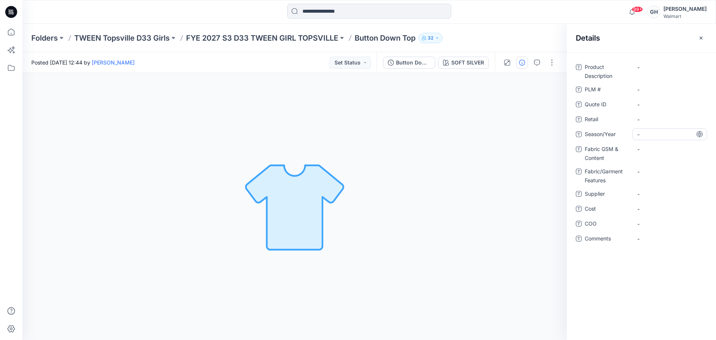
click at [654, 136] on span "-" at bounding box center [669, 135] width 65 height 8
type textarea "**********"
click at [650, 194] on span "-" at bounding box center [669, 194] width 65 height 8
type textarea "*********"
click at [641, 150] on Content "-" at bounding box center [669, 149] width 65 height 8
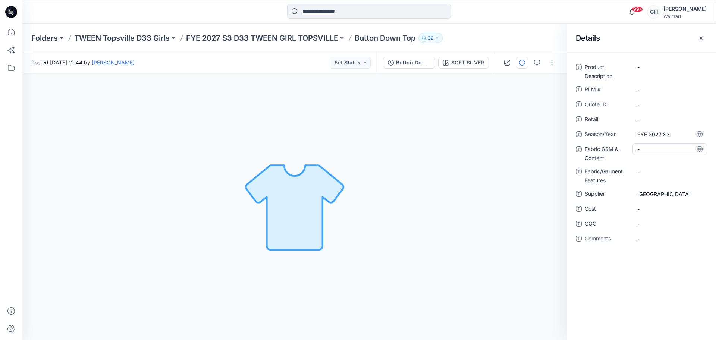
click at [657, 150] on Content "-" at bounding box center [669, 149] width 65 height 8
type textarea "**********"
click at [656, 172] on div "-" at bounding box center [669, 176] width 75 height 12
click at [700, 37] on icon "button" at bounding box center [701, 38] width 6 height 6
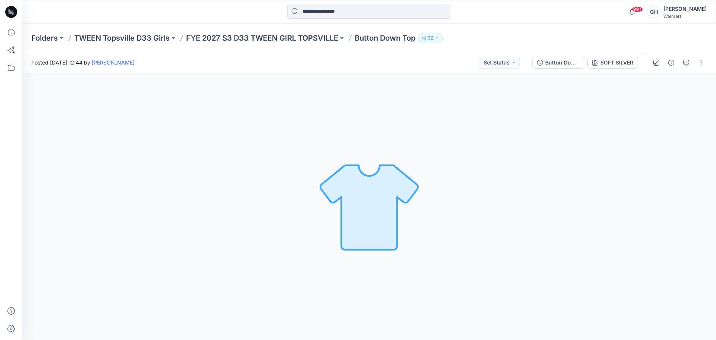
click at [239, 44] on div "Folders TWEEN Topsville D33 Girls FYE 2027 S3 D33 TWEEN GIRL TOPSVILLE Button D…" at bounding box center [369, 38] width 694 height 28
click at [286, 40] on p "FYE 2027 S3 D33 TWEEN GIRL TOPSVILLE" at bounding box center [262, 38] width 152 height 10
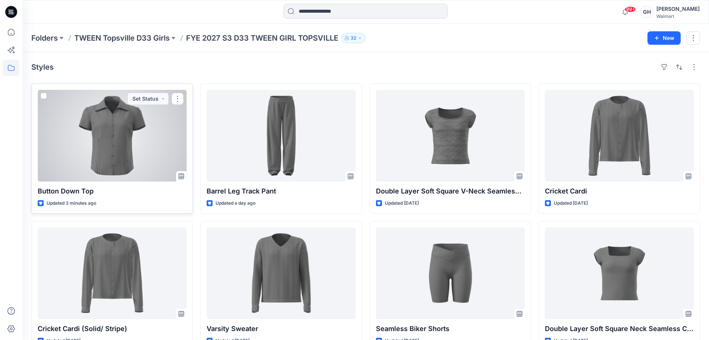
click at [74, 145] on div at bounding box center [112, 136] width 149 height 92
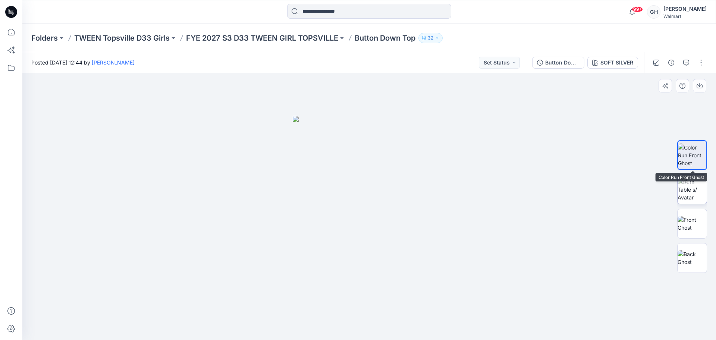
click at [689, 182] on img at bounding box center [692, 189] width 29 height 23
drag, startPoint x: 365, startPoint y: 329, endPoint x: 226, endPoint y: 319, distance: 139.4
click at [226, 319] on div at bounding box center [369, 206] width 694 height 267
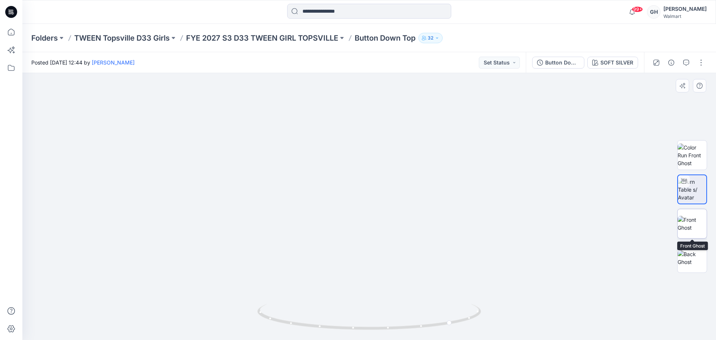
click at [692, 232] on img at bounding box center [692, 224] width 29 height 16
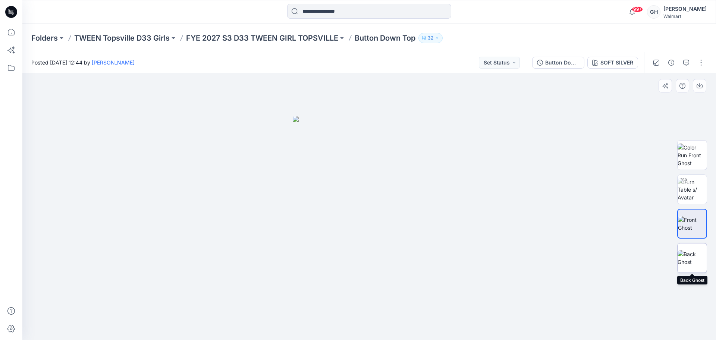
click at [692, 255] on img at bounding box center [692, 258] width 29 height 16
click at [701, 60] on button "button" at bounding box center [701, 63] width 12 height 12
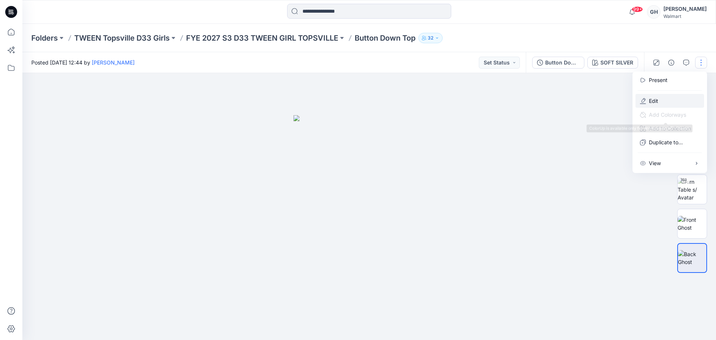
click at [651, 98] on p "Edit" at bounding box center [653, 101] width 9 height 8
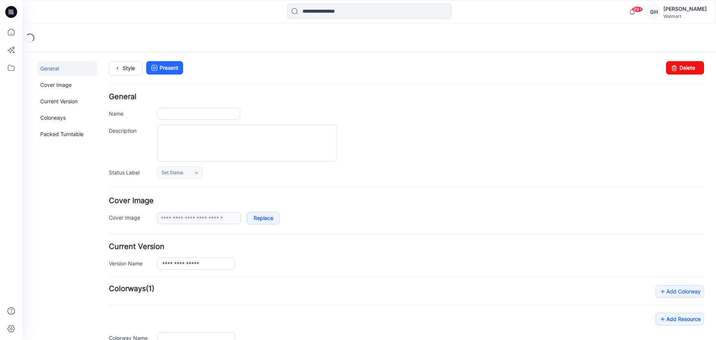
type input "**********"
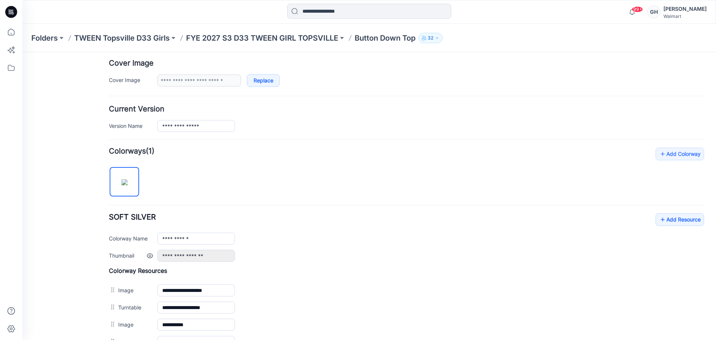
scroll to position [140, 0]
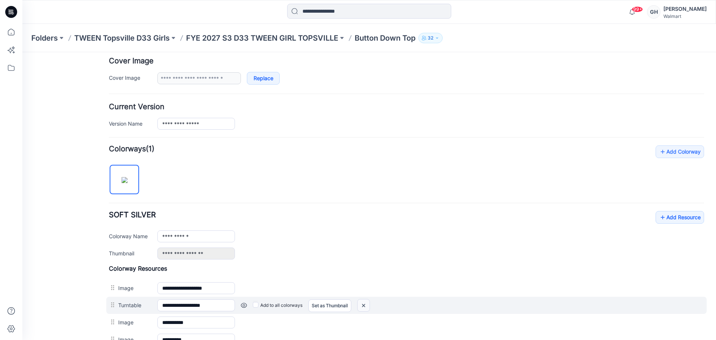
click at [365, 307] on img at bounding box center [364, 305] width 12 height 12
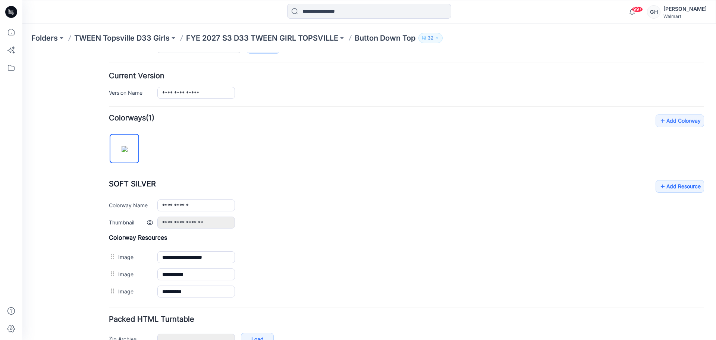
scroll to position [186, 0]
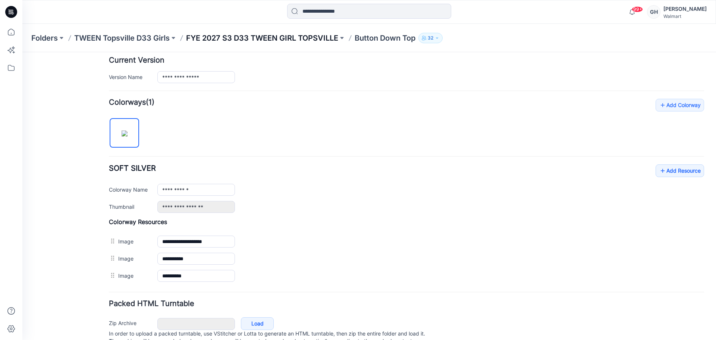
click at [287, 36] on p "FYE 2027 S3 D33 TWEEN GIRL TOPSVILLE" at bounding box center [262, 38] width 152 height 10
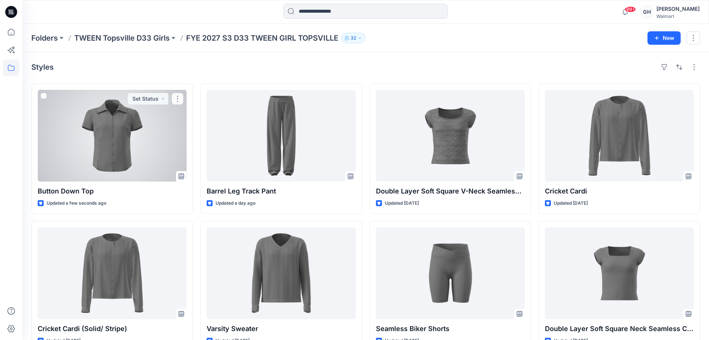
click at [160, 154] on div at bounding box center [112, 136] width 149 height 92
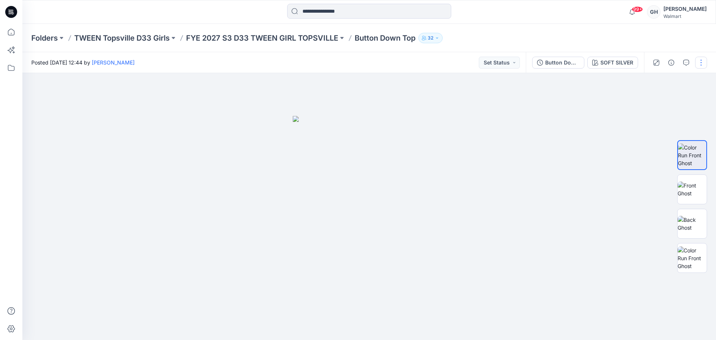
click at [702, 65] on button "button" at bounding box center [701, 63] width 12 height 12
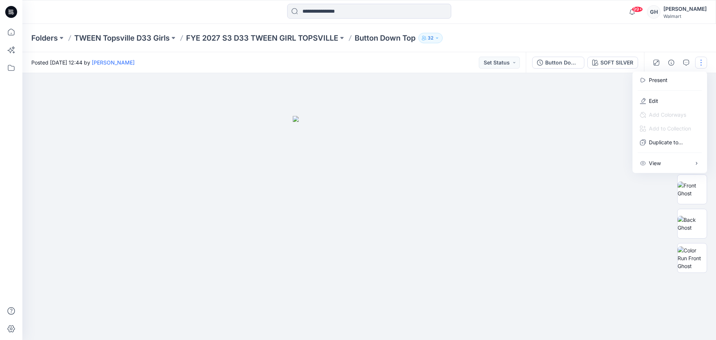
click at [232, 32] on div "Folders TWEEN Topsville D33 Girls FYE 2027 S3 D33 TWEEN GIRL TOPSVILLE Button D…" at bounding box center [369, 38] width 694 height 28
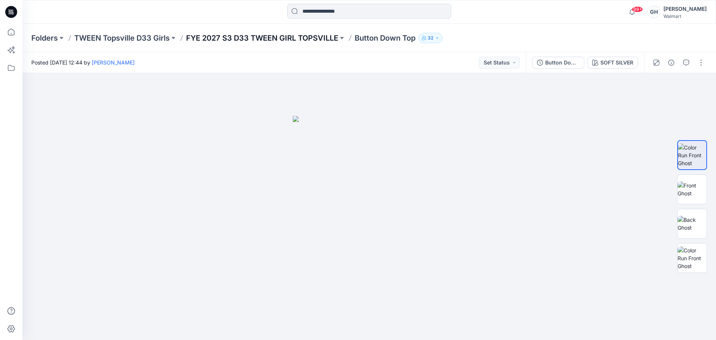
click at [246, 34] on p "FYE 2027 S3 D33 TWEEN GIRL TOPSVILLE" at bounding box center [262, 38] width 152 height 10
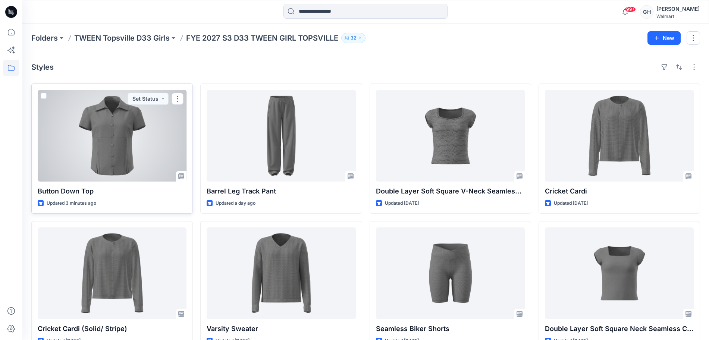
click at [100, 140] on div at bounding box center [112, 136] width 149 height 92
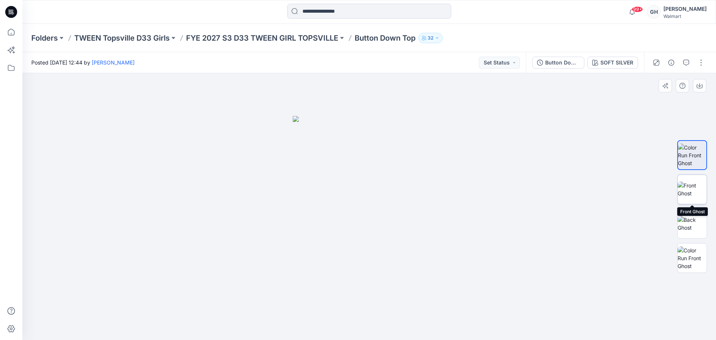
click at [691, 182] on img at bounding box center [692, 190] width 29 height 16
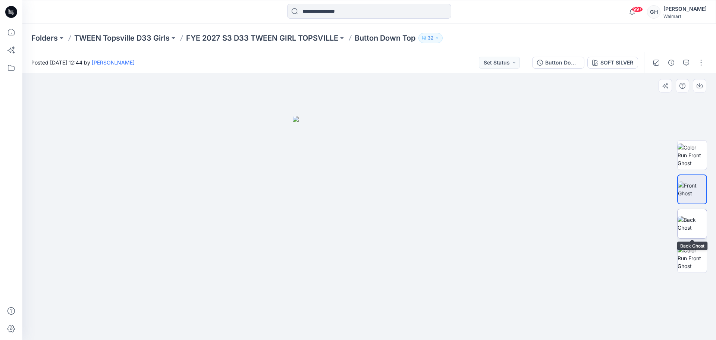
click at [694, 219] on img at bounding box center [692, 224] width 29 height 16
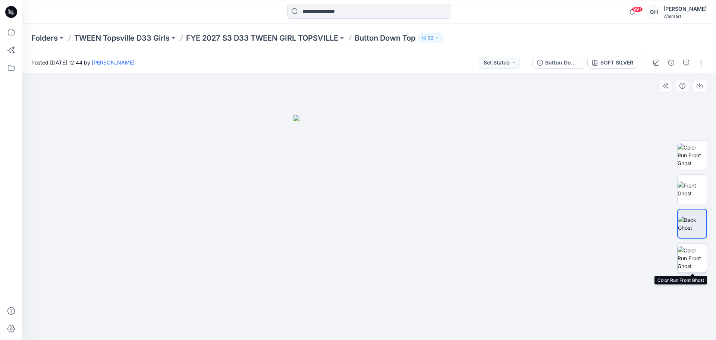
click at [686, 260] on img at bounding box center [692, 257] width 29 height 23
click at [690, 241] on div at bounding box center [692, 206] width 30 height 186
click at [697, 216] on img at bounding box center [692, 224] width 29 height 16
click at [701, 66] on button "button" at bounding box center [701, 63] width 12 height 12
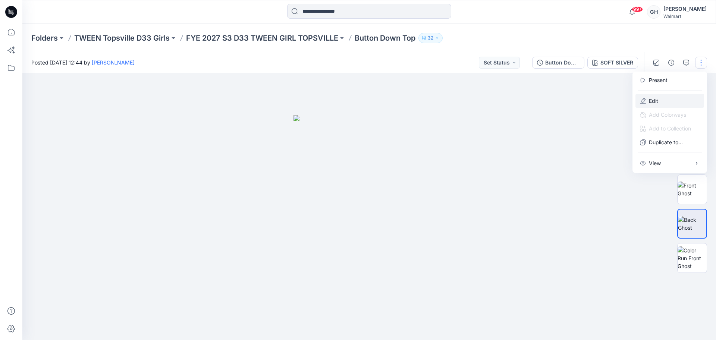
click at [645, 100] on icon "button" at bounding box center [643, 101] width 6 height 6
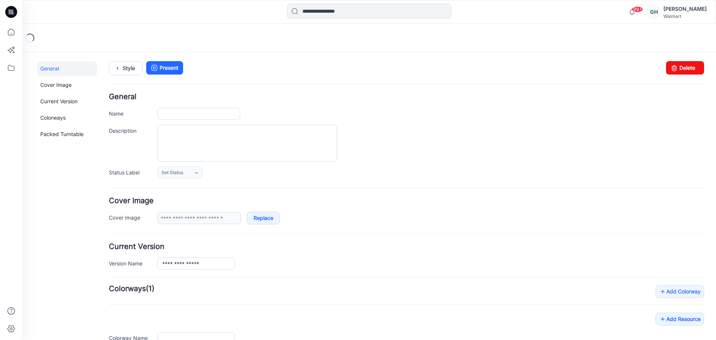
type input "**********"
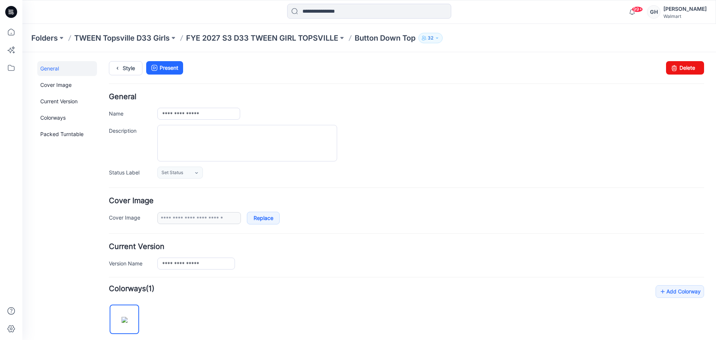
scroll to position [233, 0]
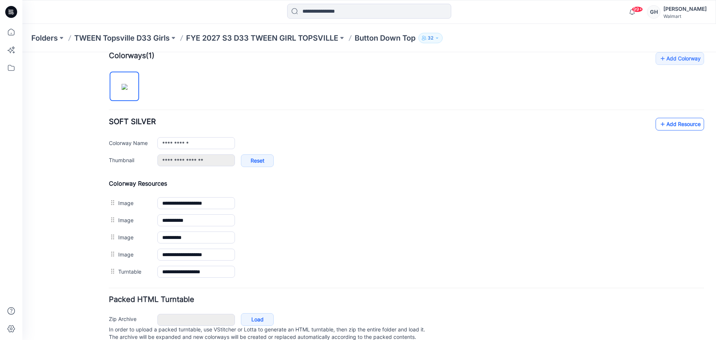
click at [670, 125] on link "Add Resource" at bounding box center [680, 124] width 48 height 13
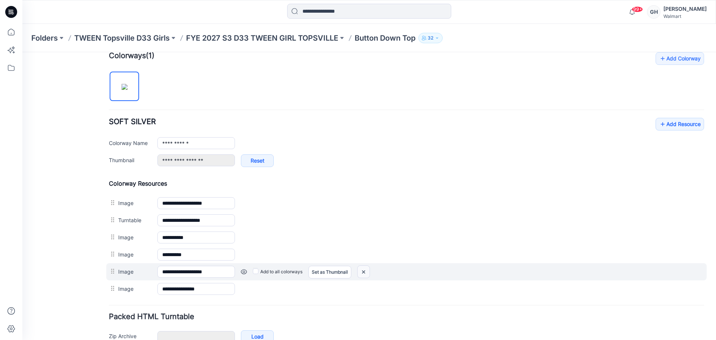
click at [362, 272] on img at bounding box center [364, 272] width 12 height 12
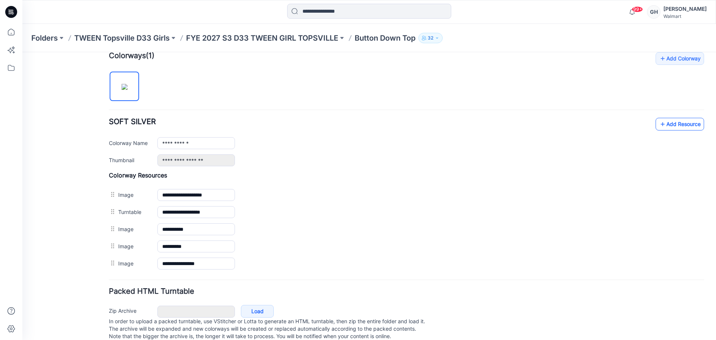
click at [663, 127] on link "Add Resource" at bounding box center [680, 124] width 48 height 13
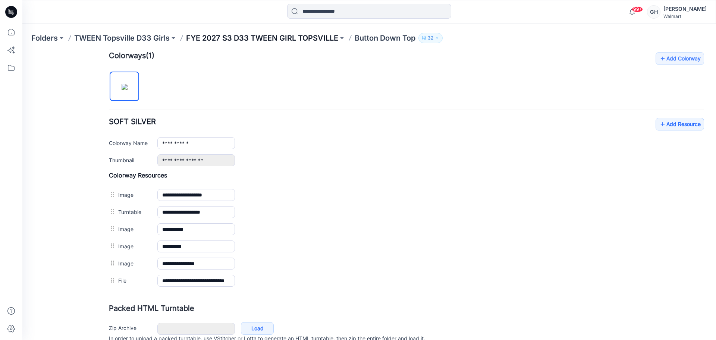
click at [302, 36] on p "FYE 2027 S3 D33 TWEEN GIRL TOPSVILLE" at bounding box center [262, 38] width 152 height 10
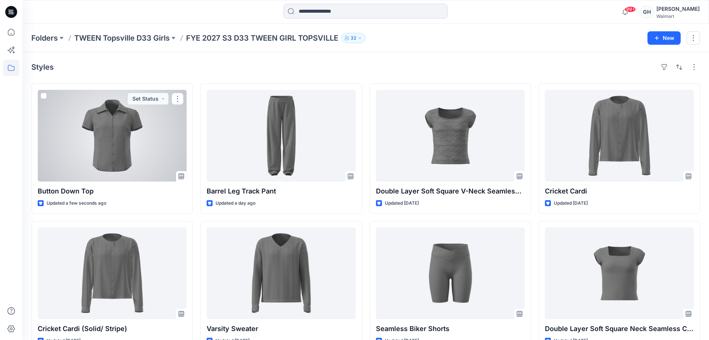
drag, startPoint x: 119, startPoint y: 173, endPoint x: 140, endPoint y: 170, distance: 20.8
click at [120, 173] on div at bounding box center [112, 136] width 149 height 92
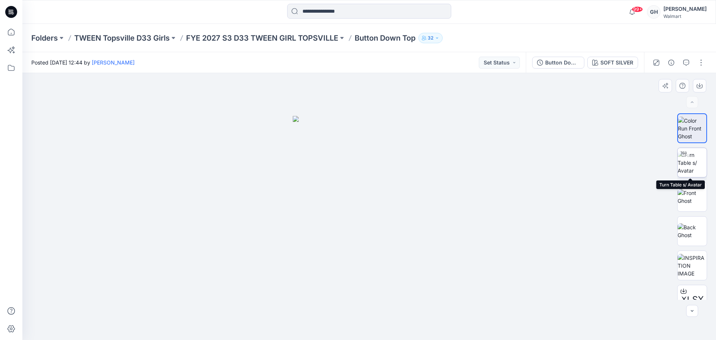
click at [681, 165] on img at bounding box center [692, 162] width 29 height 23
drag, startPoint x: 400, startPoint y: 254, endPoint x: 400, endPoint y: 290, distance: 36.2
click at [400, 290] on img at bounding box center [369, 118] width 679 height 444
drag, startPoint x: 368, startPoint y: 331, endPoint x: 274, endPoint y: 334, distance: 94.8
click at [274, 334] on div at bounding box center [369, 321] width 224 height 37
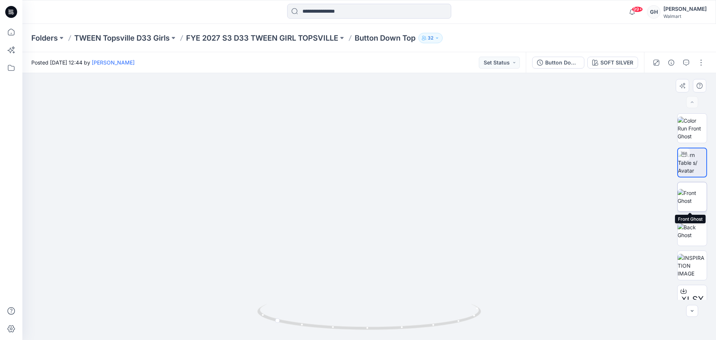
click at [681, 198] on img at bounding box center [692, 197] width 29 height 16
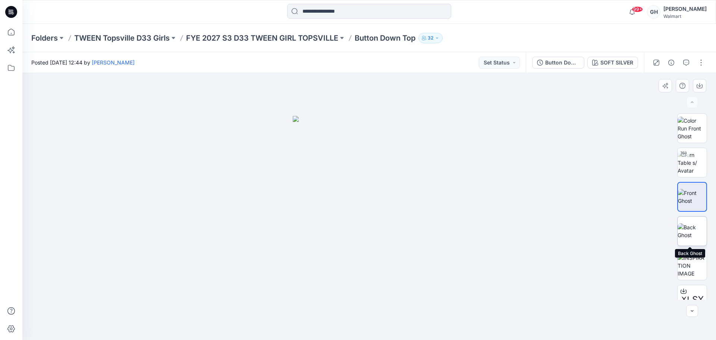
click at [683, 232] on img at bounding box center [692, 231] width 29 height 16
click at [302, 32] on div "Folders TWEEN Topsville D33 Girls FYE 2027 S3 D33 TWEEN GIRL TOPSVILLE Button D…" at bounding box center [369, 38] width 694 height 28
click at [297, 36] on p "FYE 2027 S3 D33 TWEEN GIRL TOPSVILLE" at bounding box center [262, 38] width 152 height 10
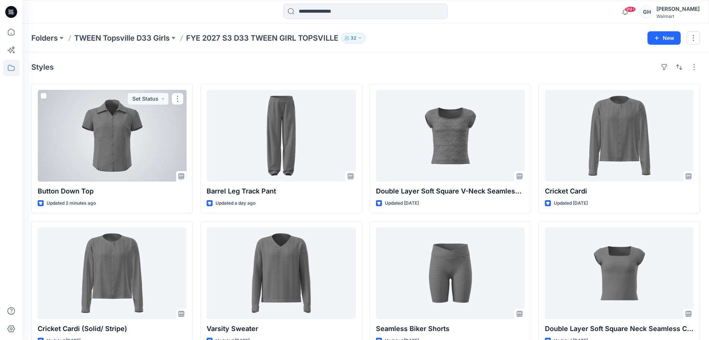
click at [113, 148] on div at bounding box center [112, 136] width 149 height 92
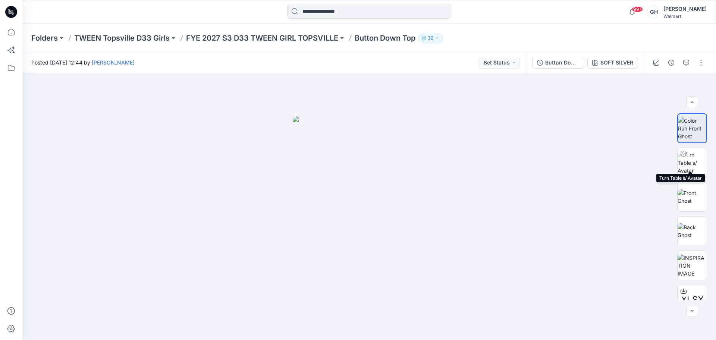
scroll to position [84, 0]
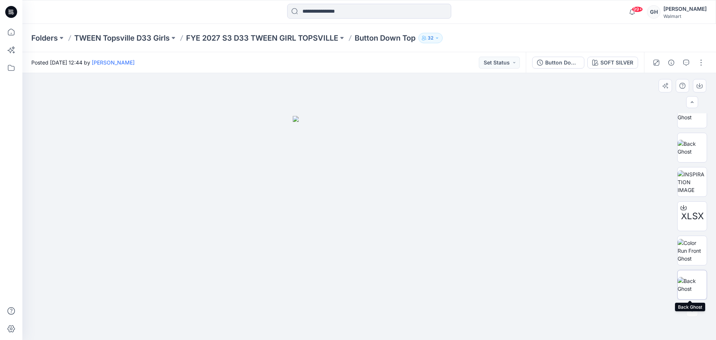
click at [689, 279] on img at bounding box center [692, 285] width 29 height 16
click at [693, 140] on img at bounding box center [692, 148] width 29 height 16
click at [695, 280] on img at bounding box center [692, 285] width 29 height 16
click at [703, 60] on button "button" at bounding box center [701, 63] width 12 height 12
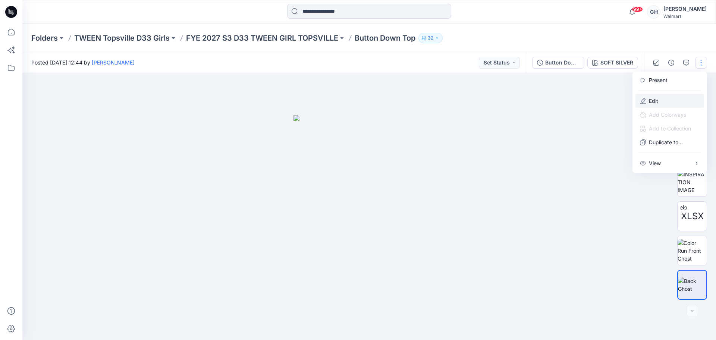
click at [656, 103] on p "Edit" at bounding box center [653, 101] width 9 height 8
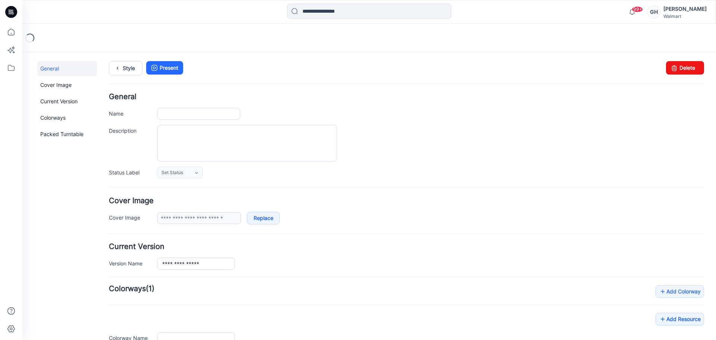
type input "**********"
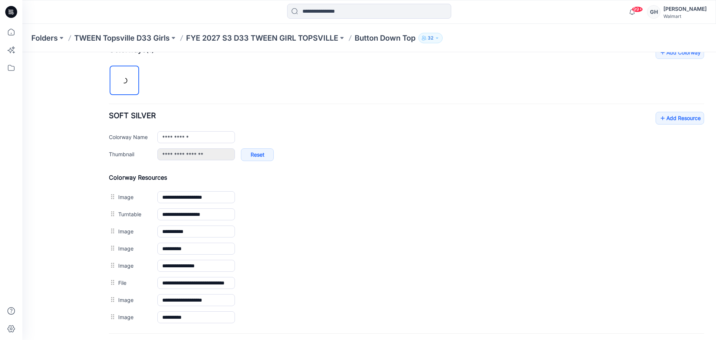
scroll to position [310, 0]
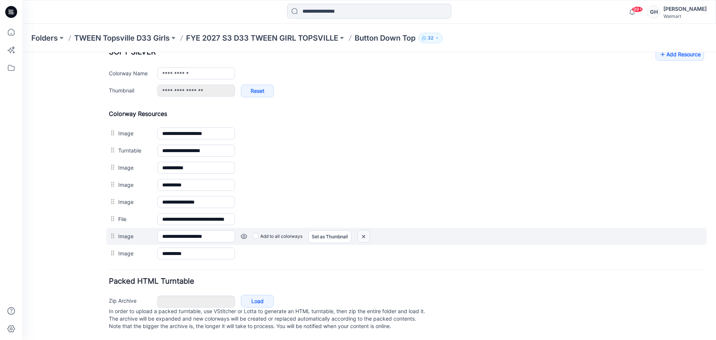
drag, startPoint x: 435, startPoint y: 98, endPoint x: 365, endPoint y: 225, distance: 145.0
click at [365, 230] on img at bounding box center [364, 236] width 12 height 12
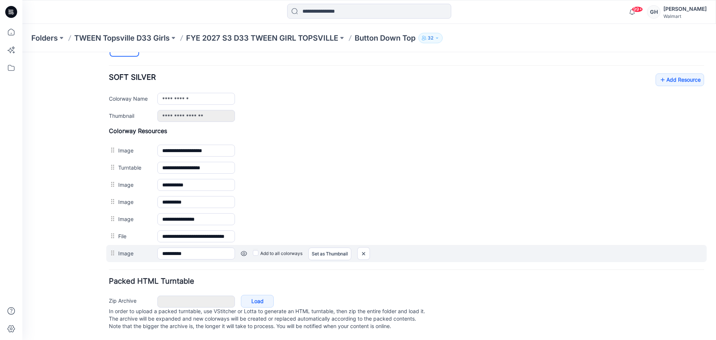
scroll to position [285, 0]
drag, startPoint x: 410, startPoint y: 98, endPoint x: 368, endPoint y: 246, distance: 153.5
click at [368, 248] on img at bounding box center [364, 254] width 12 height 12
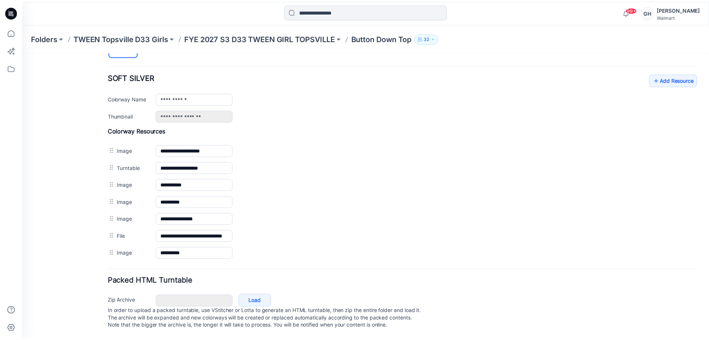
scroll to position [268, 0]
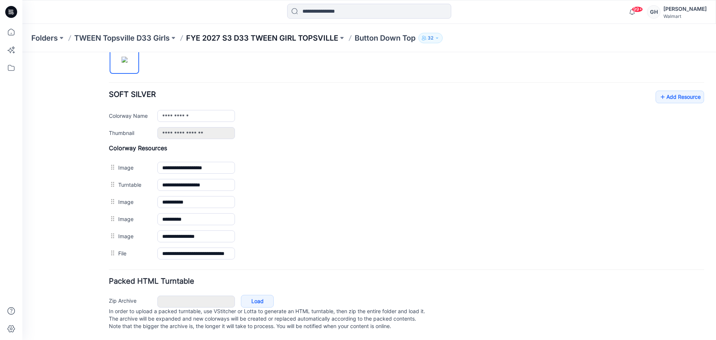
click at [233, 38] on p "FYE 2027 S3 D33 TWEEN GIRL TOPSVILLE" at bounding box center [262, 38] width 152 height 10
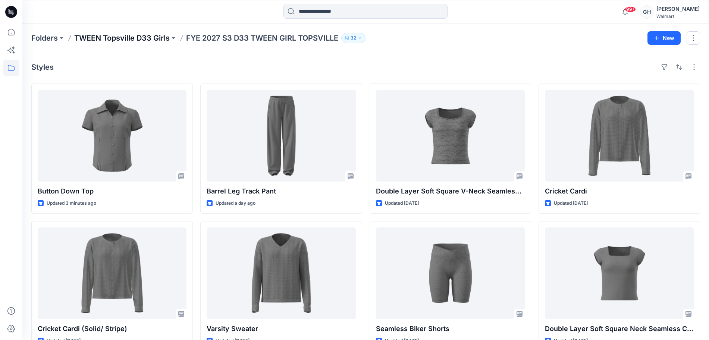
drag, startPoint x: 148, startPoint y: 30, endPoint x: 146, endPoint y: 35, distance: 5.1
click at [148, 30] on div "Folders TWEEN Topsville D33 Girls FYE 2027 S3 D33 TWEEN GIRL TOPSVILLE 32 New" at bounding box center [365, 38] width 686 height 28
click at [146, 35] on p "TWEEN Topsville D33 Girls" at bounding box center [121, 38] width 95 height 10
